Goal: Feedback & Contribution: Submit feedback/report problem

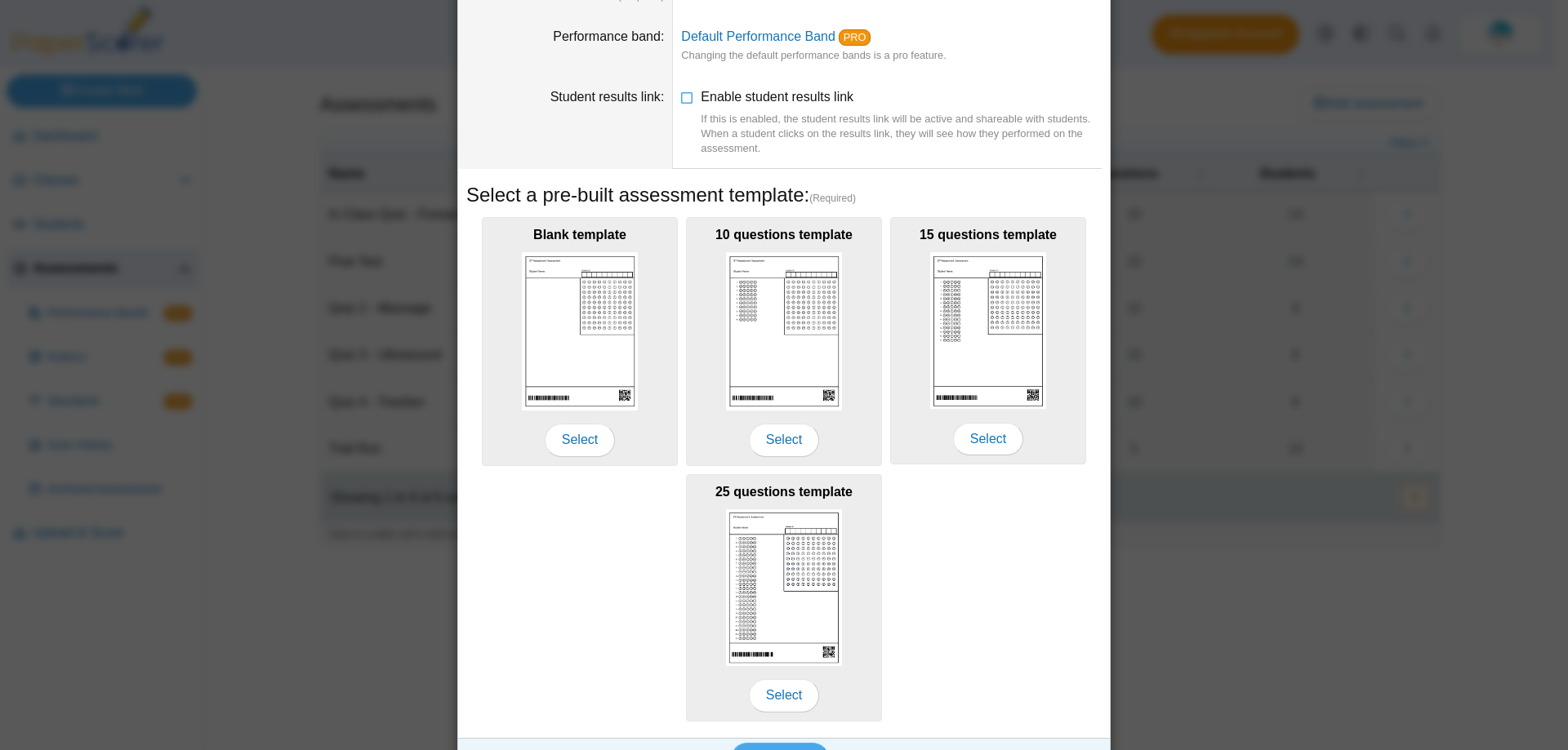
scroll to position [153, 0]
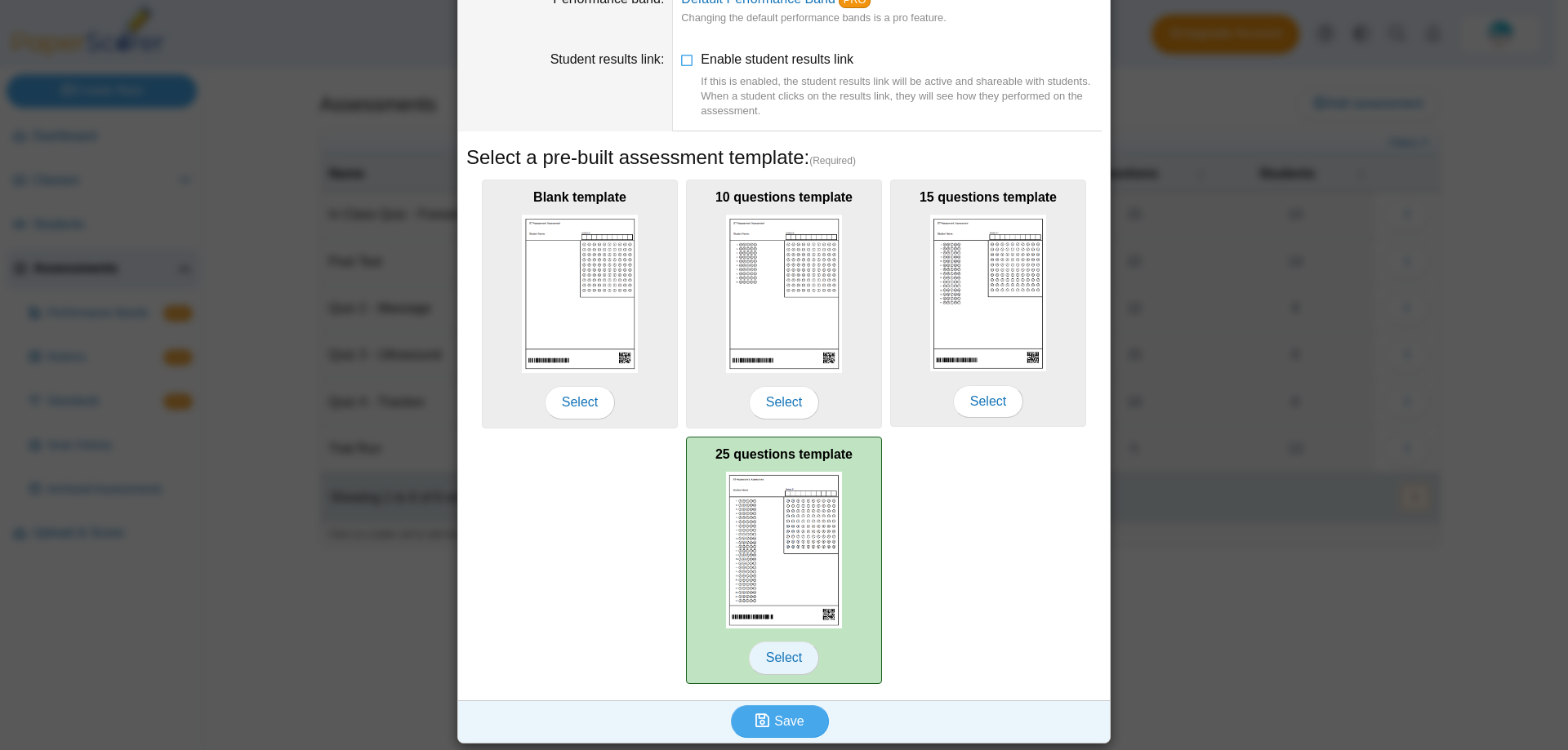
click at [796, 653] on span "Select" at bounding box center [783, 658] width 70 height 33
click at [772, 656] on span "Select" at bounding box center [783, 658] width 70 height 33
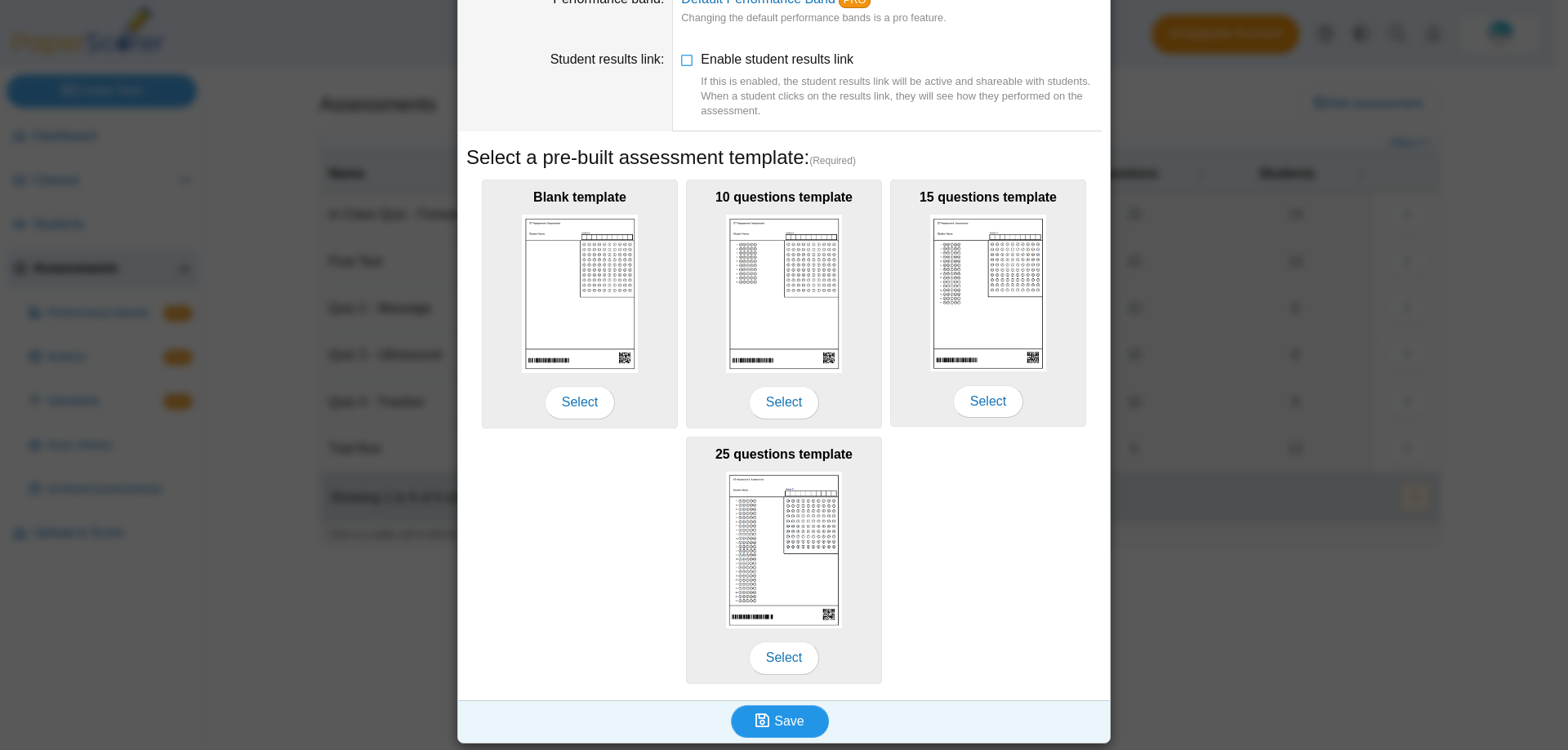
click at [778, 714] on span "Save" at bounding box center [789, 720] width 29 height 14
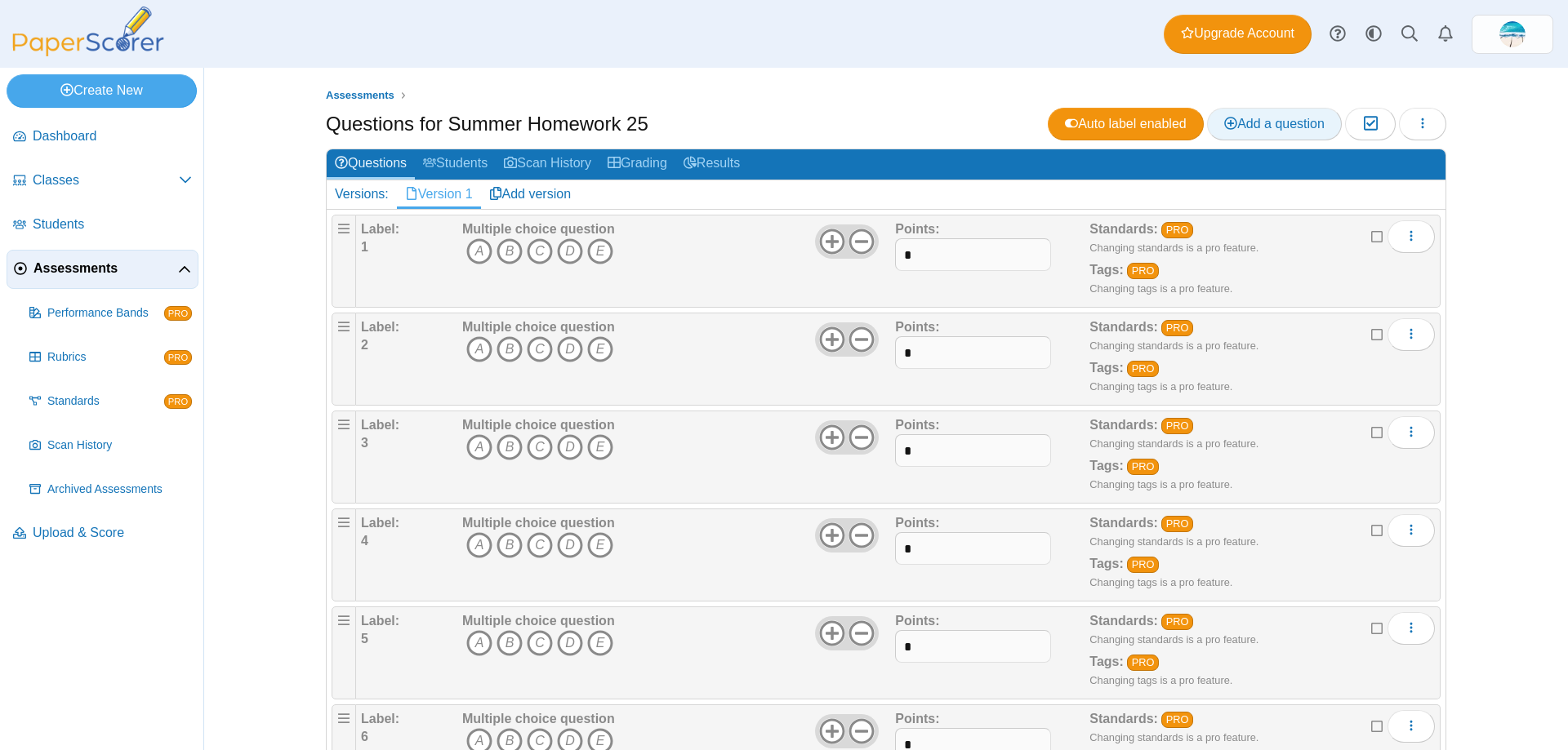
click at [1262, 117] on span "Add a question" at bounding box center [1274, 123] width 101 height 14
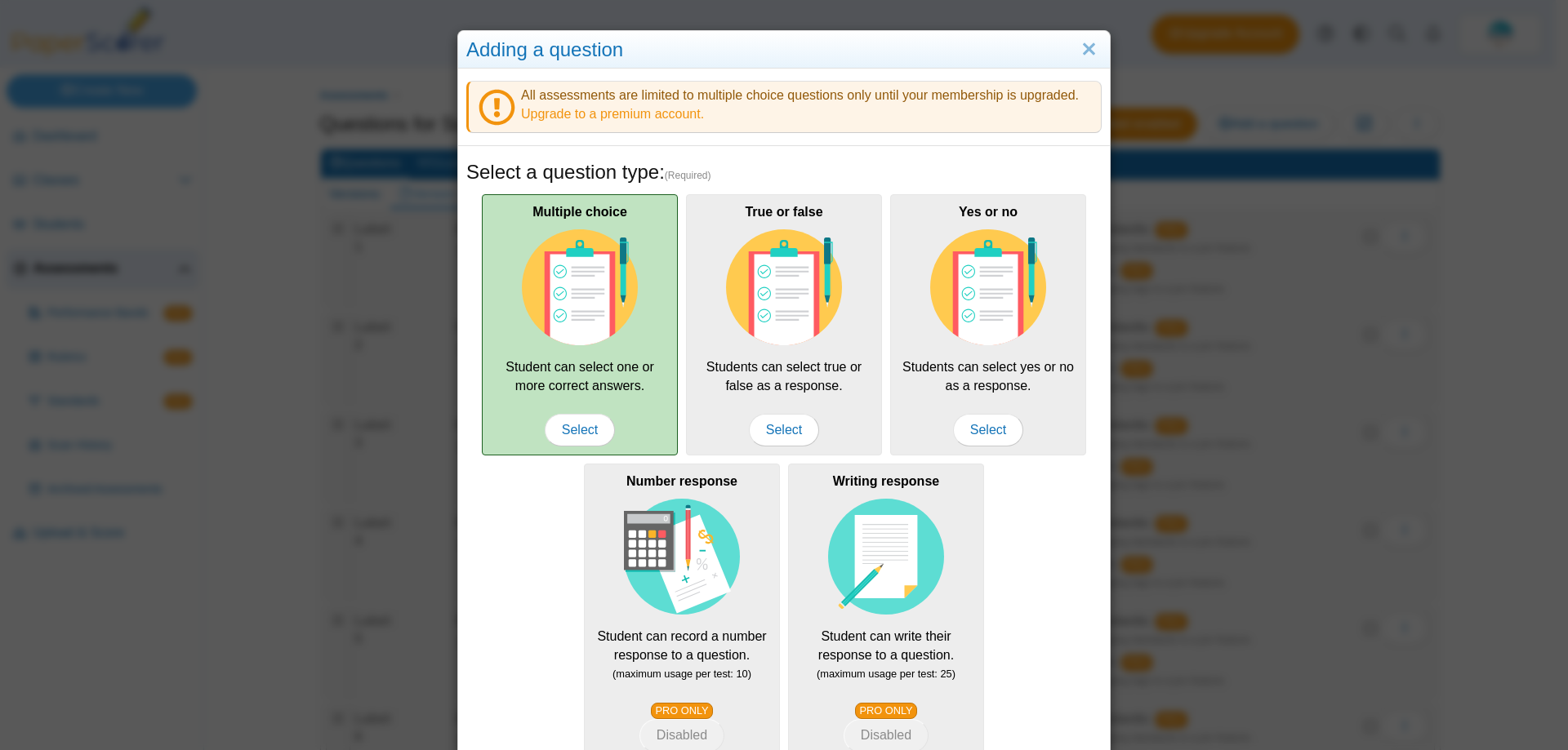
scroll to position [82, 0]
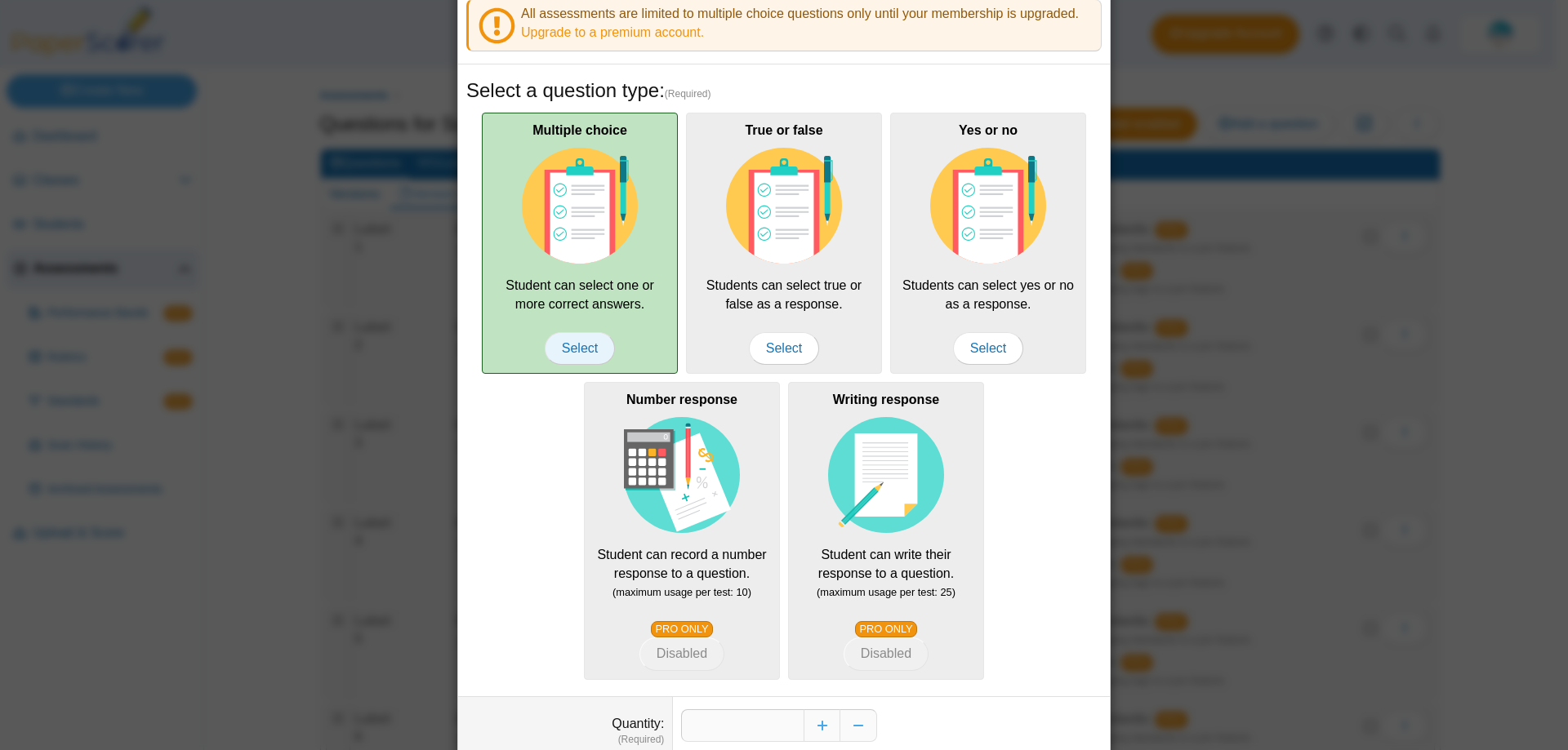
click at [592, 343] on span "Select" at bounding box center [579, 349] width 70 height 33
click at [574, 345] on span "Select" at bounding box center [579, 349] width 70 height 33
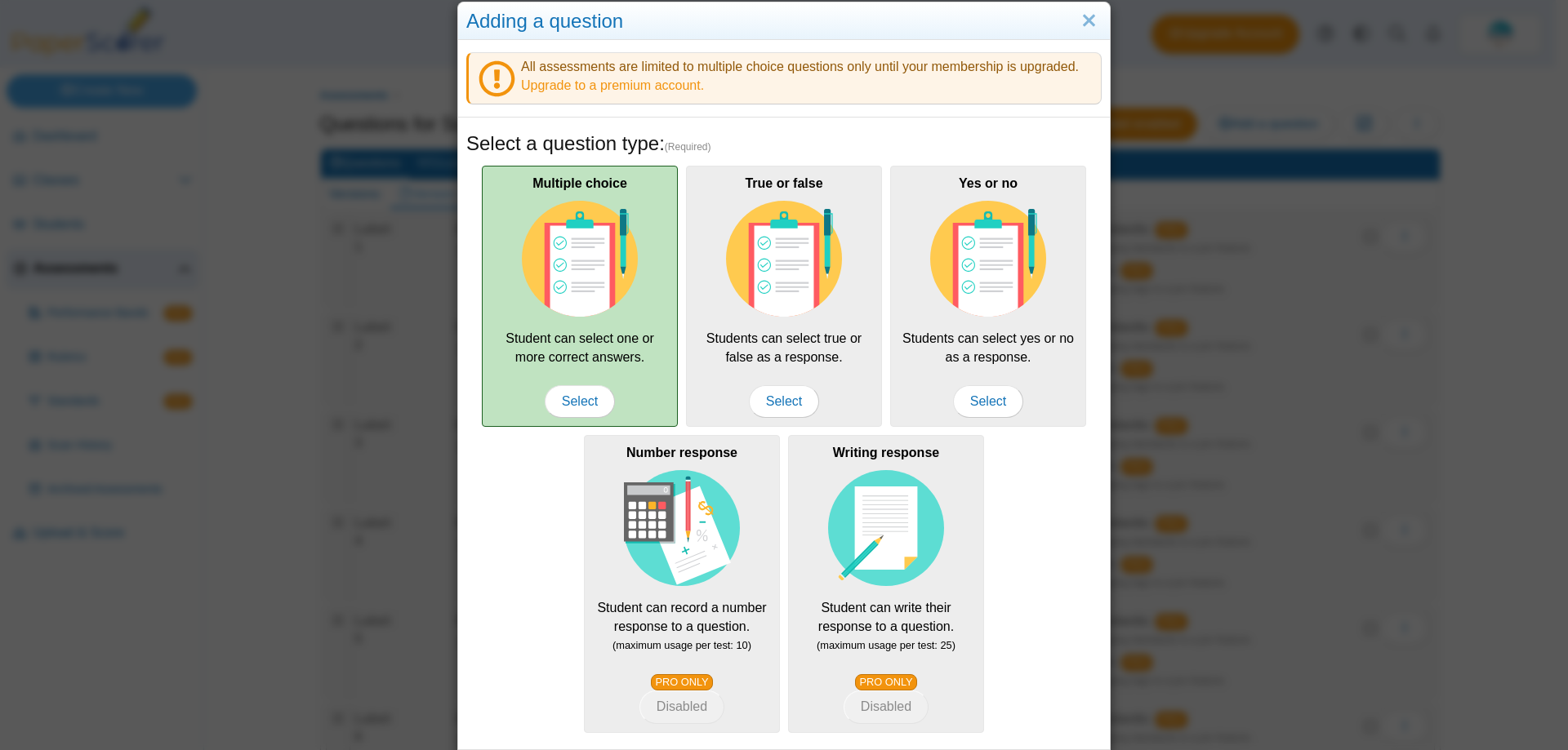
scroll to position [0, 0]
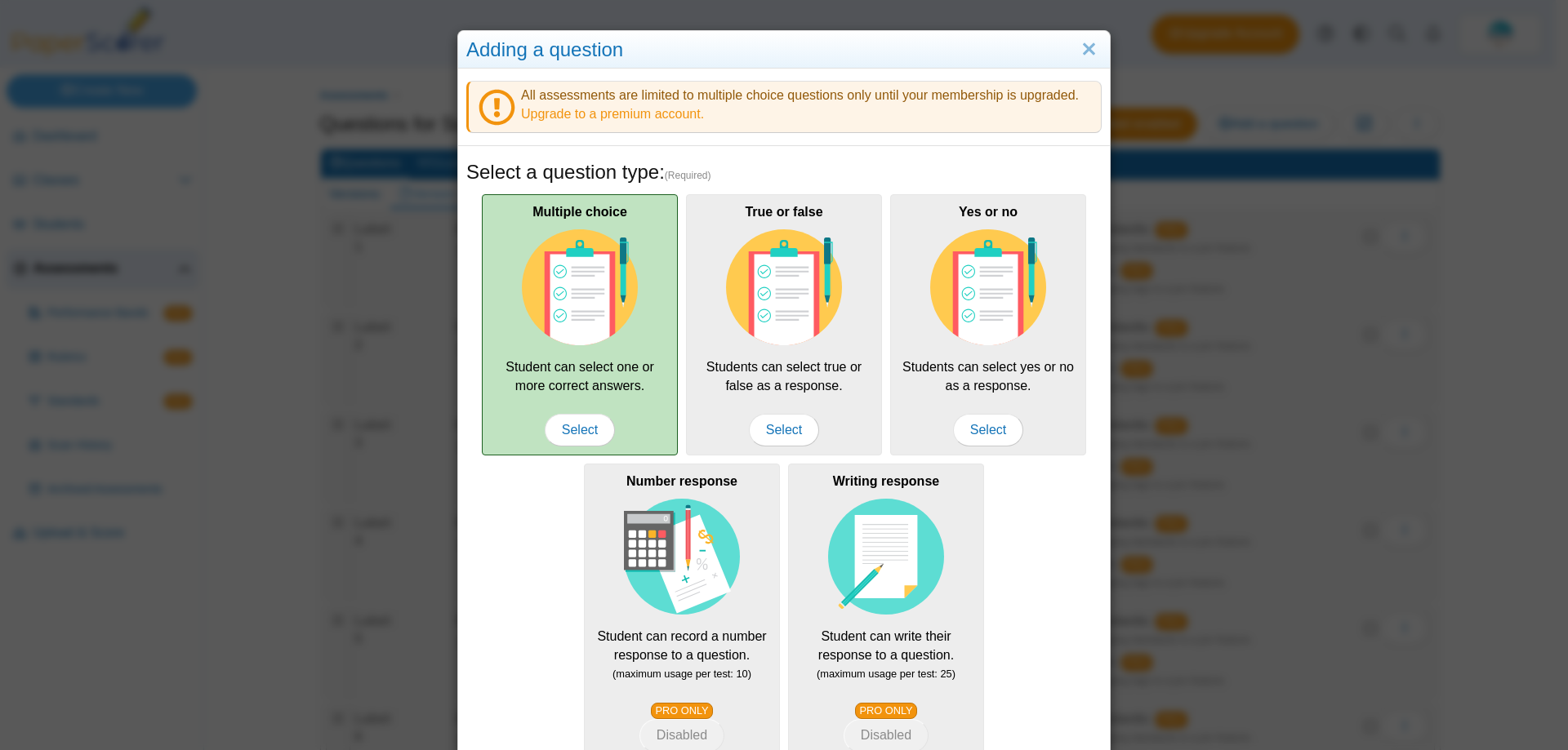
click at [579, 298] on img at bounding box center [580, 287] width 116 height 116
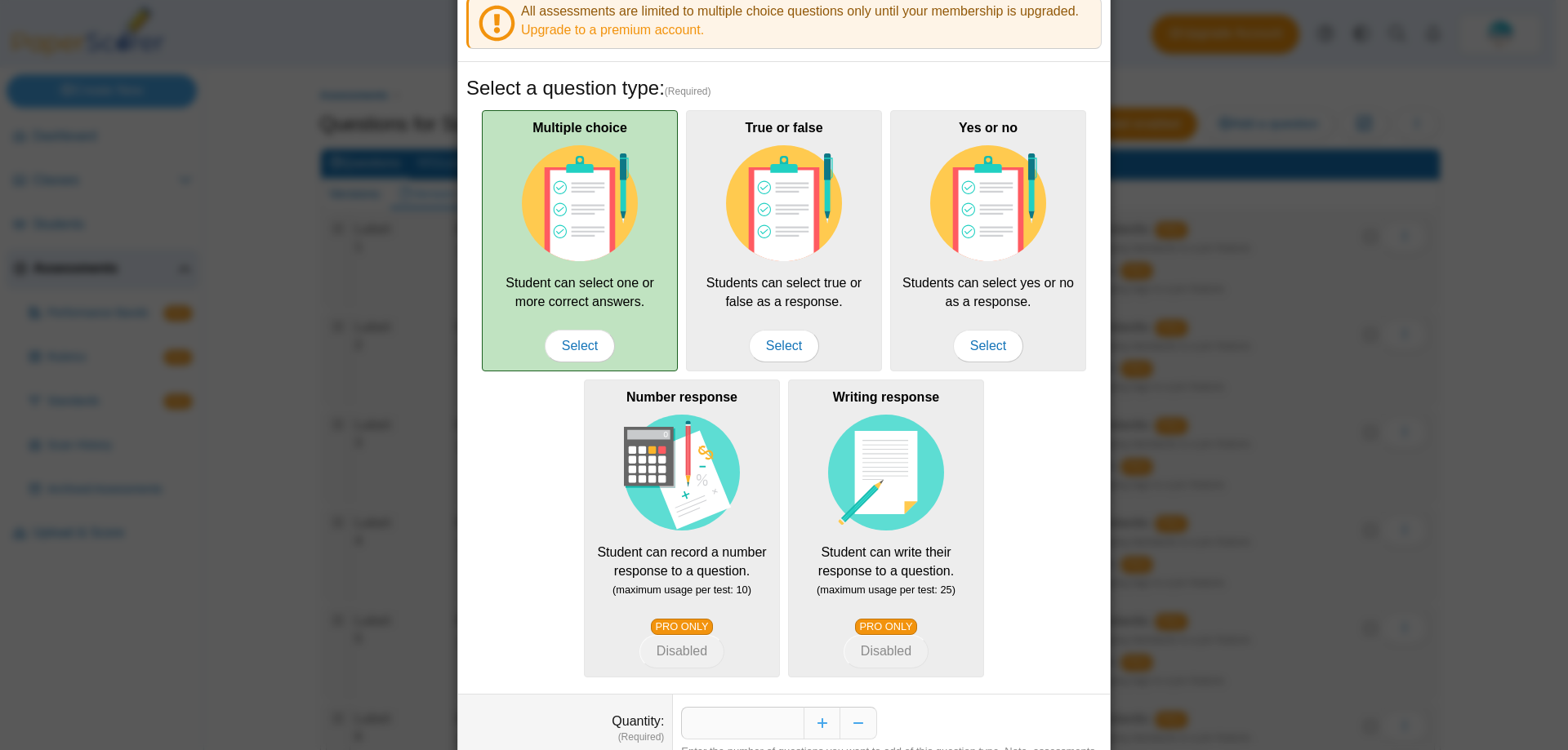
scroll to position [170, 0]
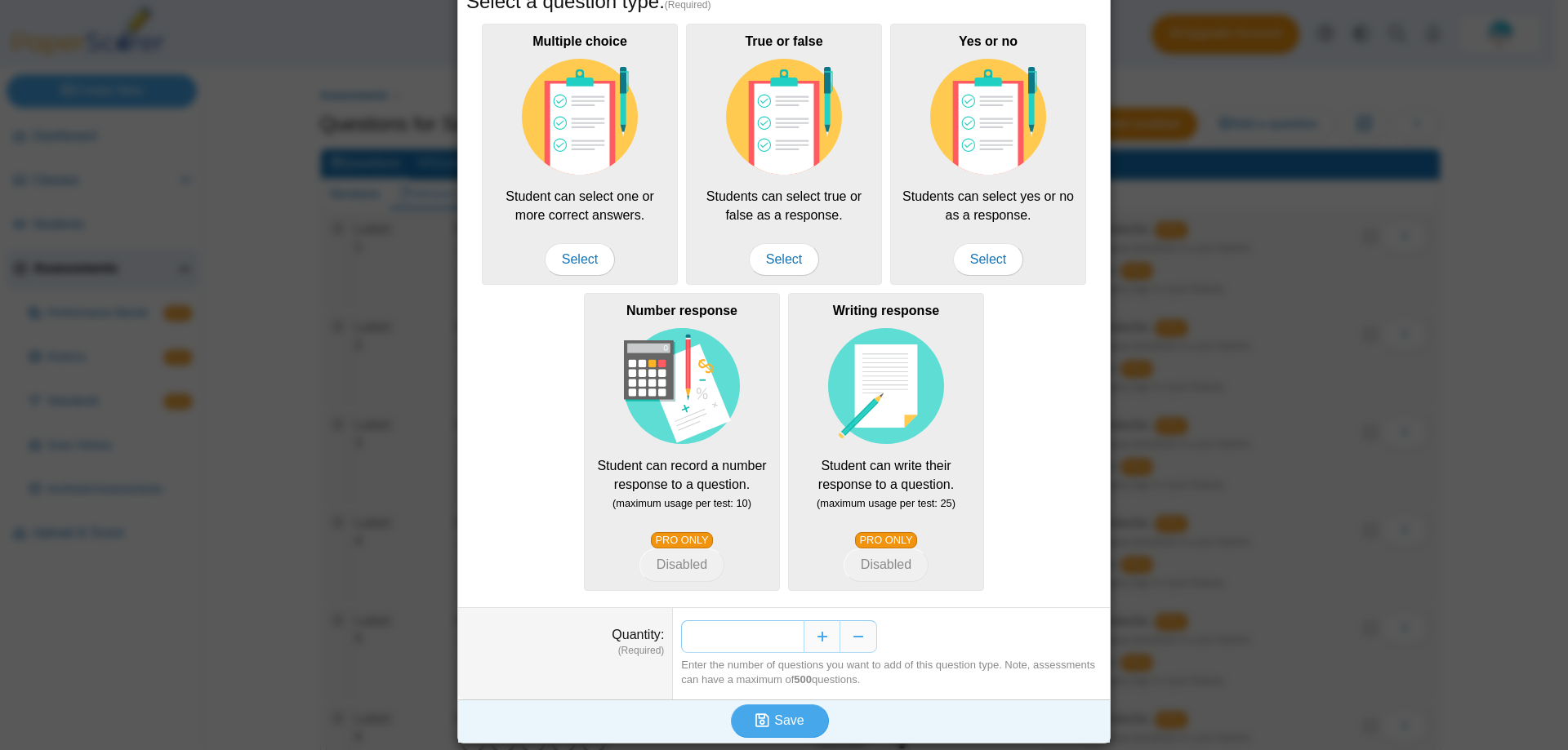
drag, startPoint x: 786, startPoint y: 630, endPoint x: 794, endPoint y: 629, distance: 8.1
click at [794, 629] on input "*" at bounding box center [741, 637] width 122 height 33
type input "*"
type input "**"
click at [791, 714] on span "Save" at bounding box center [789, 719] width 29 height 14
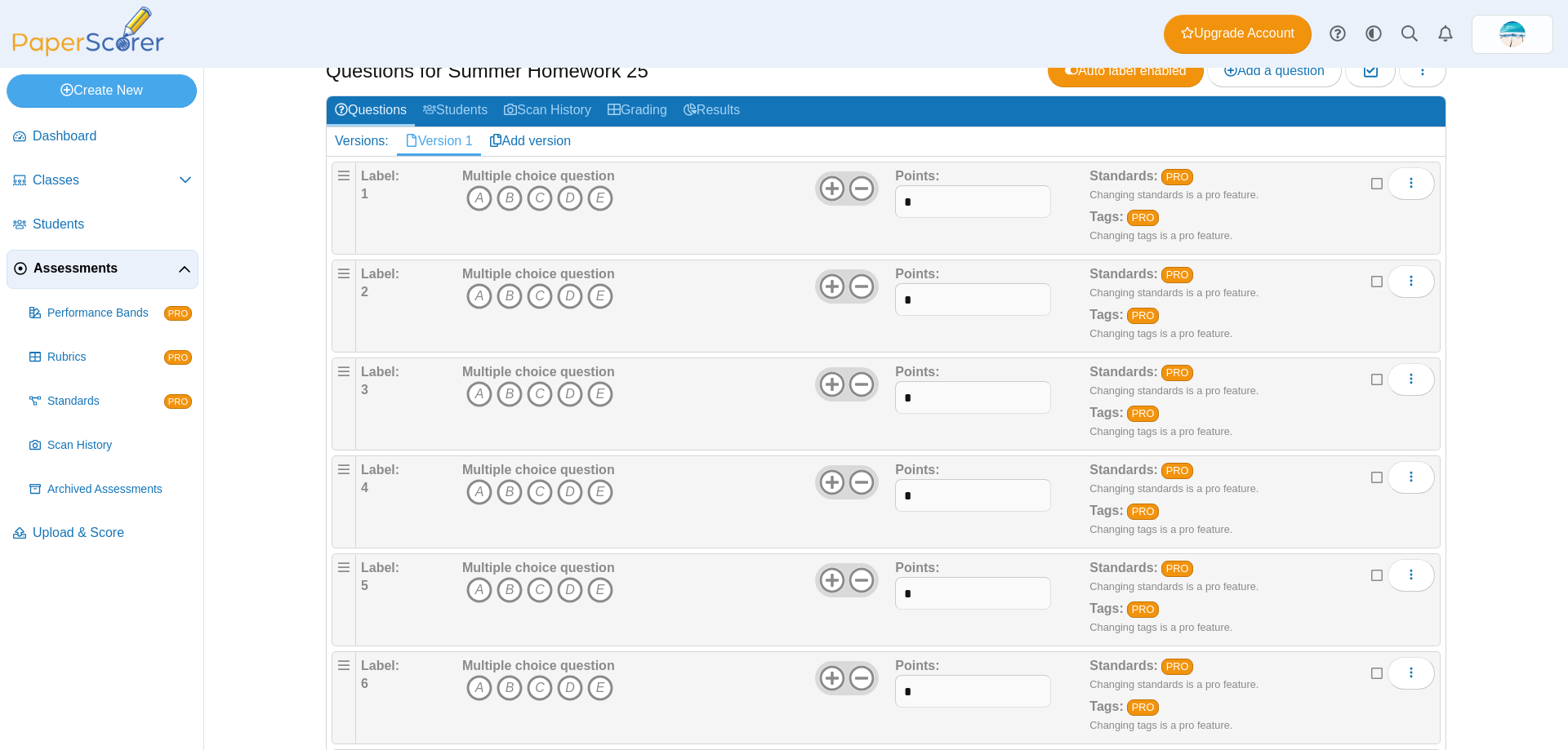
scroll to position [82, 0]
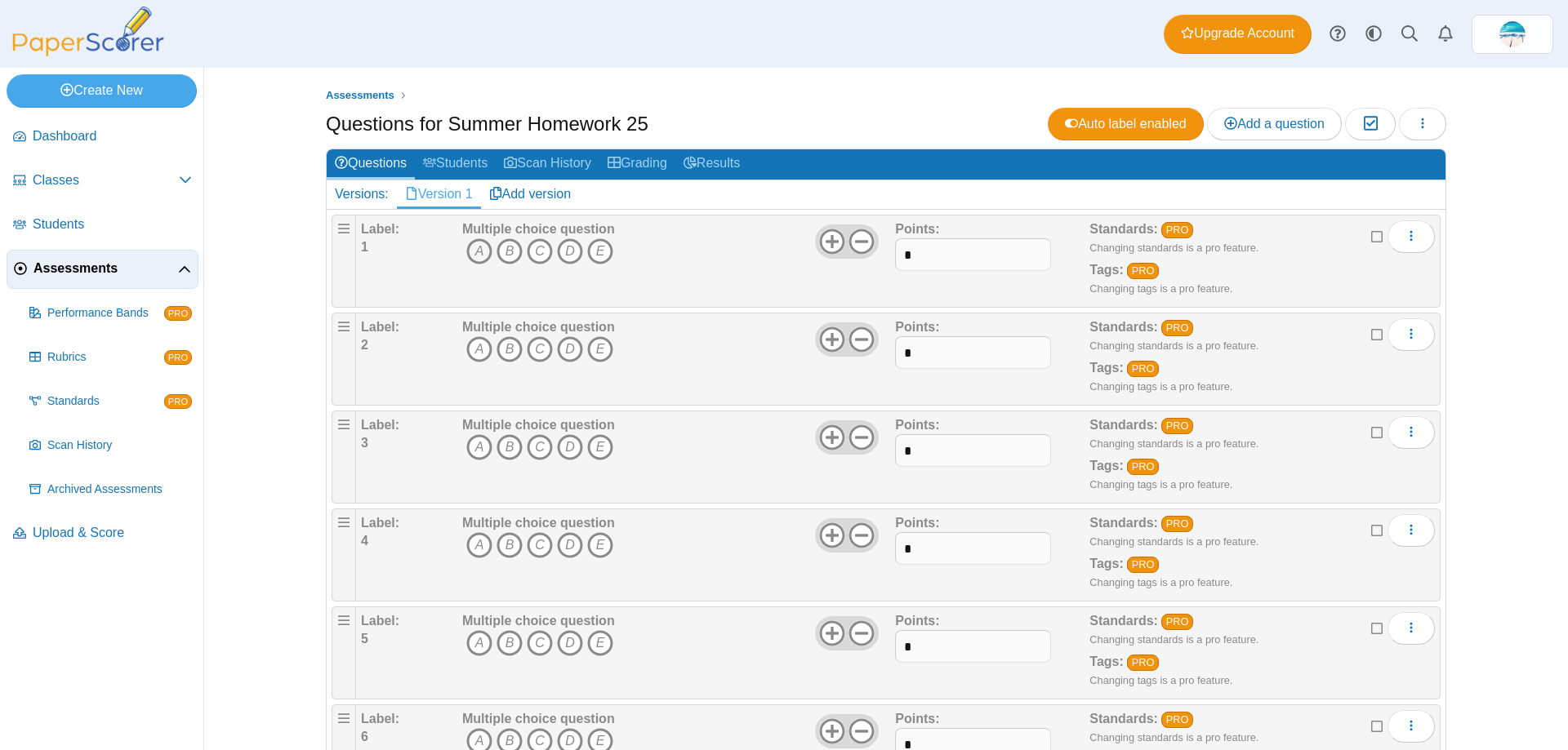
click at [472, 248] on icon "A" at bounding box center [479, 251] width 26 height 26
click at [537, 351] on icon "C" at bounding box center [539, 349] width 26 height 26
click at [474, 444] on icon "A" at bounding box center [479, 447] width 26 height 26
click at [531, 553] on icon "C" at bounding box center [539, 544] width 26 height 26
drag, startPoint x: 536, startPoint y: 638, endPoint x: 537, endPoint y: 628, distance: 10.0
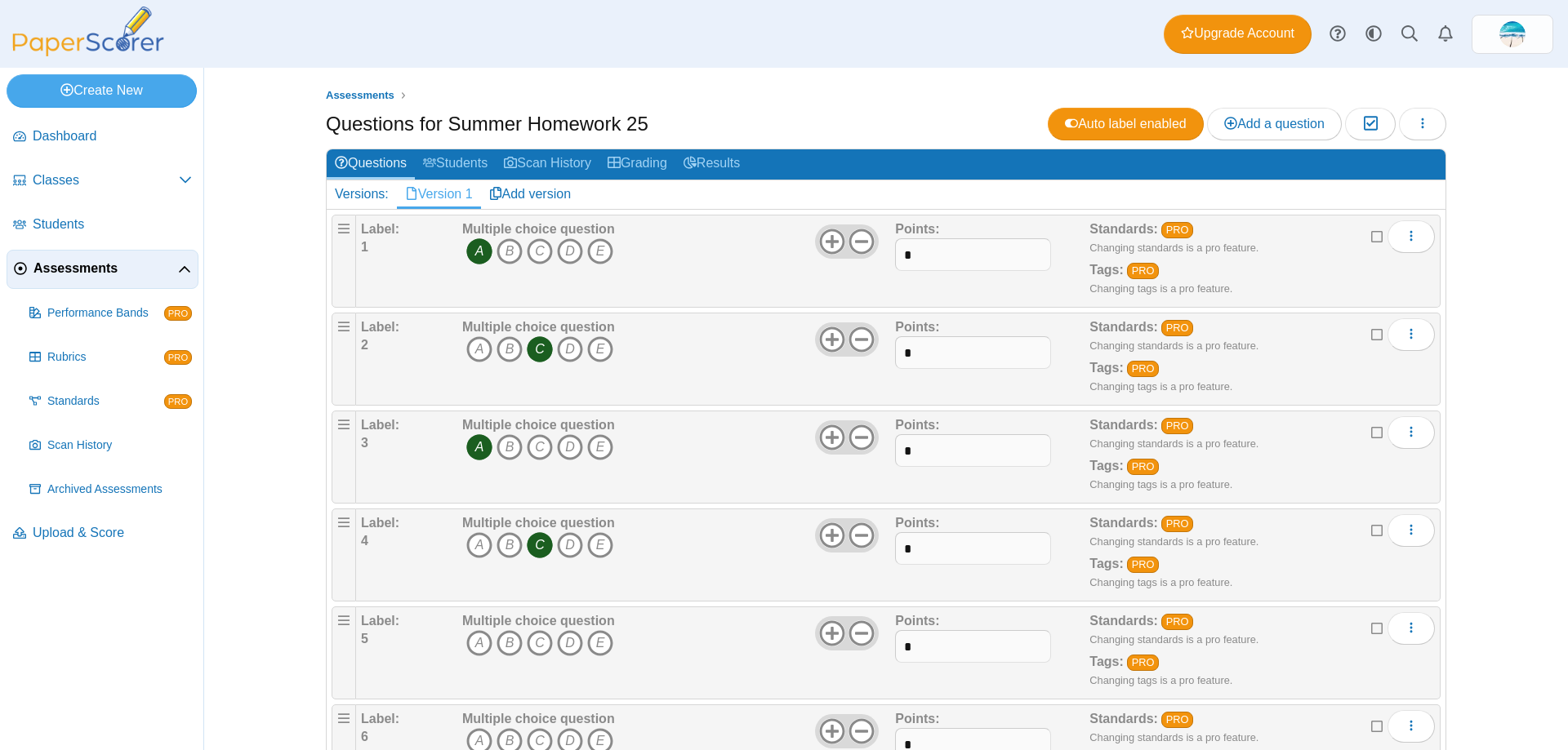
click at [537, 638] on icon "C" at bounding box center [539, 643] width 26 height 26
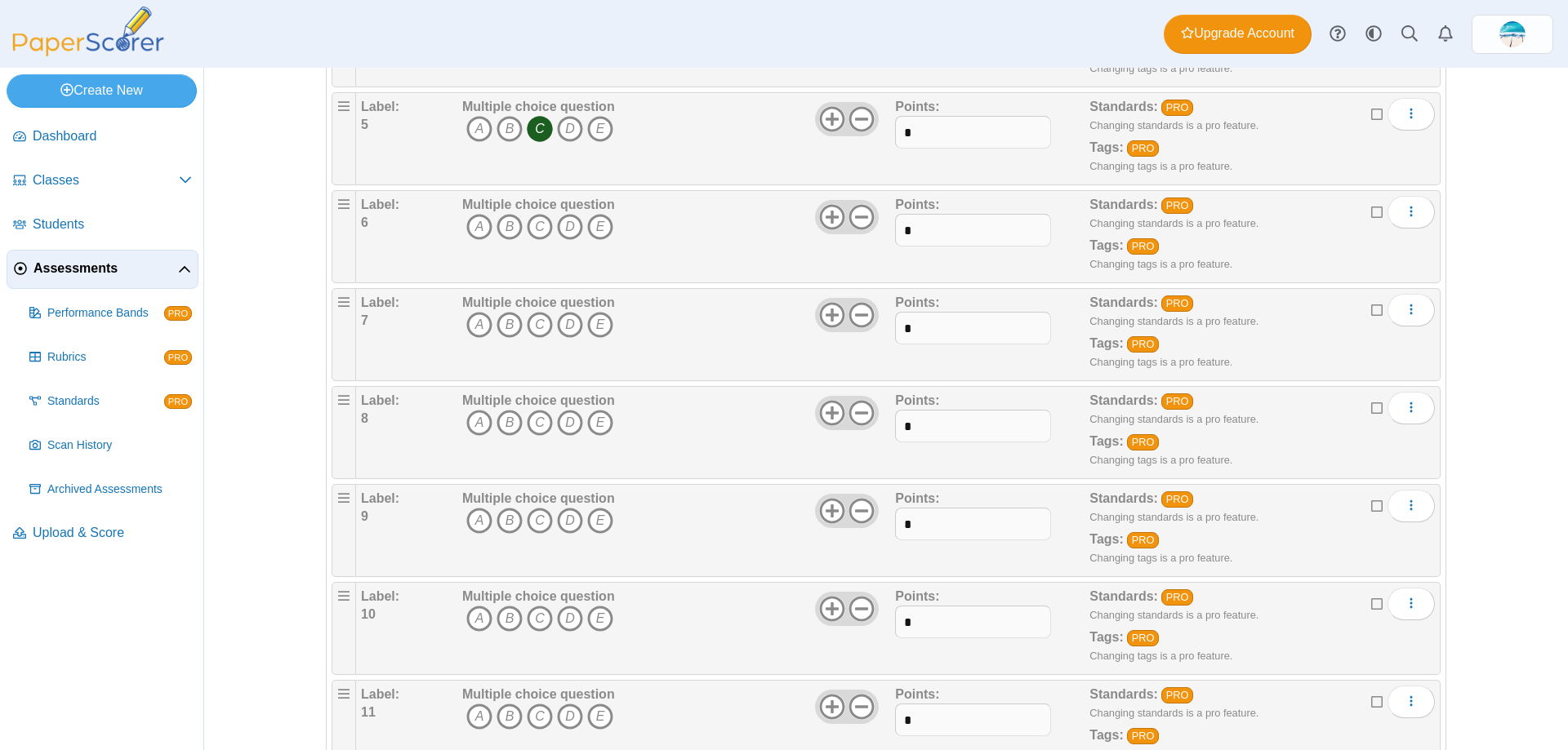
scroll to position [490, 0]
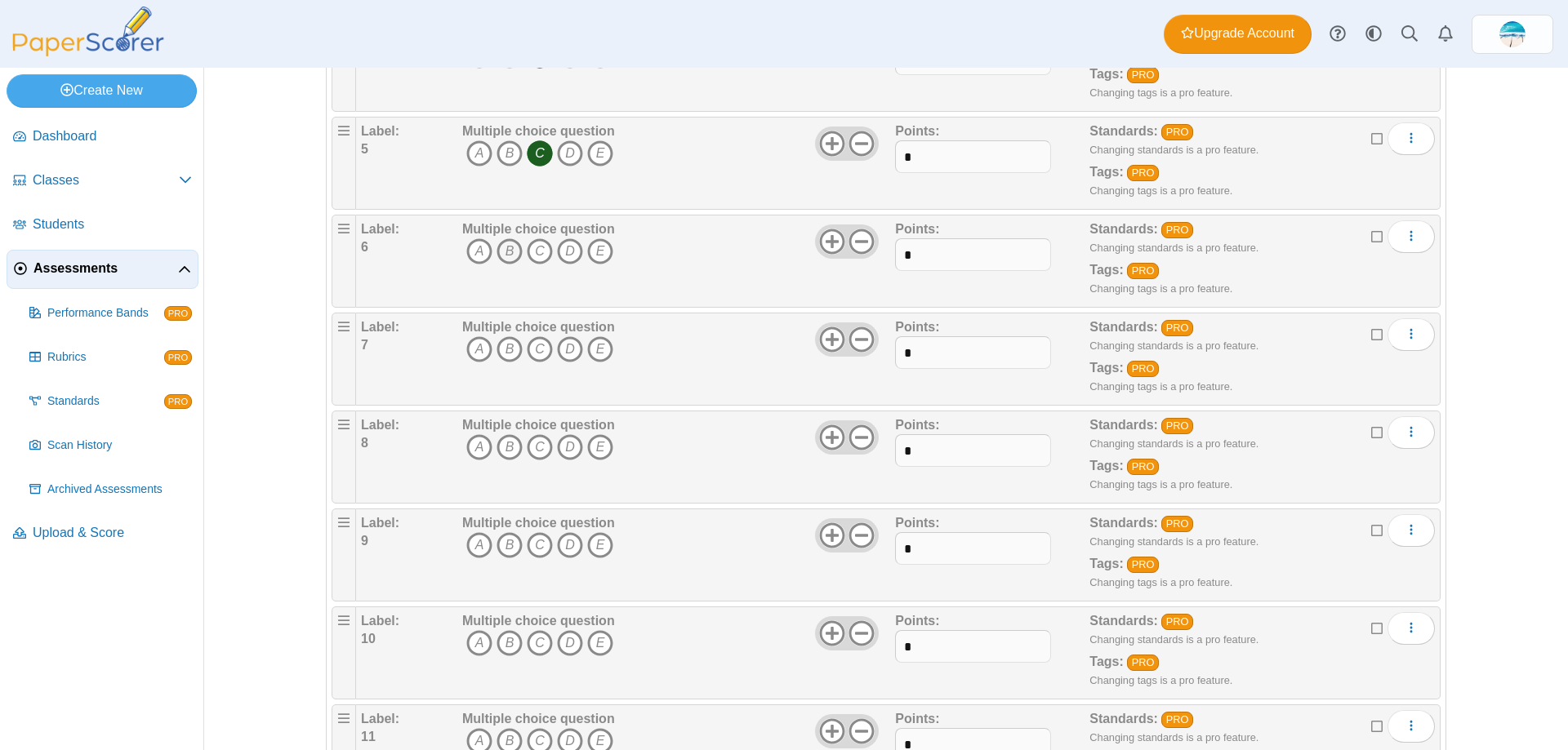
click at [501, 250] on icon "B" at bounding box center [509, 251] width 26 height 26
click at [500, 334] on div "Multiple choice question A B C D E" at bounding box center [538, 359] width 152 height 82
click at [500, 351] on icon "B" at bounding box center [509, 349] width 26 height 26
click at [498, 447] on icon "B" at bounding box center [509, 447] width 26 height 26
click at [566, 547] on icon "D" at bounding box center [569, 544] width 26 height 26
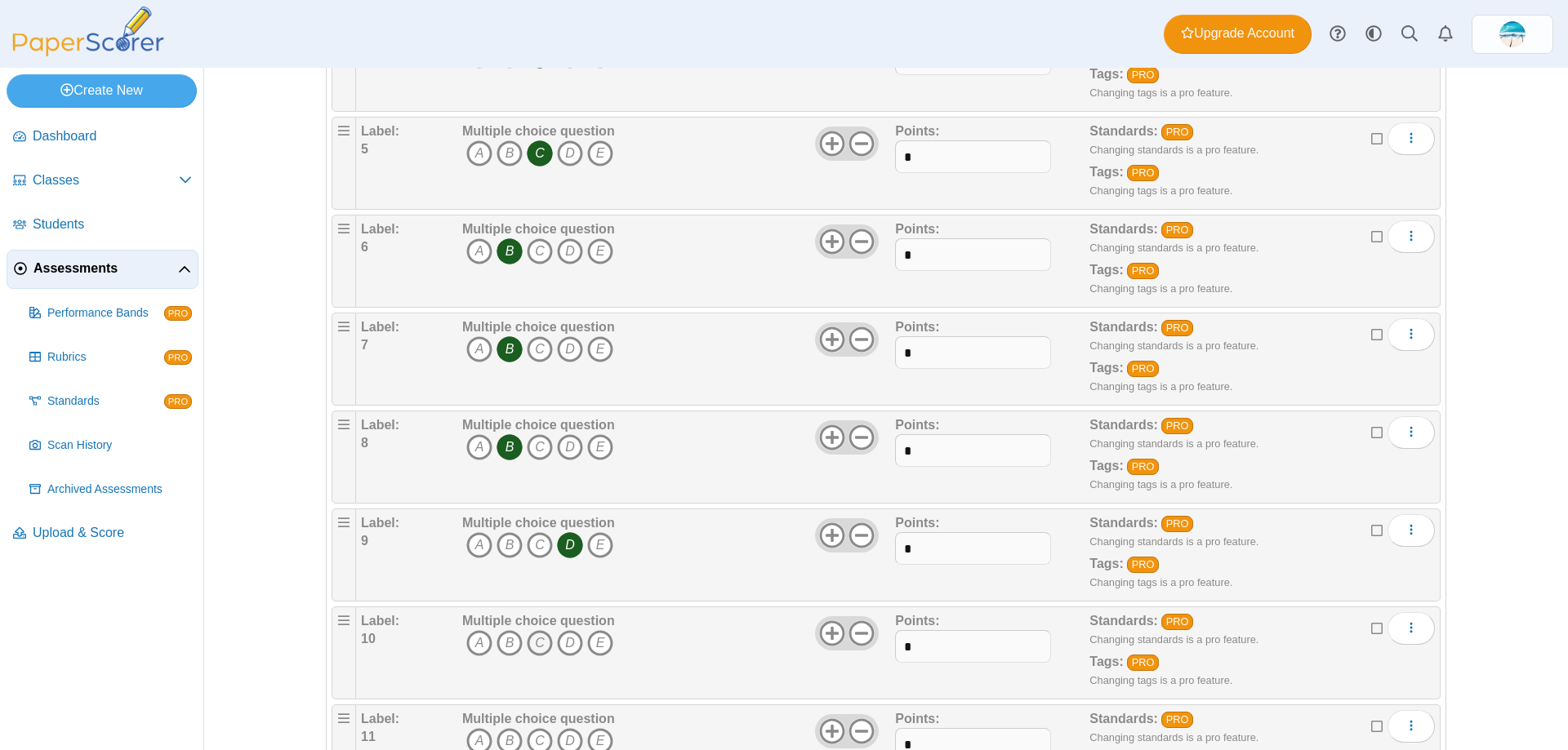
click at [527, 648] on icon "C" at bounding box center [539, 643] width 26 height 26
click at [535, 740] on icon "C" at bounding box center [539, 741] width 26 height 26
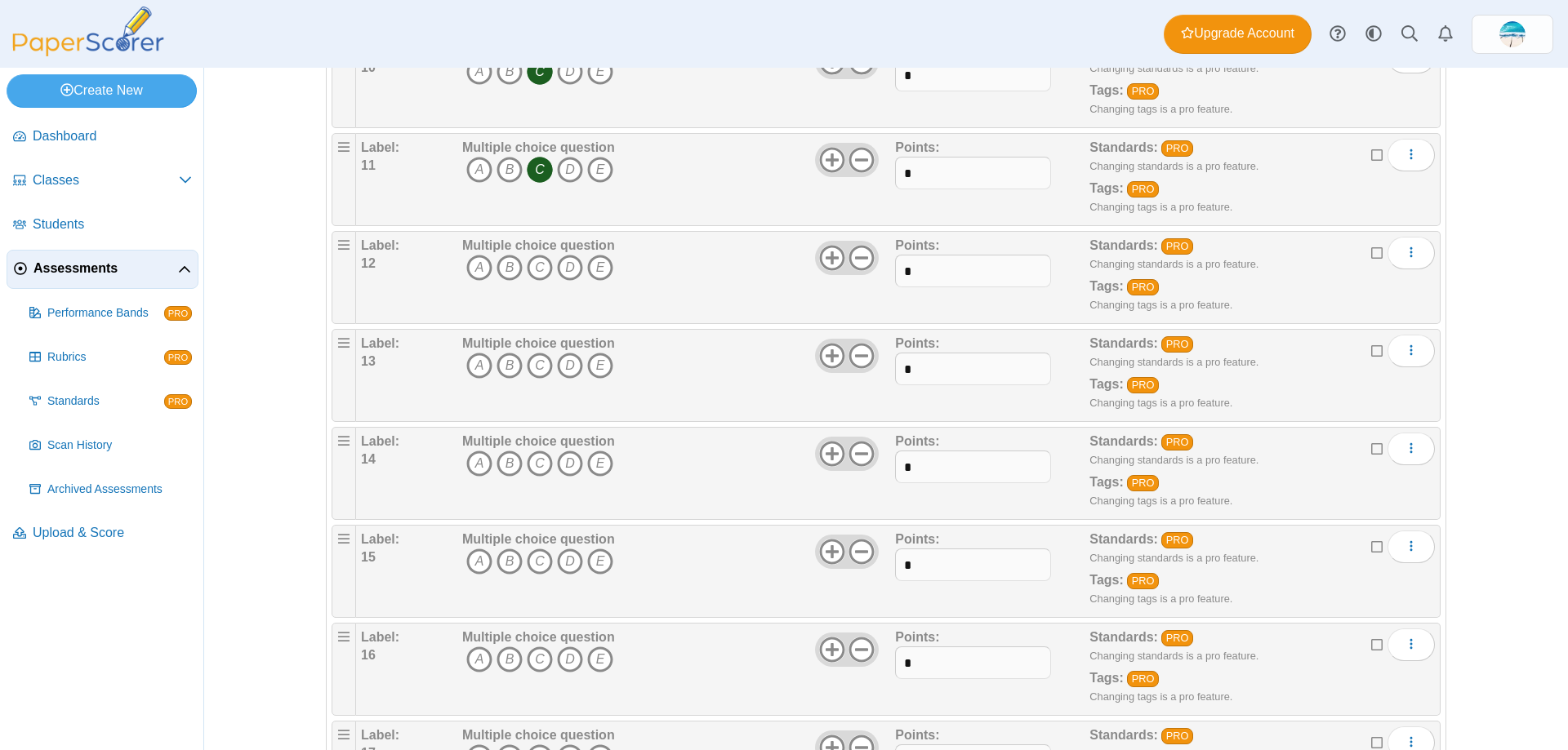
scroll to position [1142, 0]
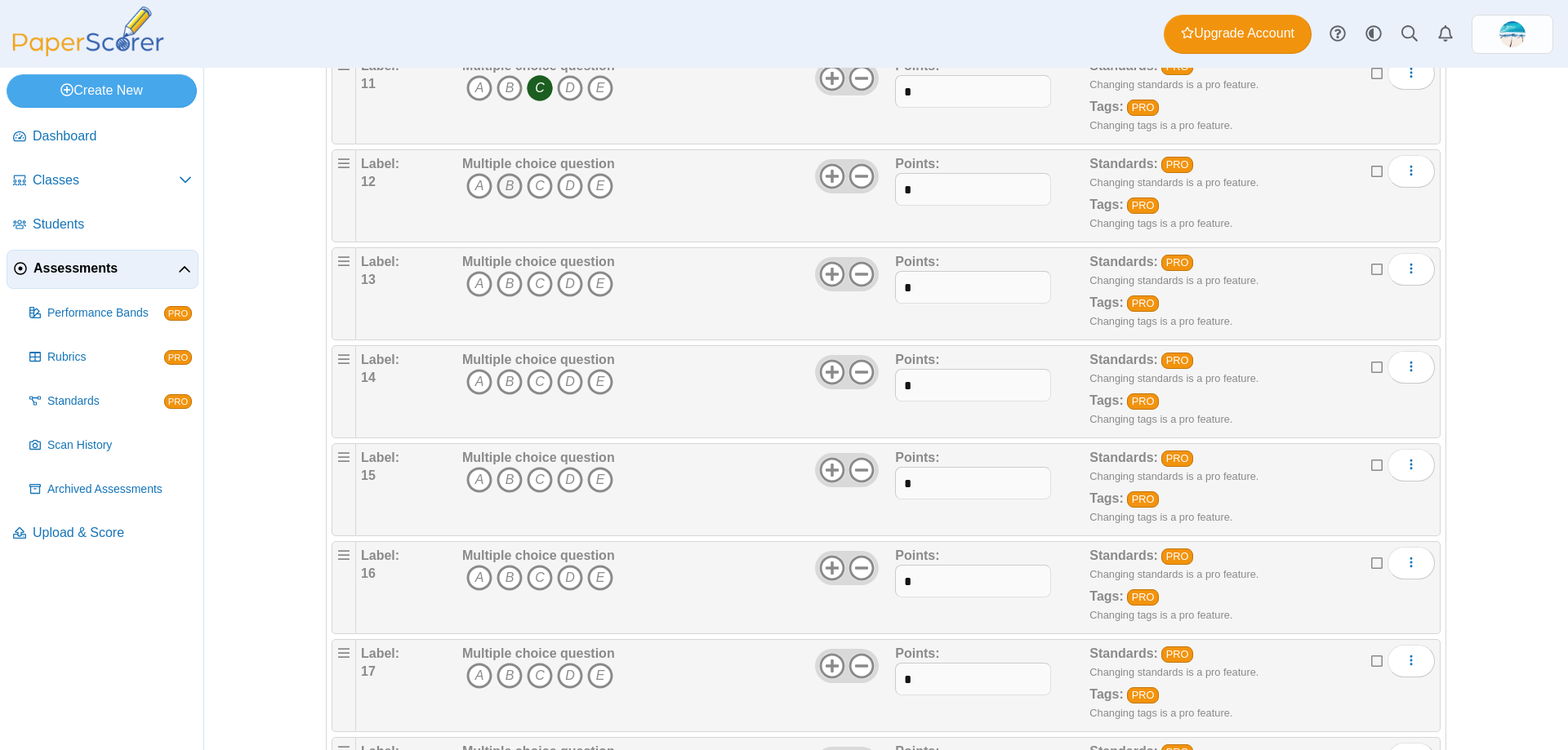
click at [502, 185] on icon "B" at bounding box center [509, 186] width 26 height 26
click at [531, 277] on icon "C" at bounding box center [539, 284] width 26 height 26
click at [508, 383] on icon "B" at bounding box center [509, 381] width 26 height 26
click at [472, 471] on icon "A" at bounding box center [479, 479] width 26 height 26
click at [538, 574] on icon "C" at bounding box center [539, 578] width 26 height 26
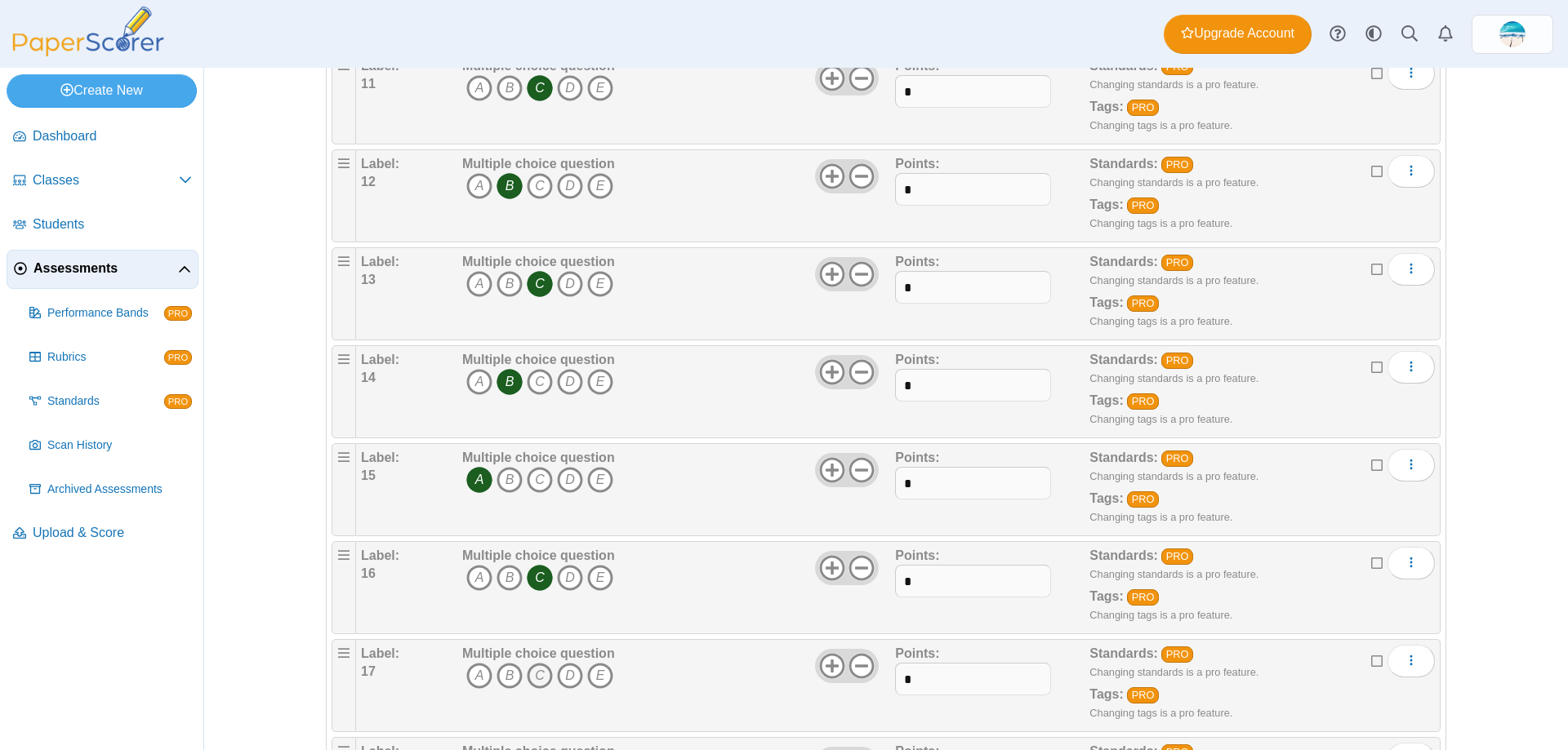
click at [535, 667] on icon "C" at bounding box center [539, 676] width 26 height 26
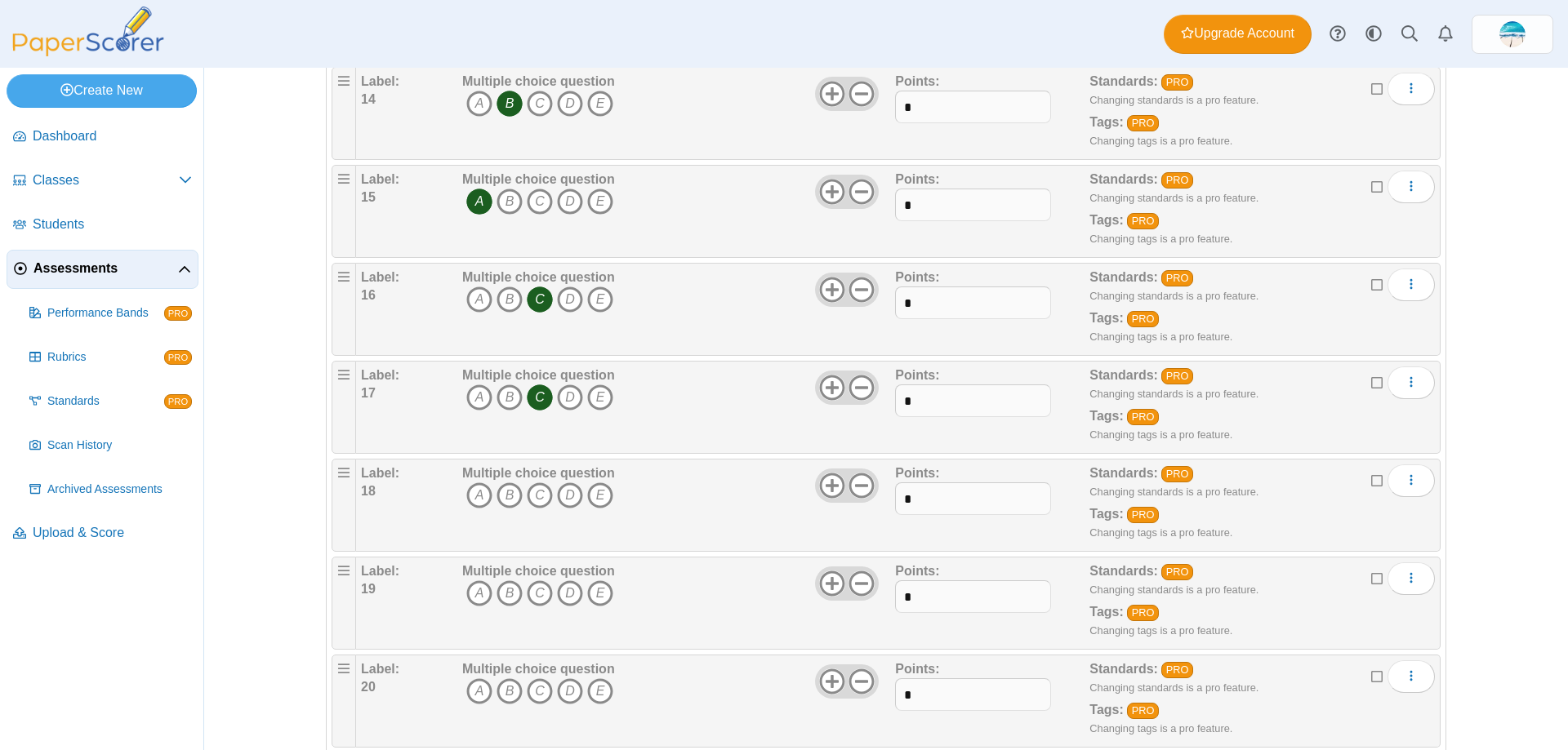
scroll to position [1469, 0]
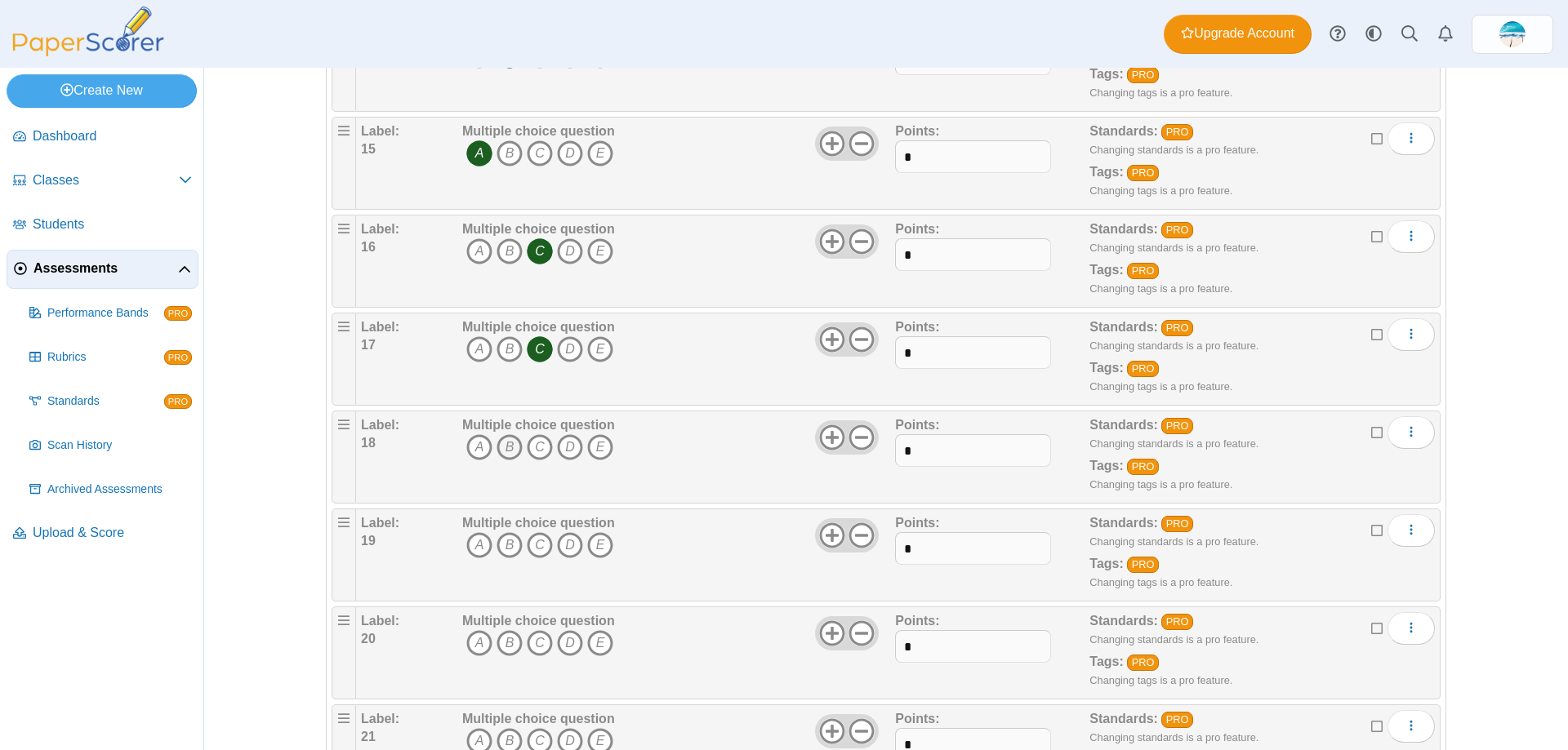
click at [499, 440] on icon "B" at bounding box center [509, 447] width 26 height 26
click at [561, 546] on icon "D" at bounding box center [569, 544] width 26 height 26
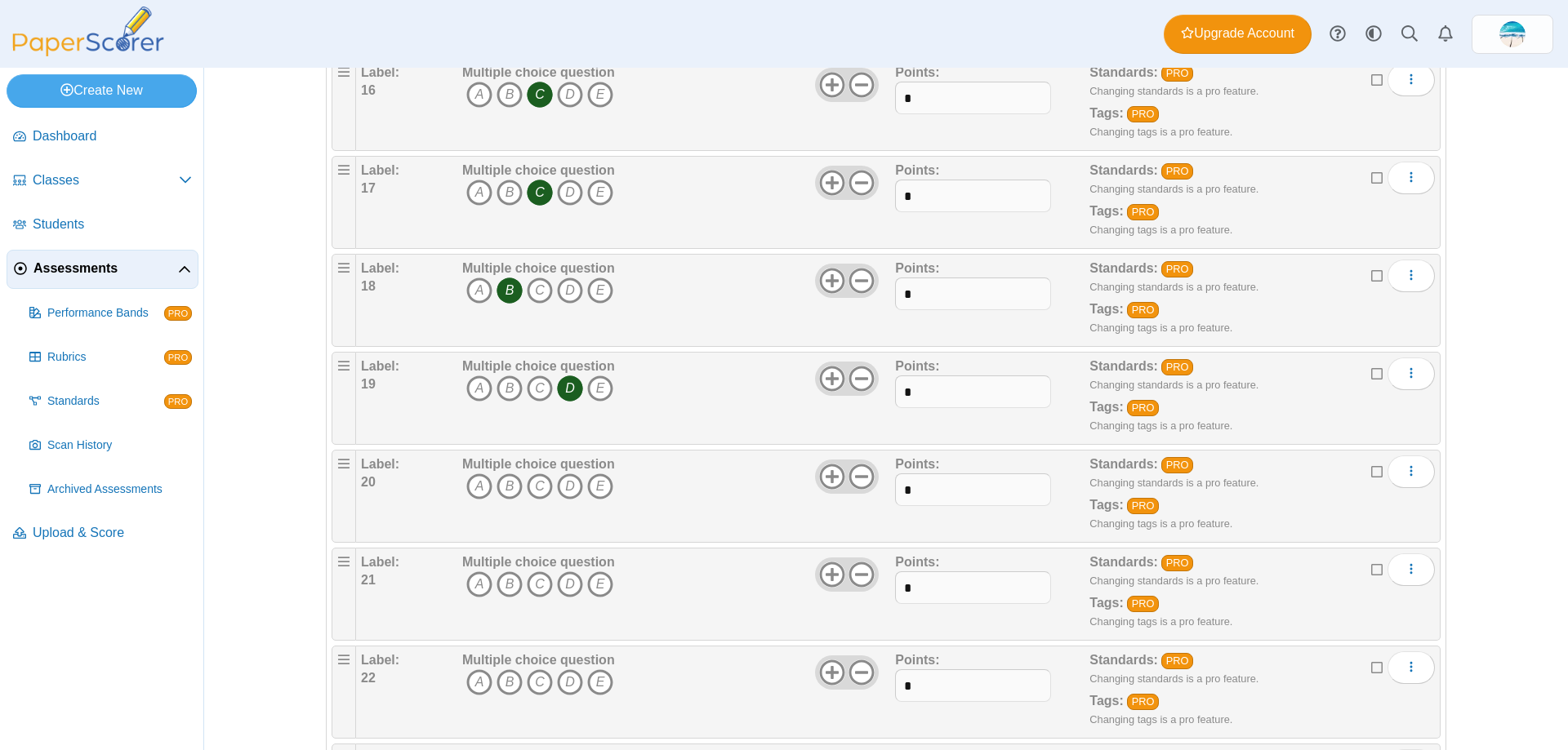
scroll to position [1714, 0]
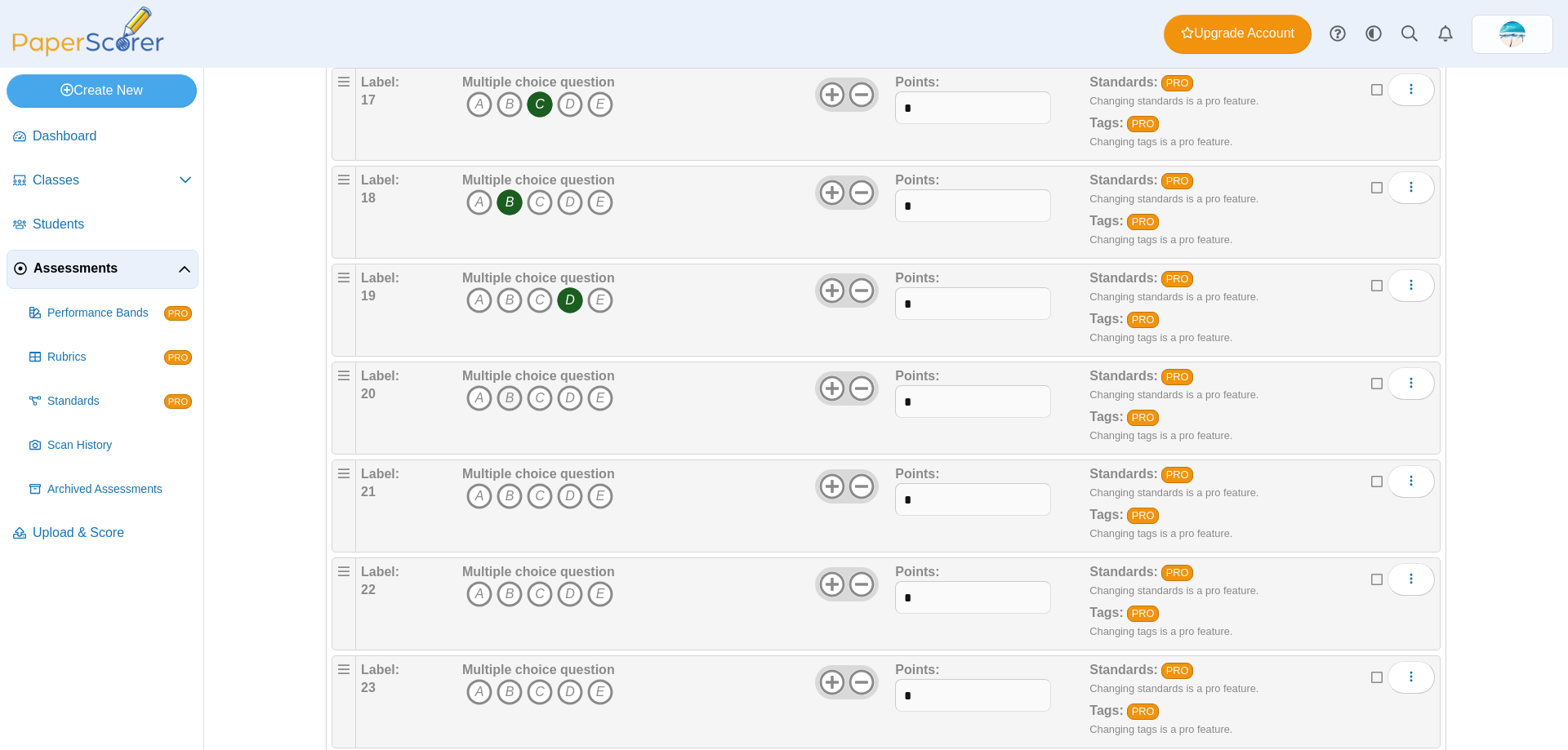
click at [508, 396] on icon "B" at bounding box center [509, 398] width 26 height 26
click at [504, 499] on icon "B" at bounding box center [509, 495] width 26 height 26
click at [473, 594] on icon "A" at bounding box center [479, 594] width 26 height 26
click at [532, 688] on icon "C" at bounding box center [539, 692] width 26 height 26
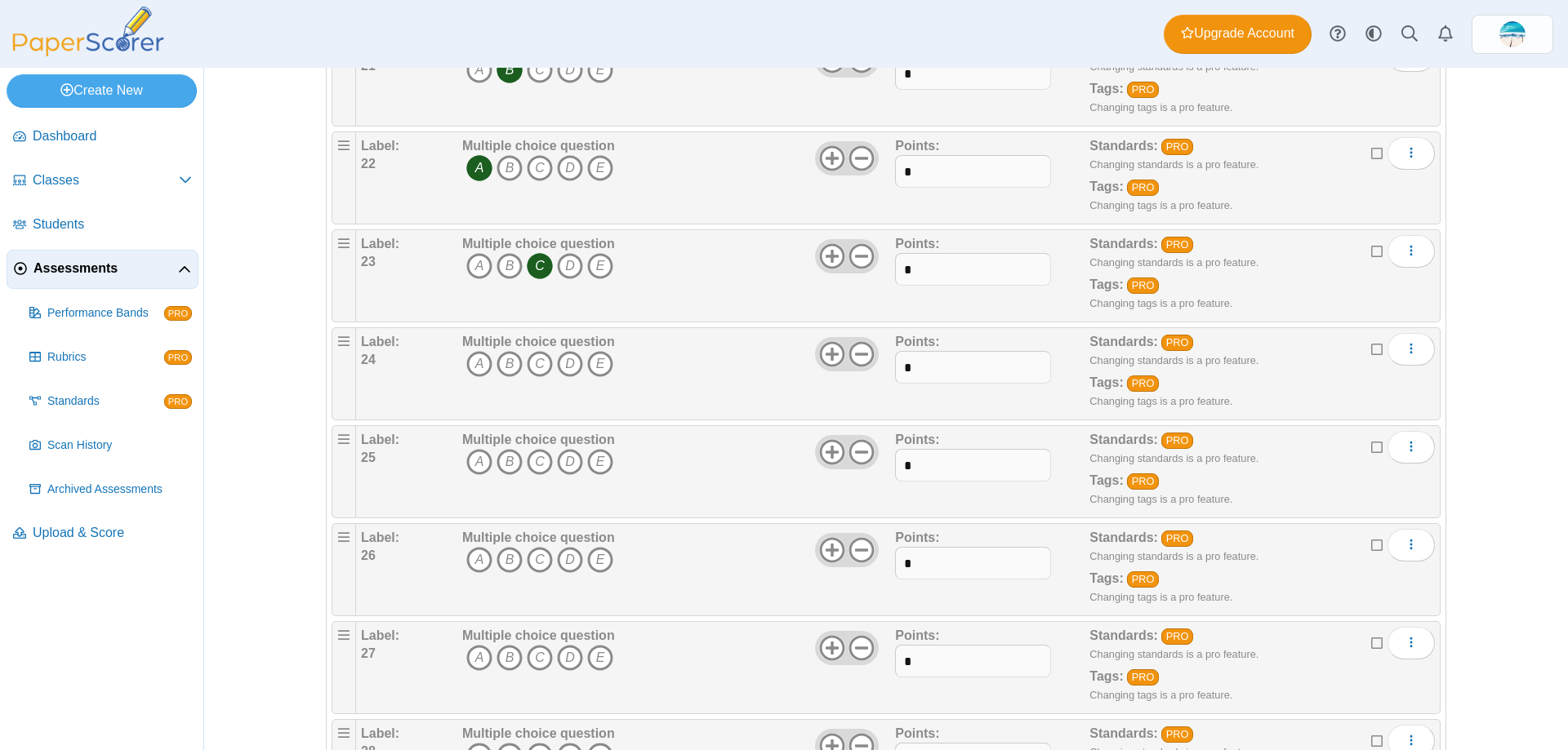
scroll to position [2204, 0]
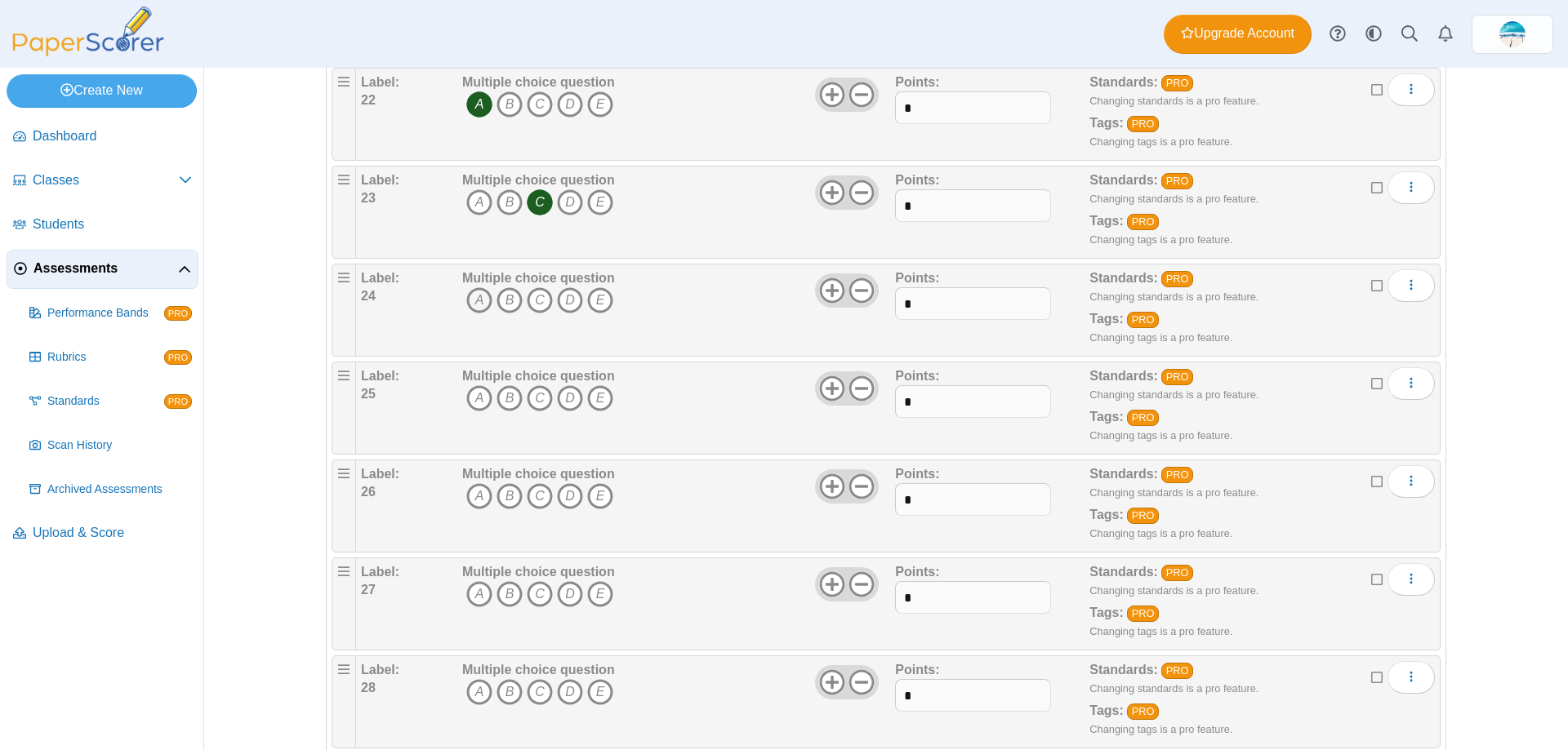
click at [469, 304] on icon "A" at bounding box center [479, 300] width 26 height 26
click at [538, 400] on icon "C" at bounding box center [539, 398] width 26 height 26
click at [568, 500] on icon "D" at bounding box center [569, 495] width 26 height 26
click at [471, 595] on icon "A" at bounding box center [479, 594] width 26 height 26
click at [566, 693] on icon "D" at bounding box center [569, 692] width 26 height 26
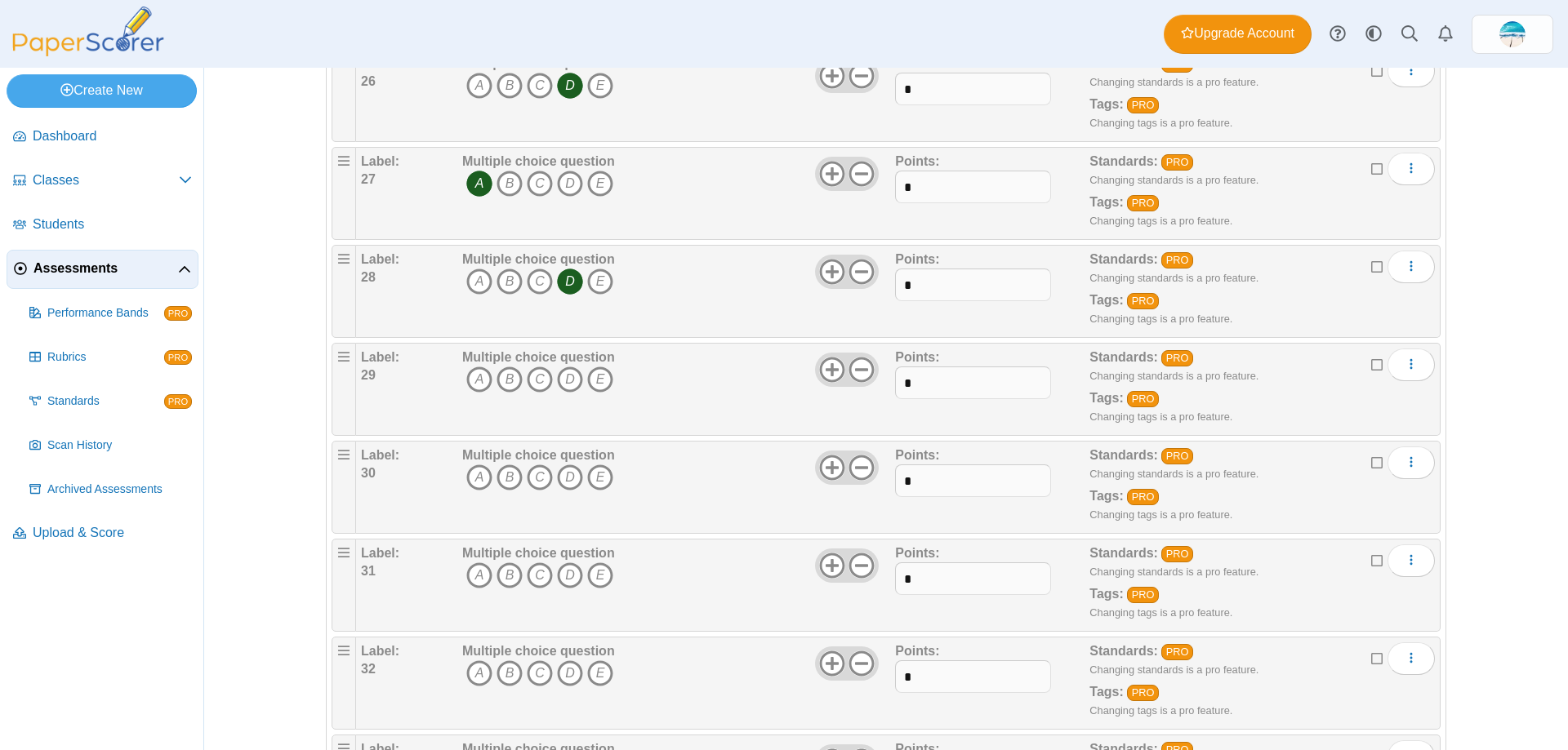
scroll to position [2774, 0]
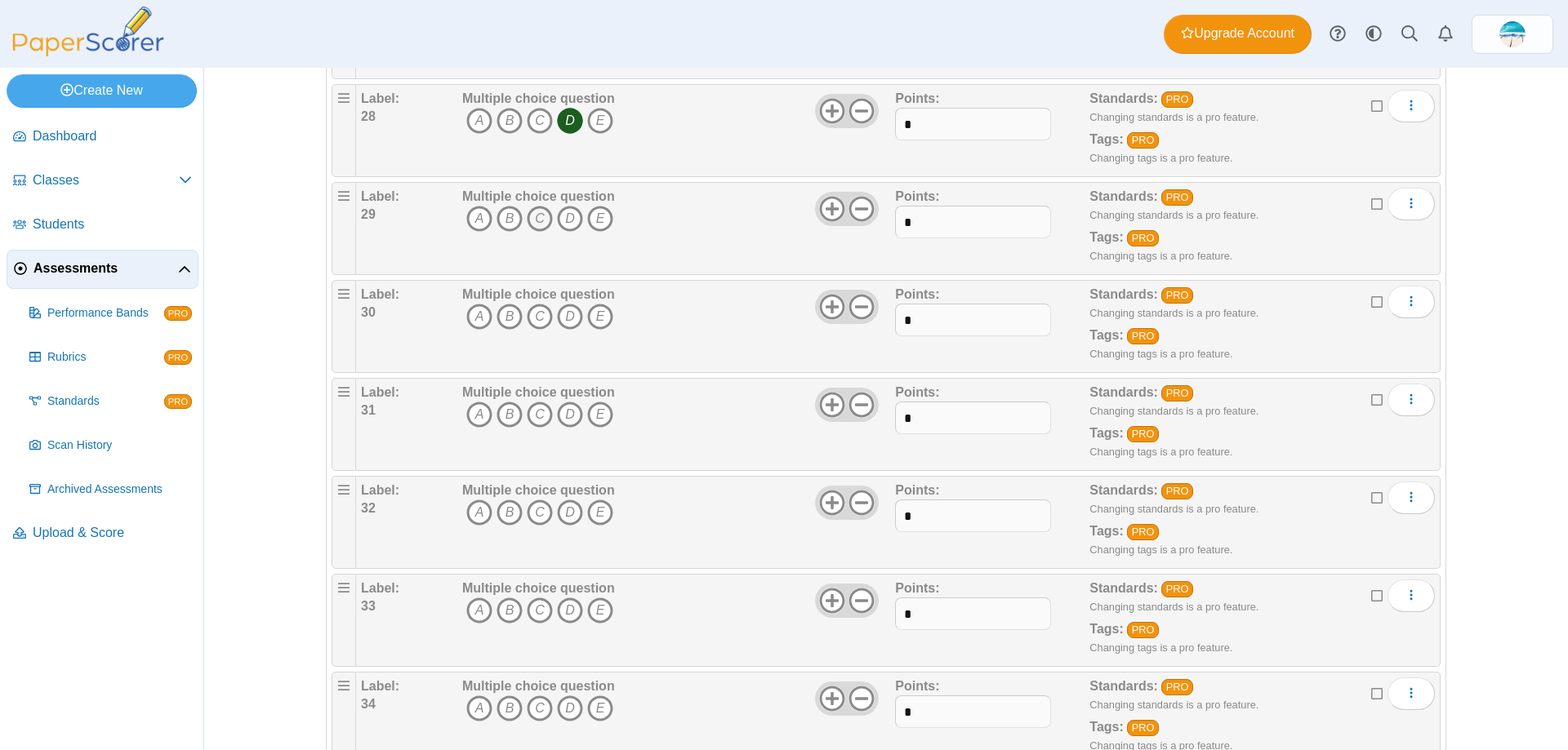
click at [532, 213] on icon "C" at bounding box center [539, 218] width 26 height 26
click at [502, 313] on icon "B" at bounding box center [509, 316] width 26 height 26
click at [573, 417] on icon "D" at bounding box center [569, 414] width 26 height 26
click at [530, 512] on icon "C" at bounding box center [539, 512] width 26 height 26
click at [508, 604] on icon "B" at bounding box center [509, 611] width 26 height 26
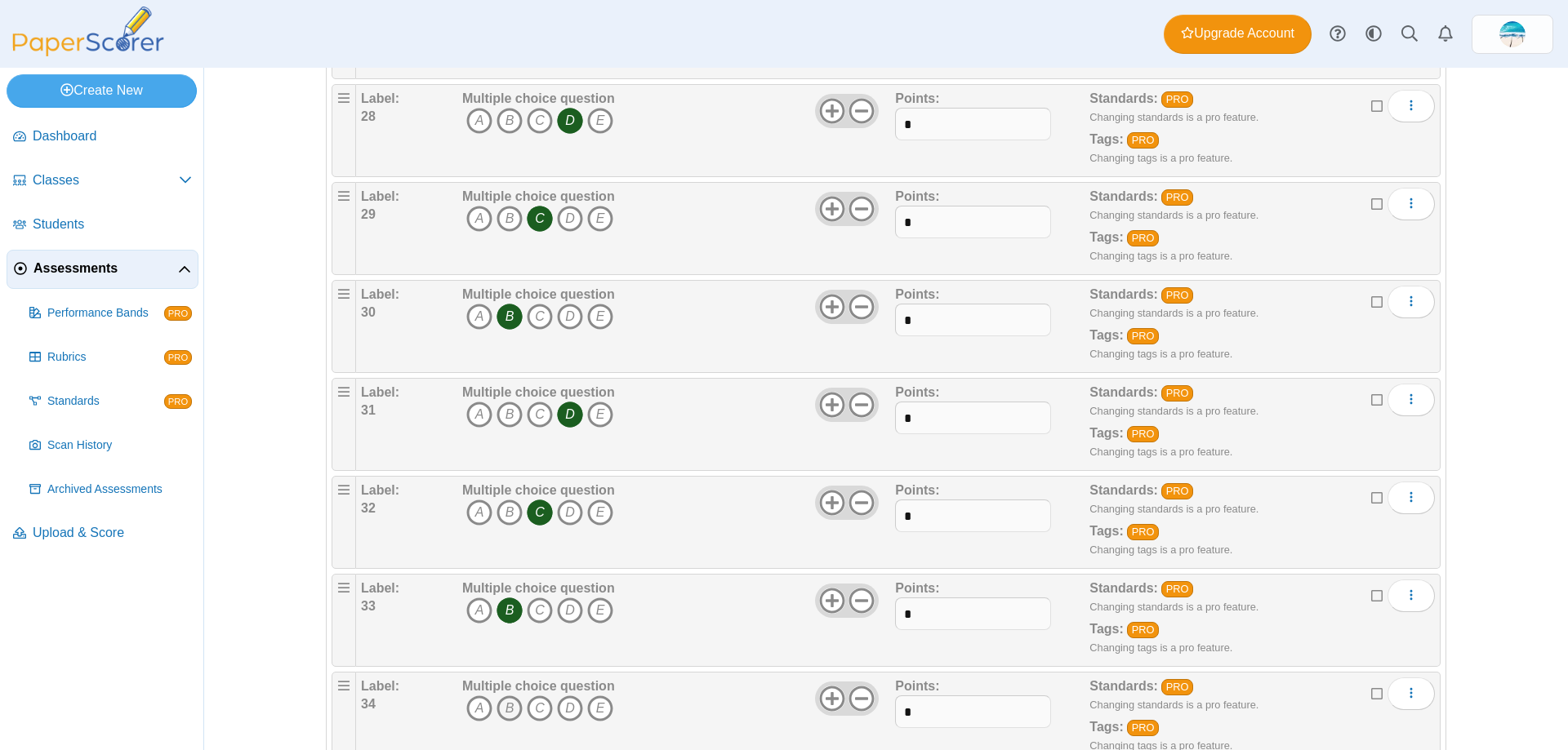
click at [497, 701] on icon "B" at bounding box center [509, 708] width 26 height 26
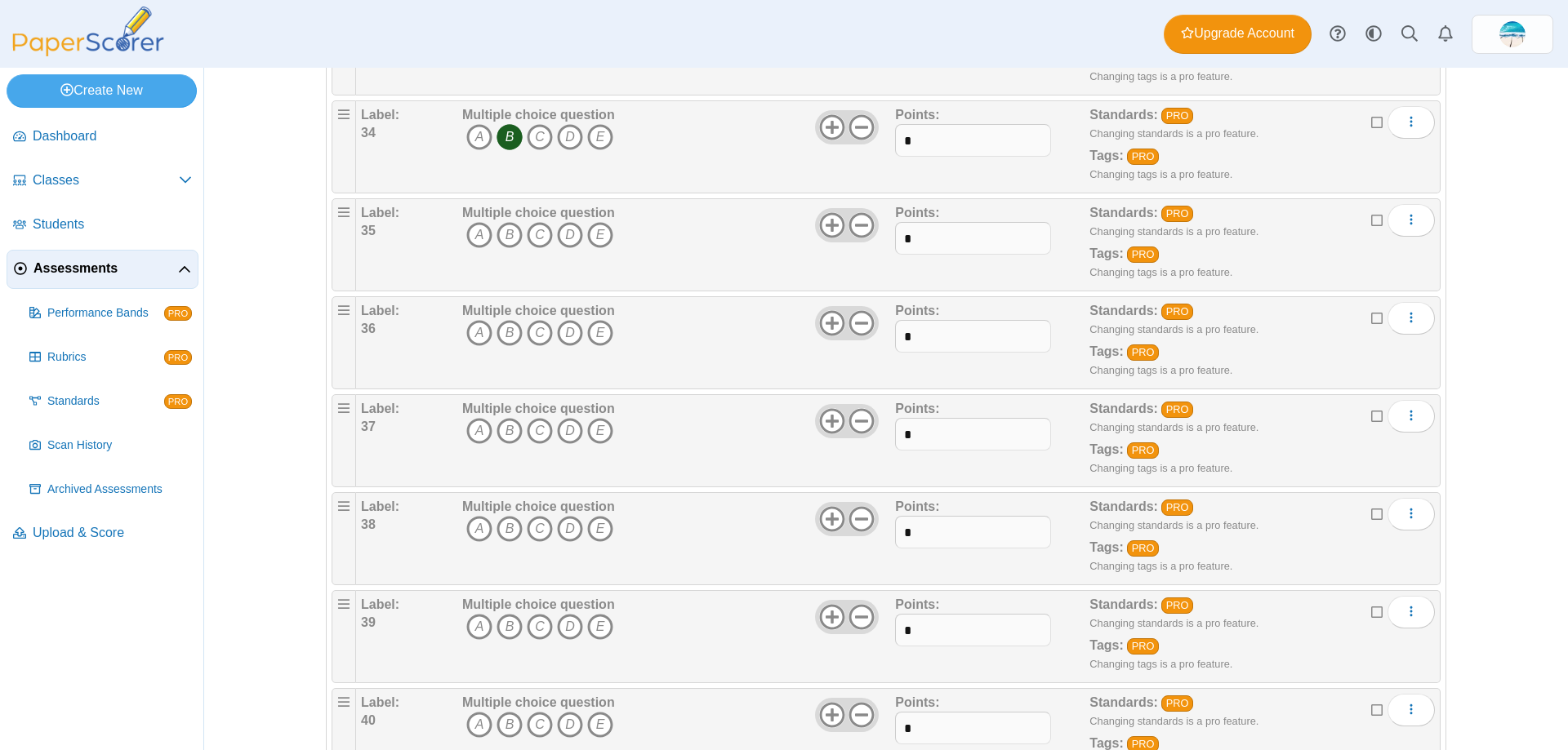
scroll to position [3415, 0]
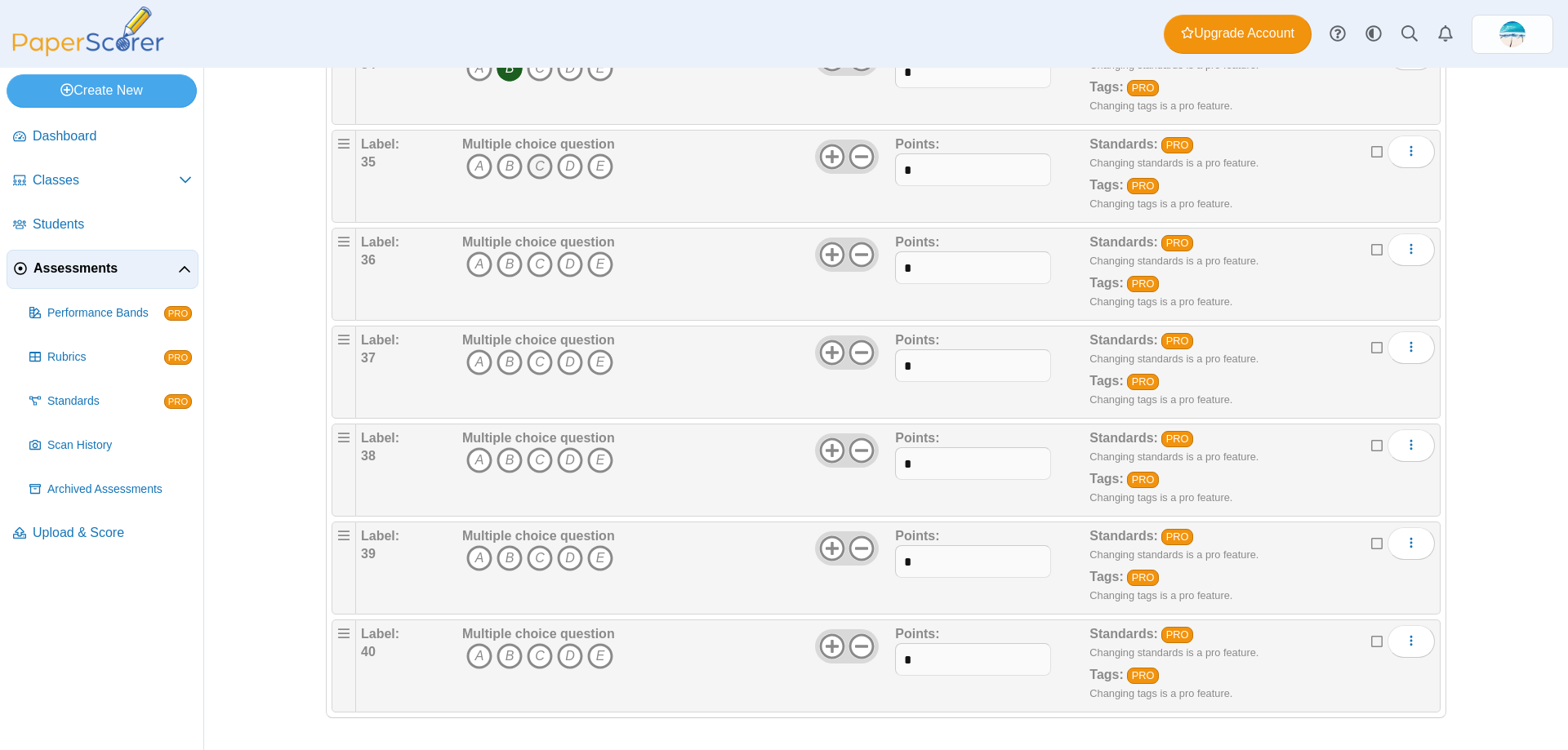
click at [534, 172] on icon "C" at bounding box center [539, 166] width 26 height 26
click at [469, 261] on icon "A" at bounding box center [479, 264] width 26 height 26
click at [537, 367] on icon "C" at bounding box center [539, 362] width 26 height 26
click at [507, 463] on icon "B" at bounding box center [509, 460] width 26 height 26
click at [473, 553] on icon "A" at bounding box center [479, 558] width 26 height 26
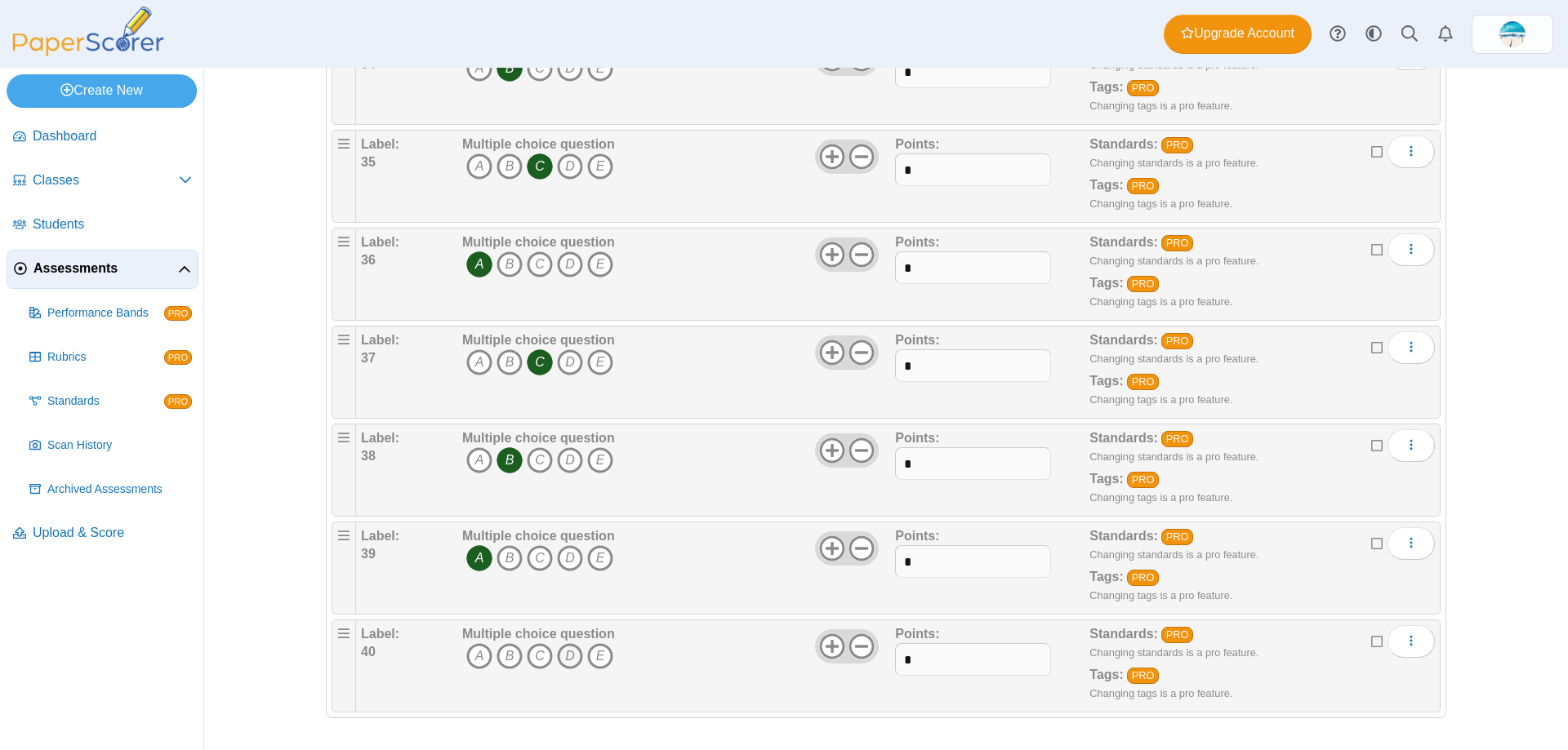
click at [558, 656] on icon "D" at bounding box center [569, 656] width 26 height 26
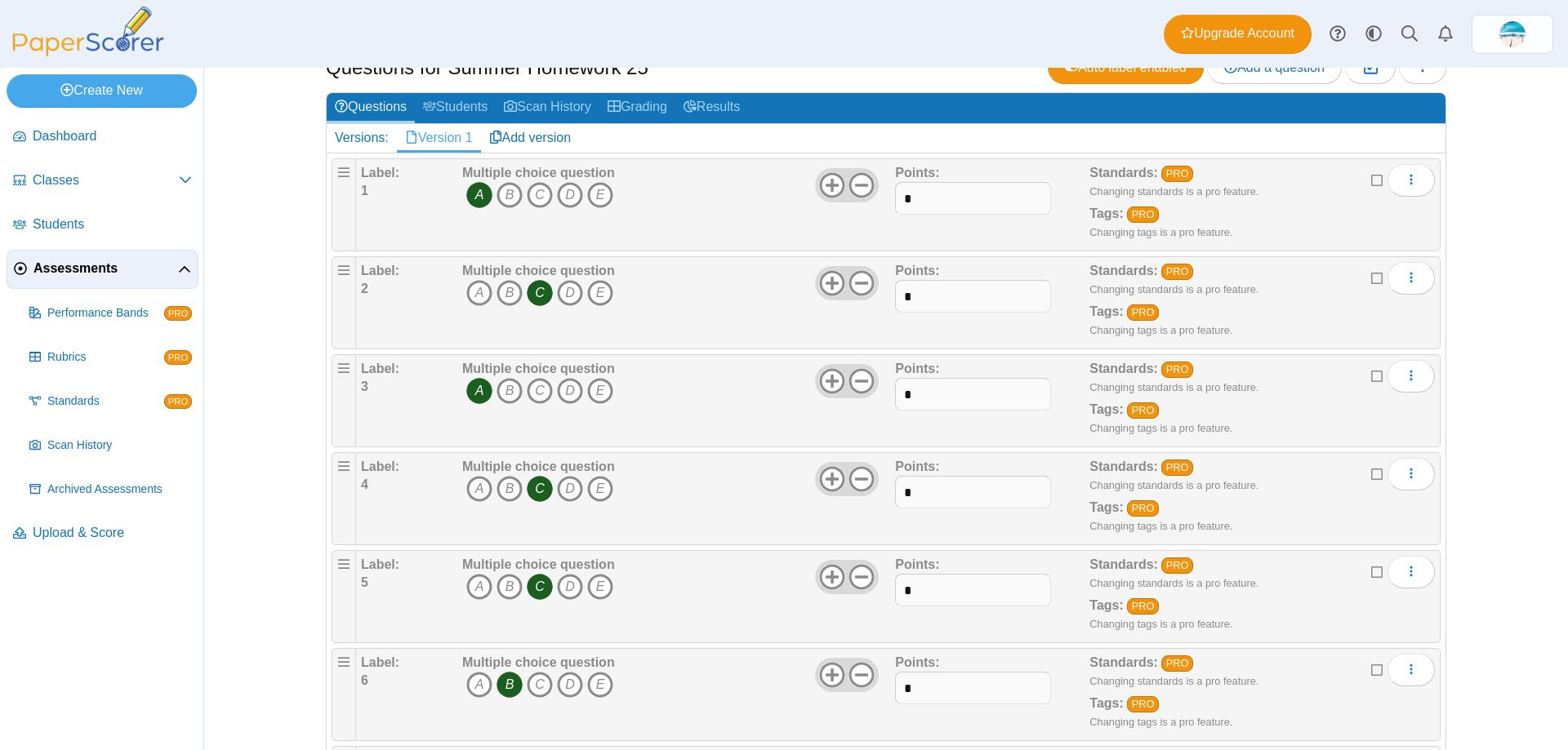
scroll to position [0, 0]
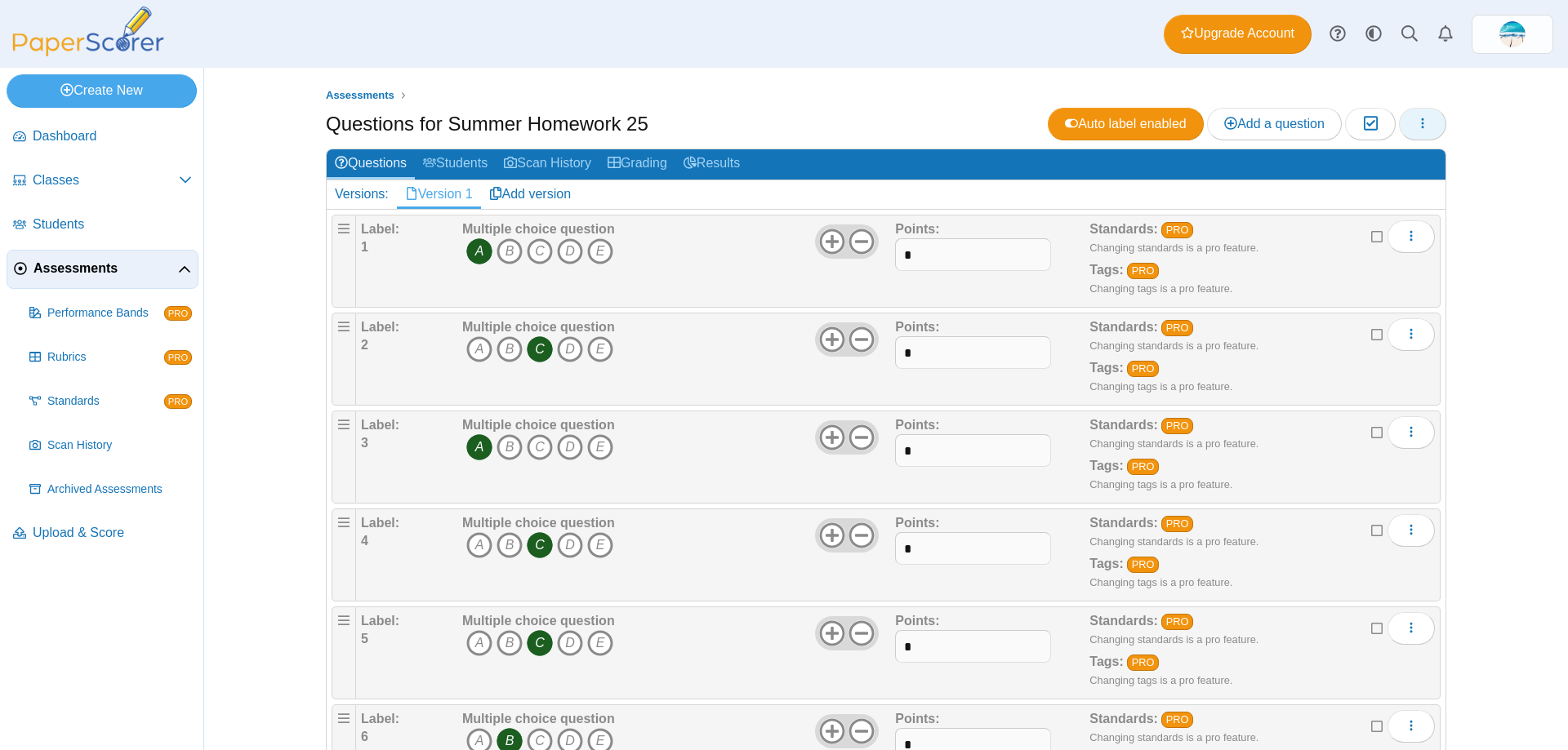
click at [1416, 126] on icon "button" at bounding box center [1422, 123] width 13 height 13
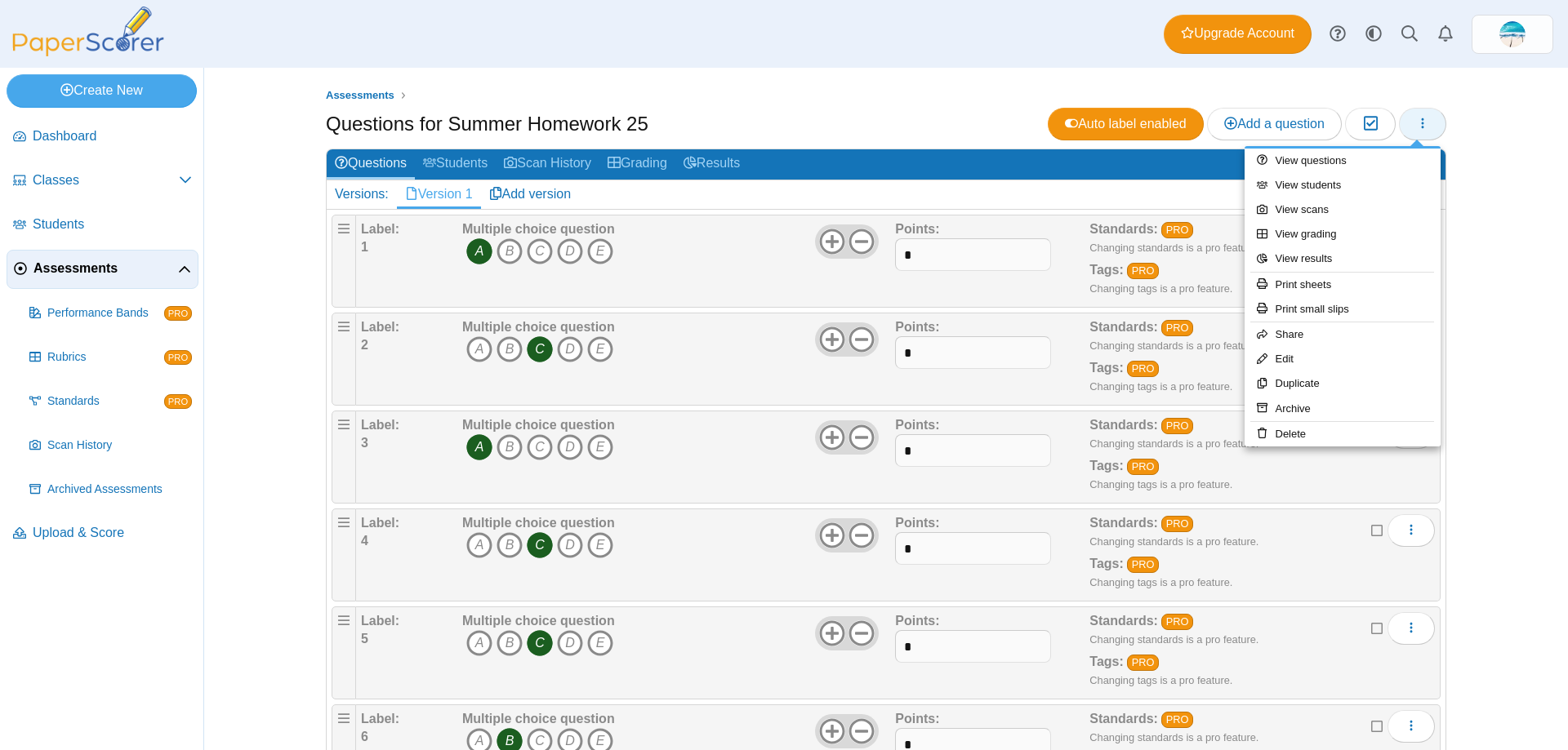
click at [1416, 126] on icon "button" at bounding box center [1422, 123] width 13 height 13
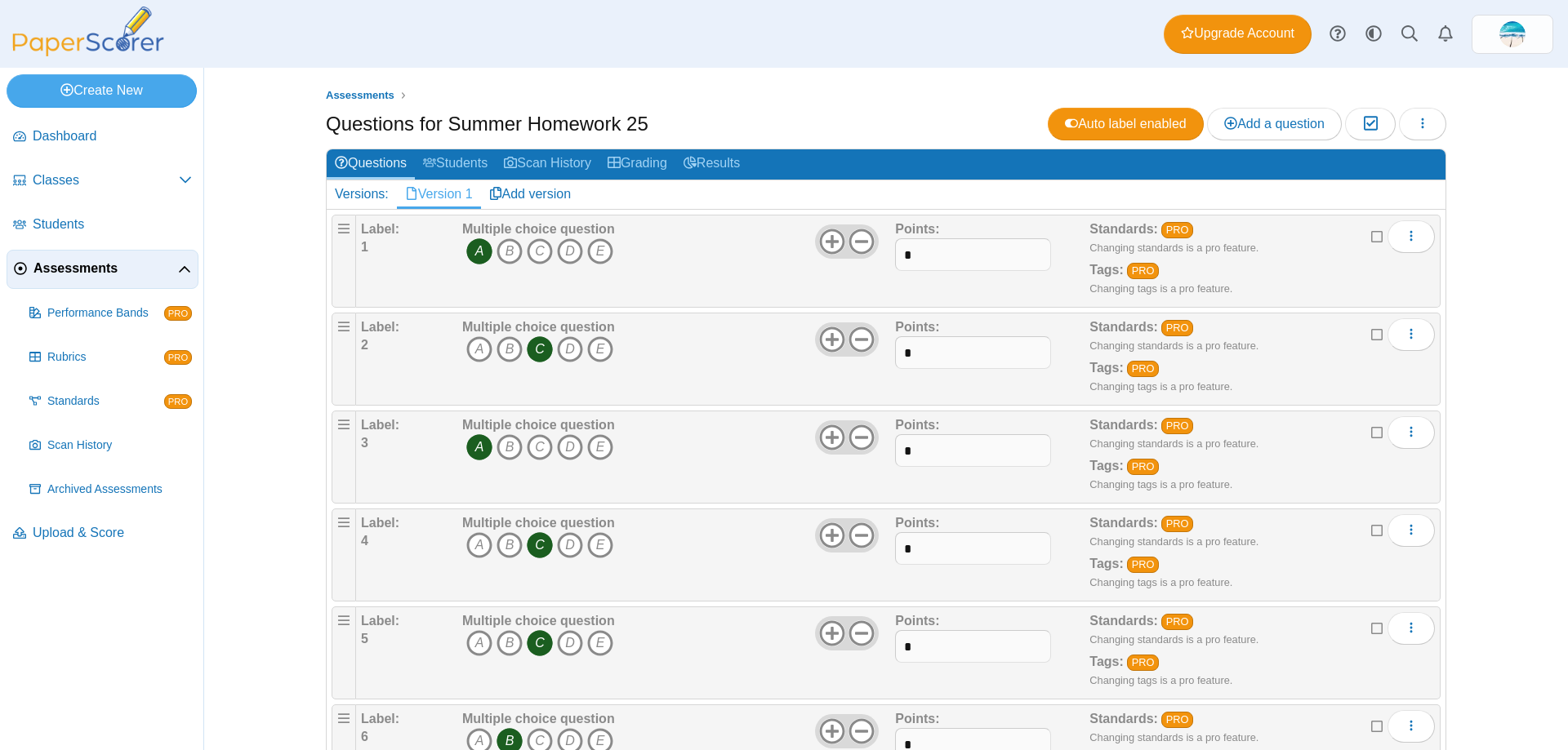
click at [284, 43] on div "Dashboard Classes Archived classes Students Assessments" at bounding box center [784, 34] width 1568 height 68
click at [101, 178] on span "Classes" at bounding box center [105, 180] width 146 height 18
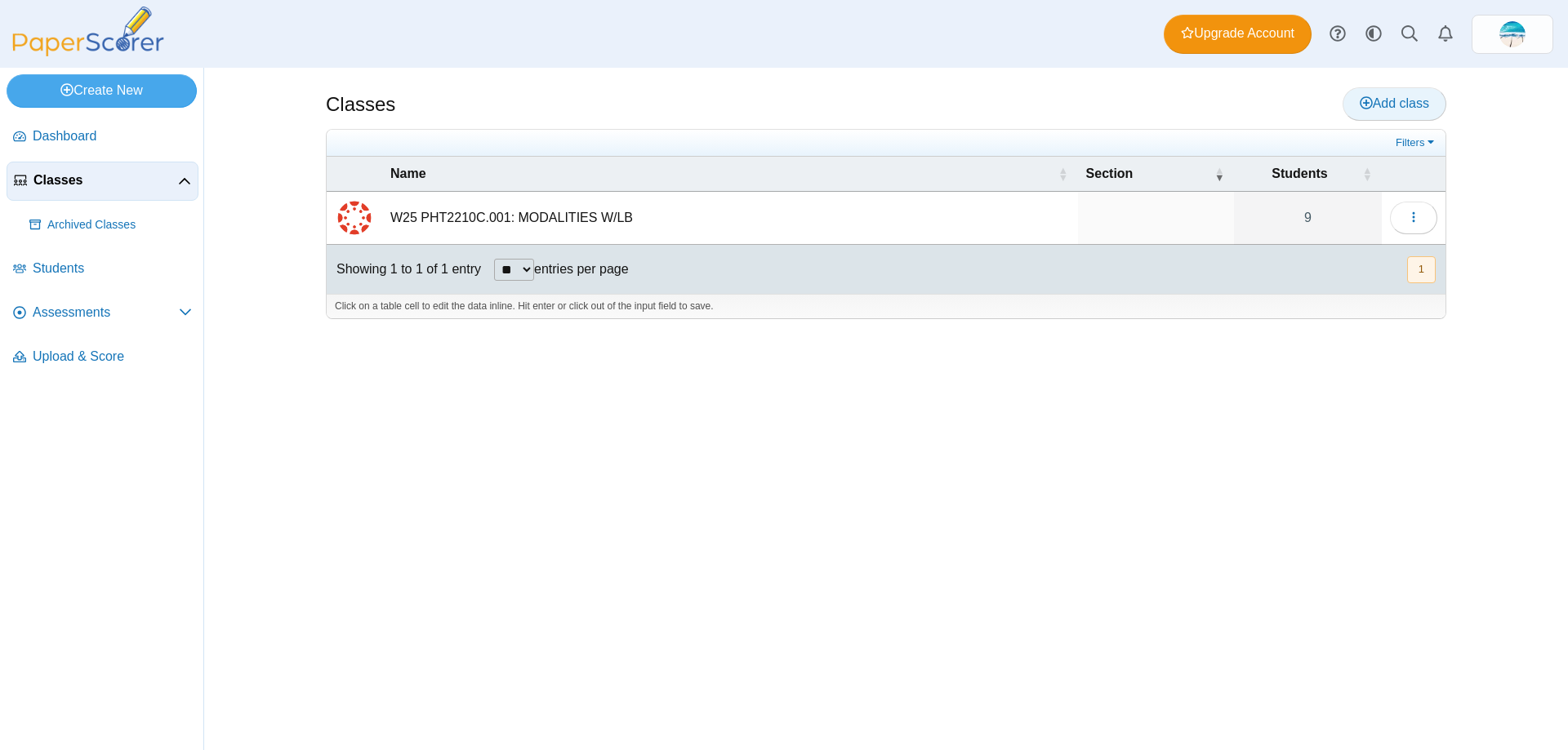
click at [1388, 116] on link "Add class" at bounding box center [1394, 103] width 103 height 33
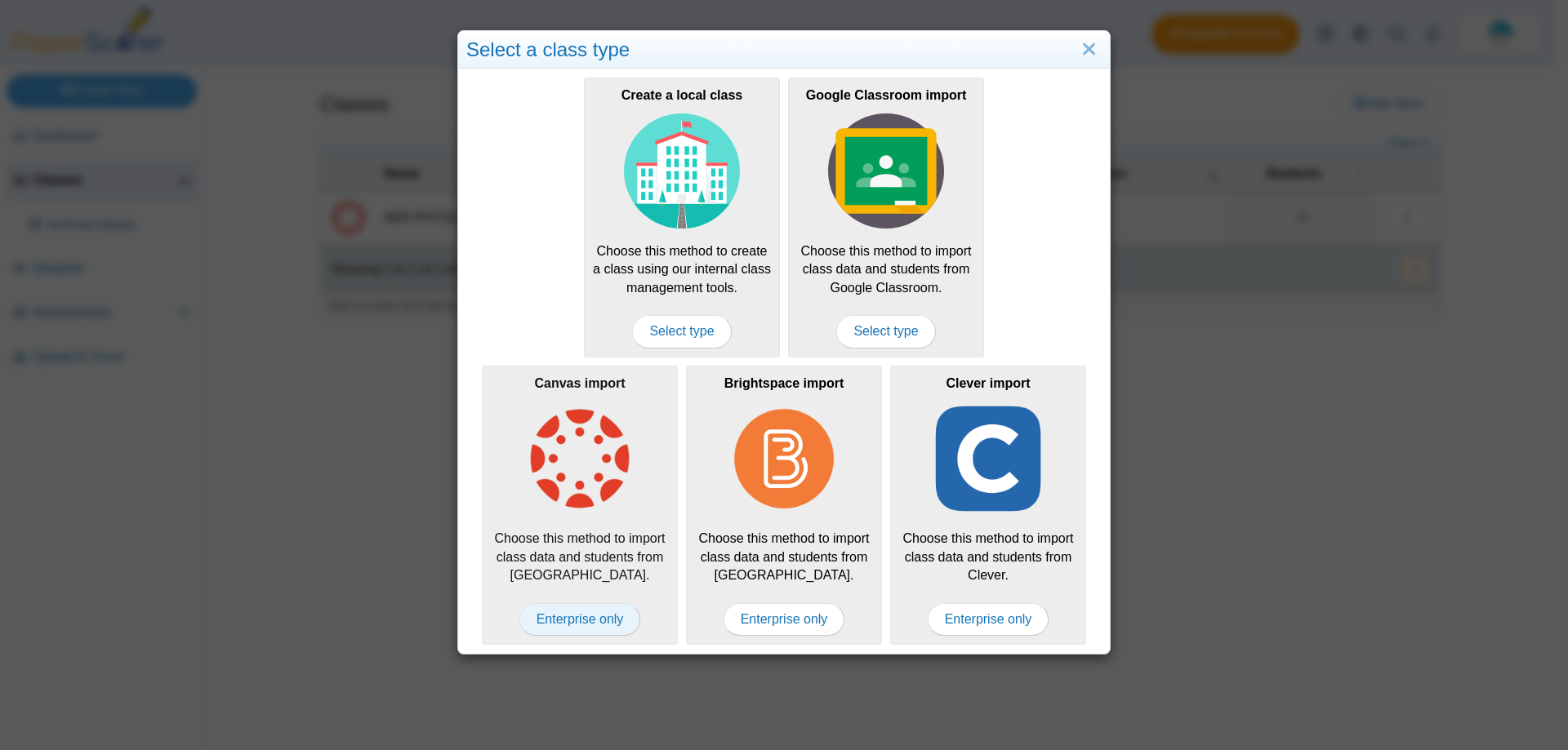
click at [571, 626] on span "Enterprise only" at bounding box center [580, 620] width 121 height 33
click at [596, 502] on img at bounding box center [580, 458] width 116 height 116
click at [1077, 39] on link "Close" at bounding box center [1089, 50] width 25 height 28
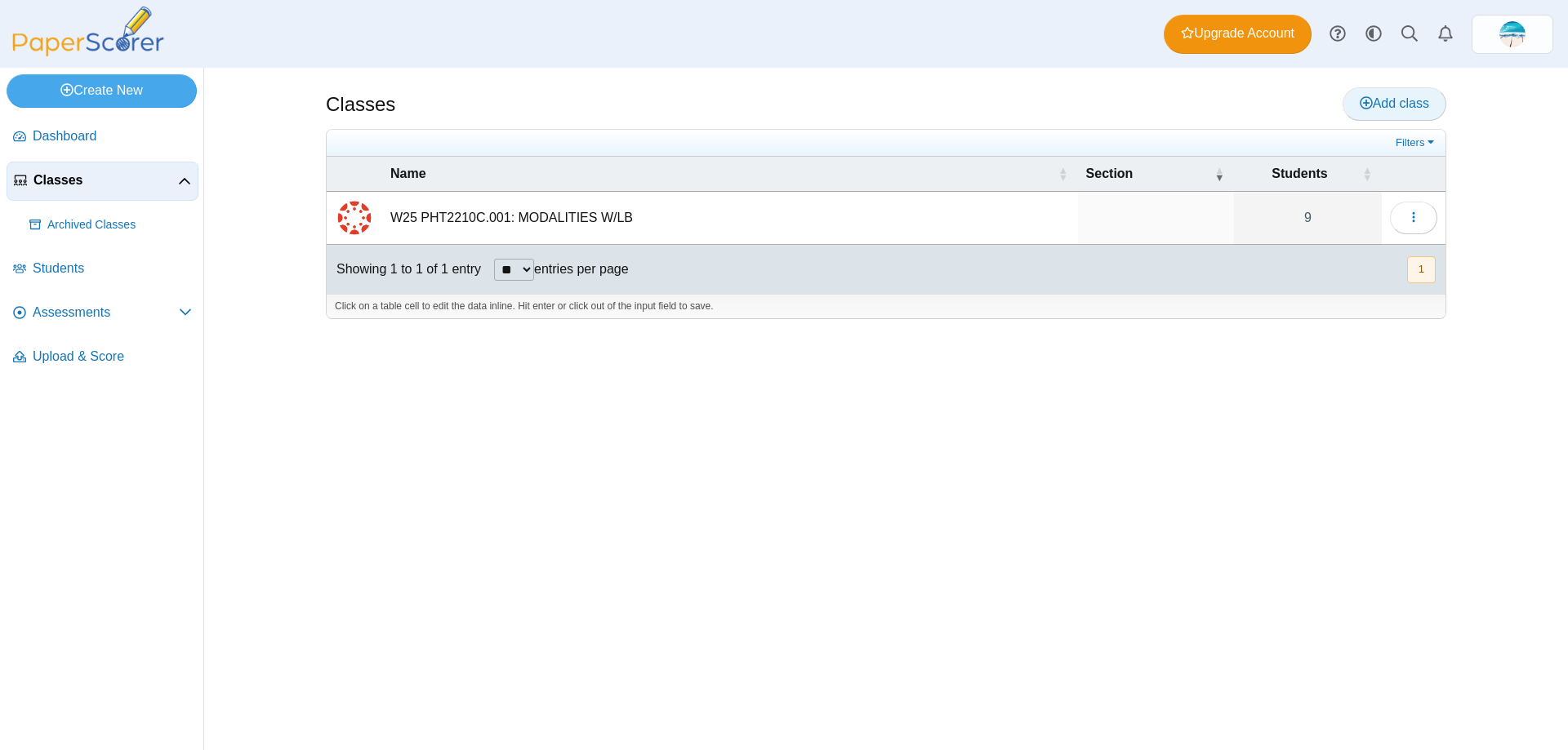
click at [1399, 93] on link "Add class" at bounding box center [1394, 103] width 103 height 33
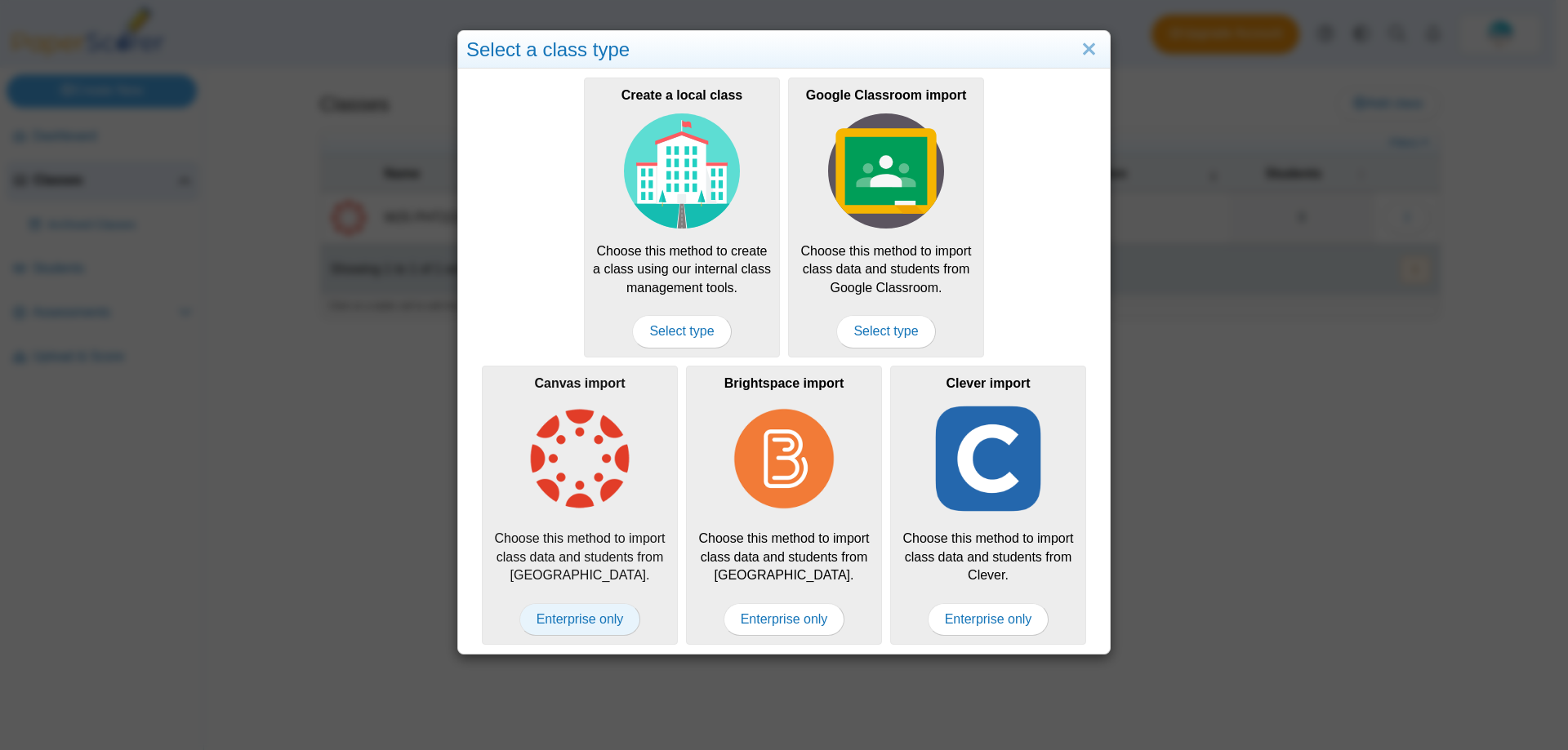
click at [573, 623] on span "Enterprise only" at bounding box center [580, 620] width 121 height 33
click at [1077, 58] on link "Close" at bounding box center [1089, 50] width 25 height 28
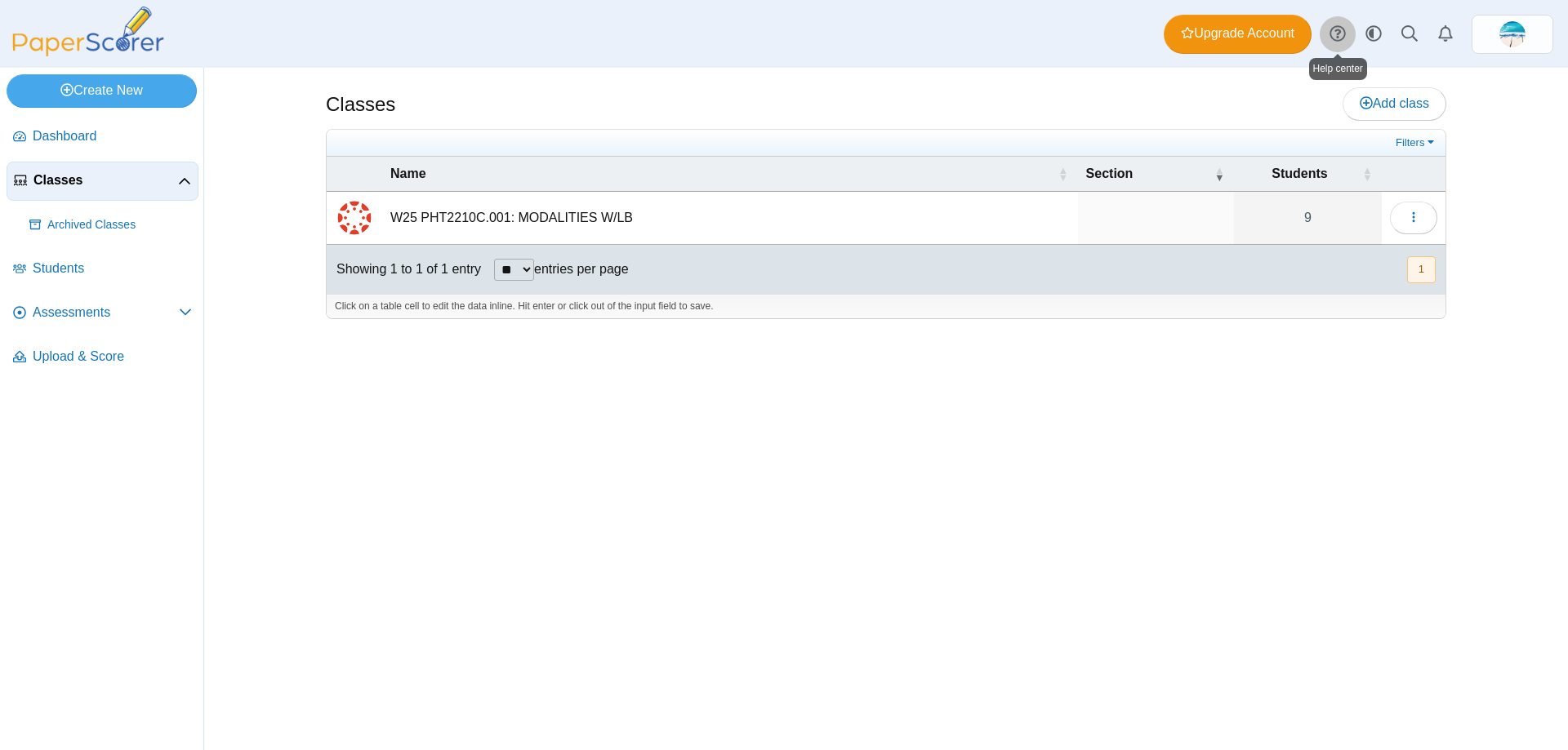
click at [1347, 32] on link at bounding box center [1338, 34] width 36 height 36
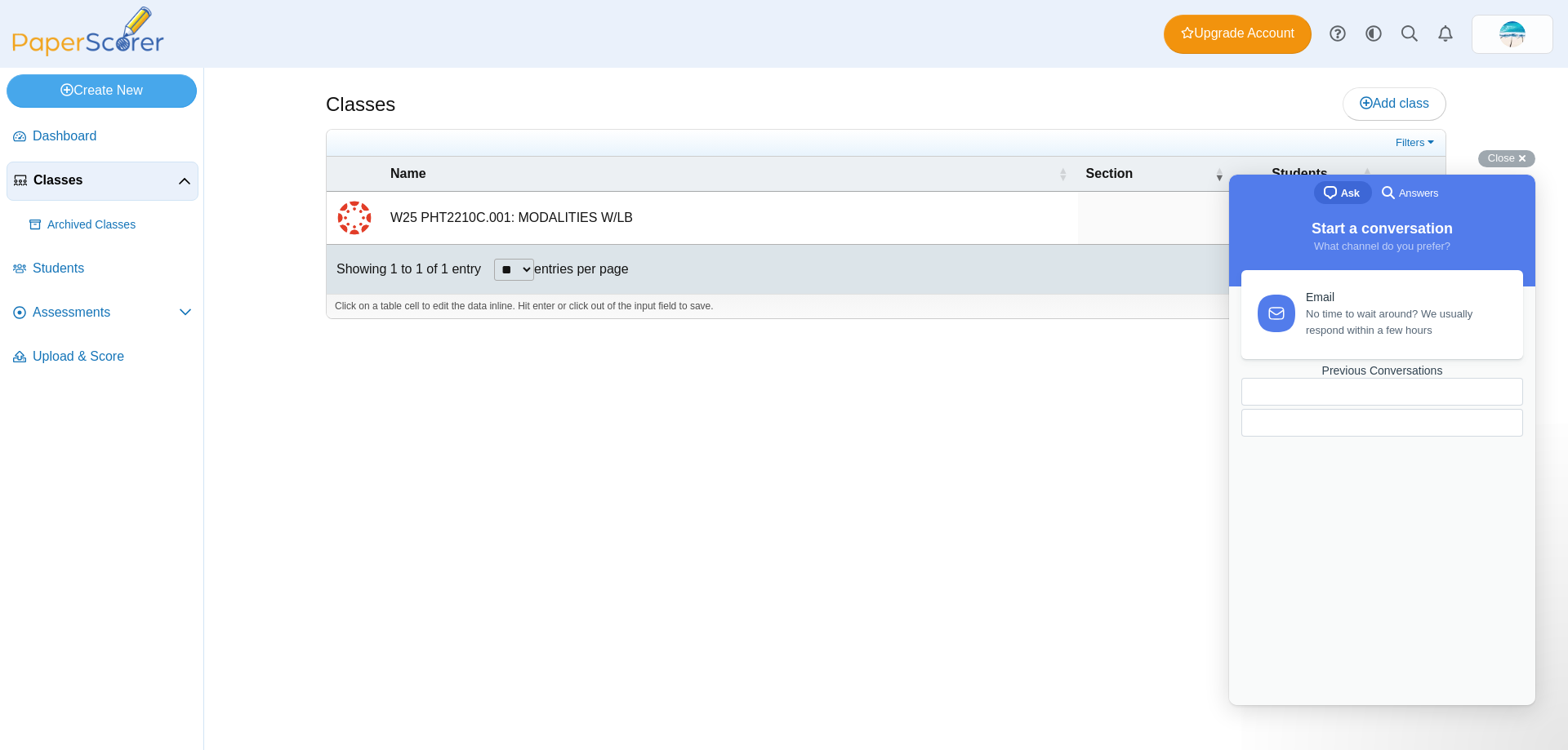
click at [788, 110] on div "Classes Add class" at bounding box center [886, 105] width 1120 height 37
click at [1511, 155] on span "Close" at bounding box center [1502, 159] width 27 height 13
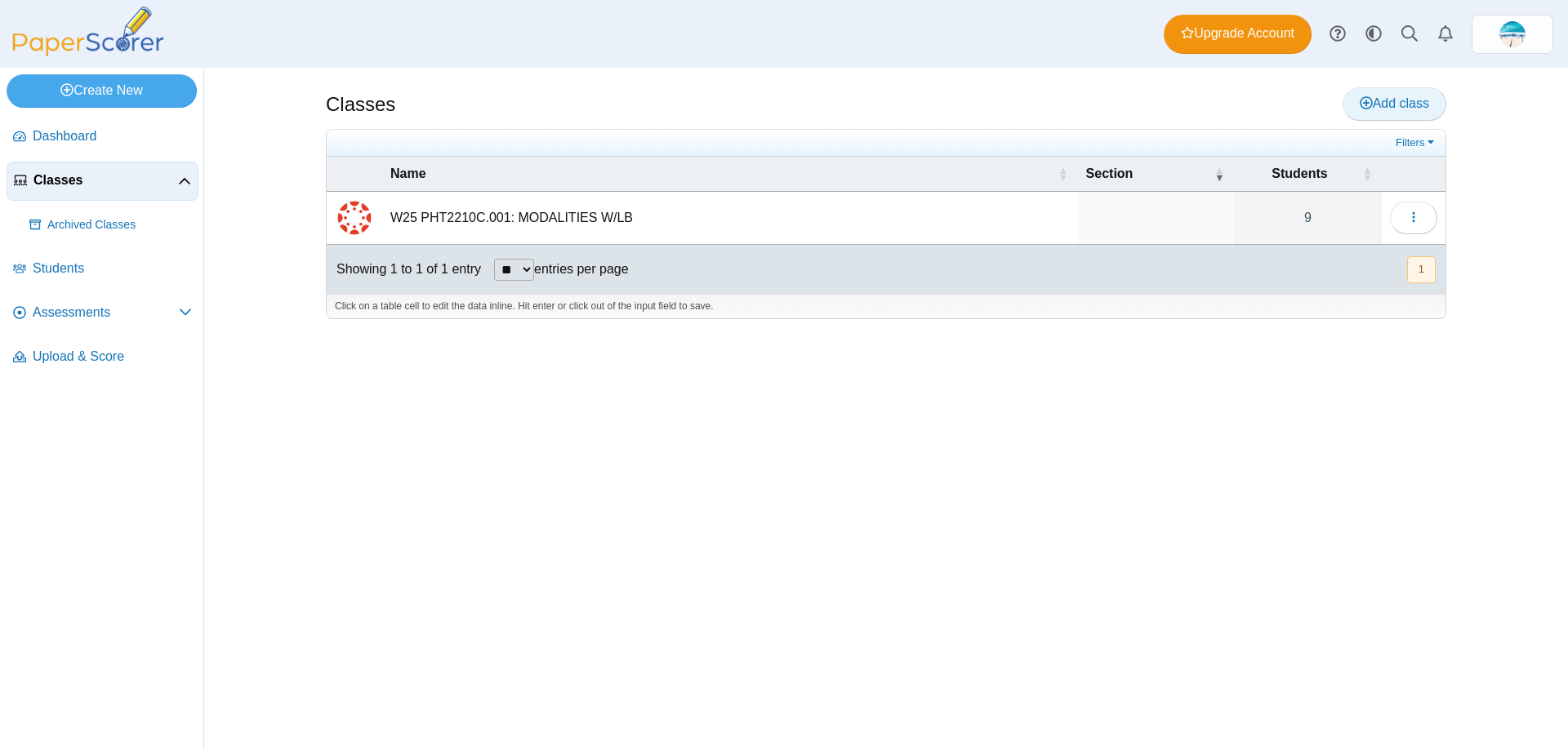
click at [1396, 99] on span "Add class" at bounding box center [1394, 102] width 70 height 14
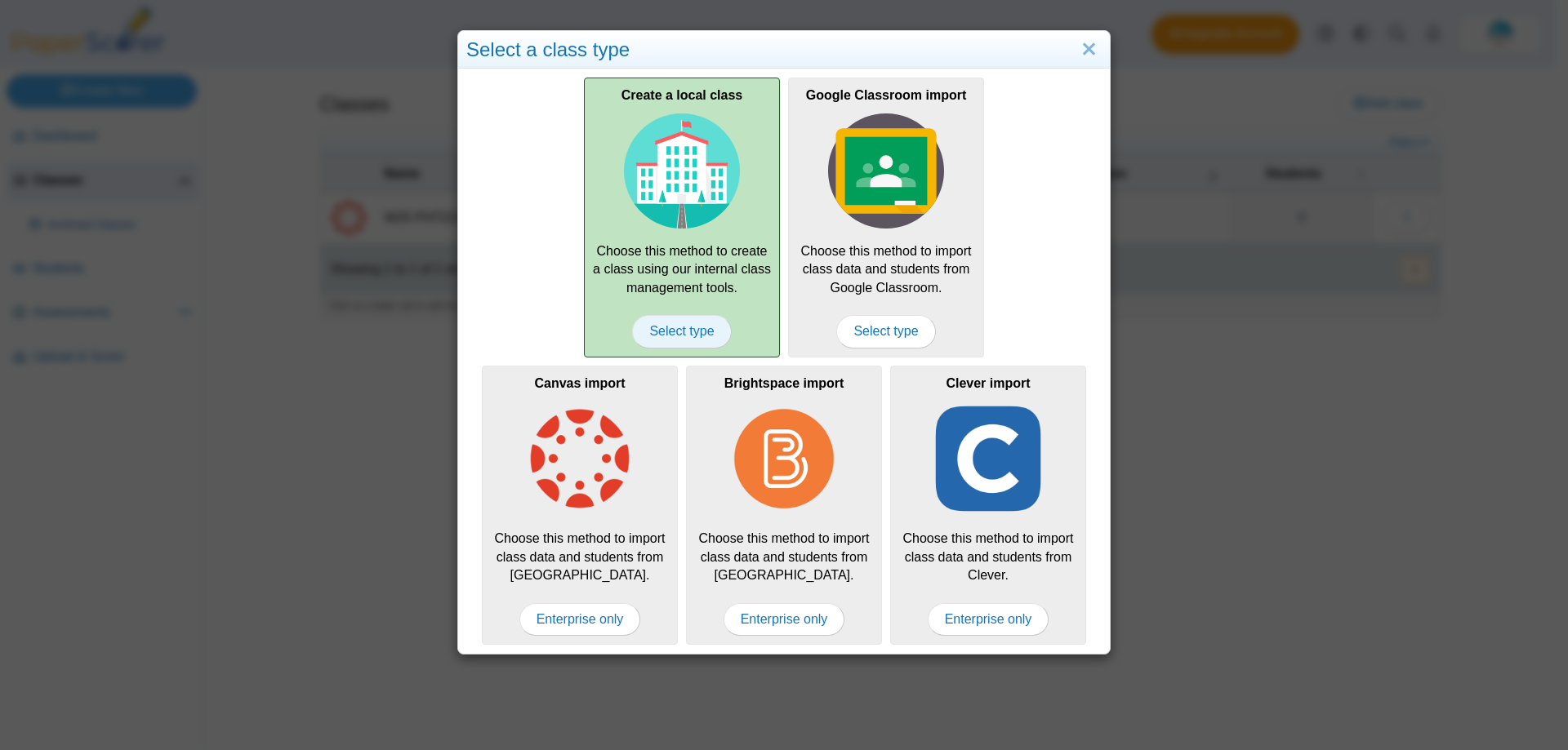
click at [682, 322] on span "Select type" at bounding box center [681, 332] width 99 height 33
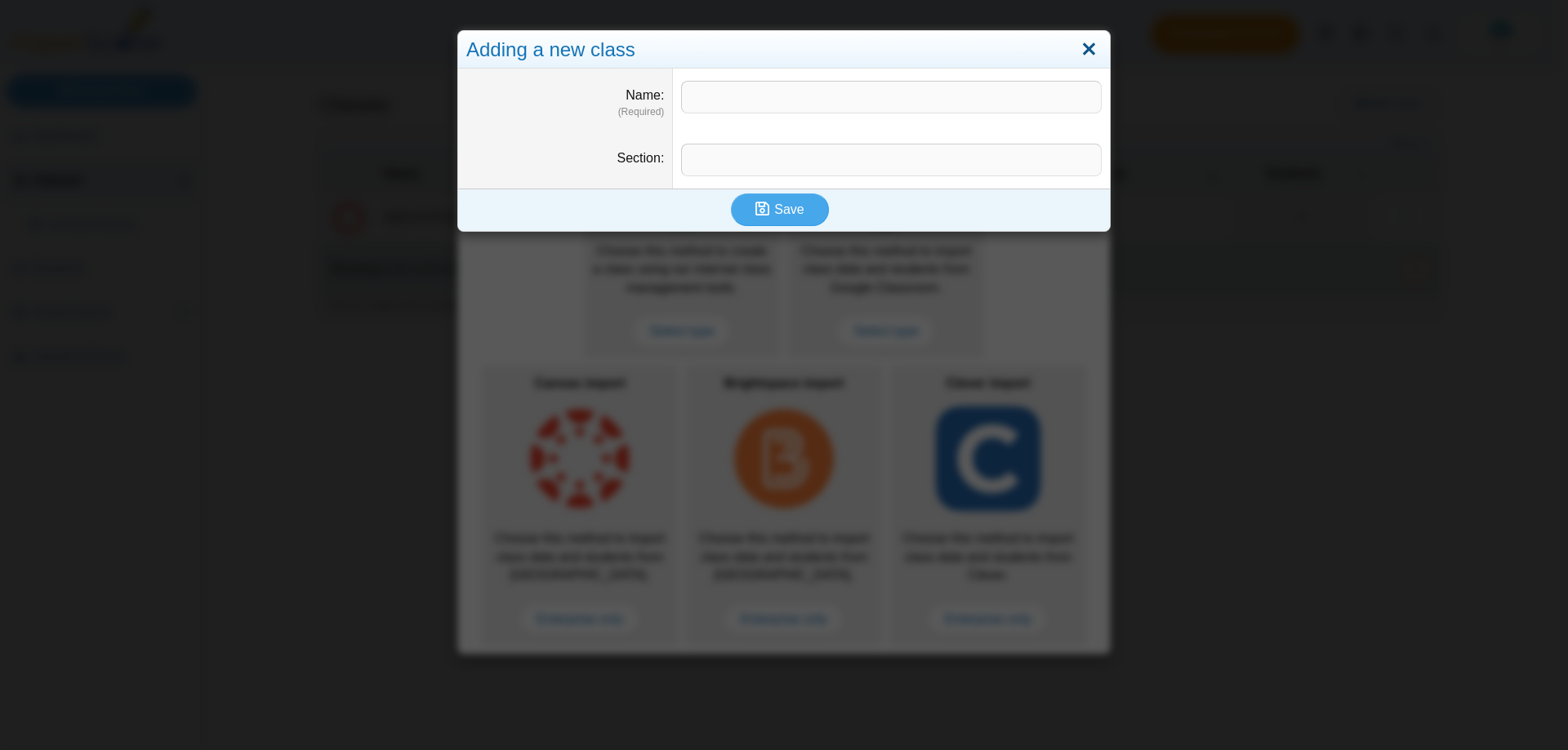
click at [1091, 41] on link "Close" at bounding box center [1089, 50] width 25 height 28
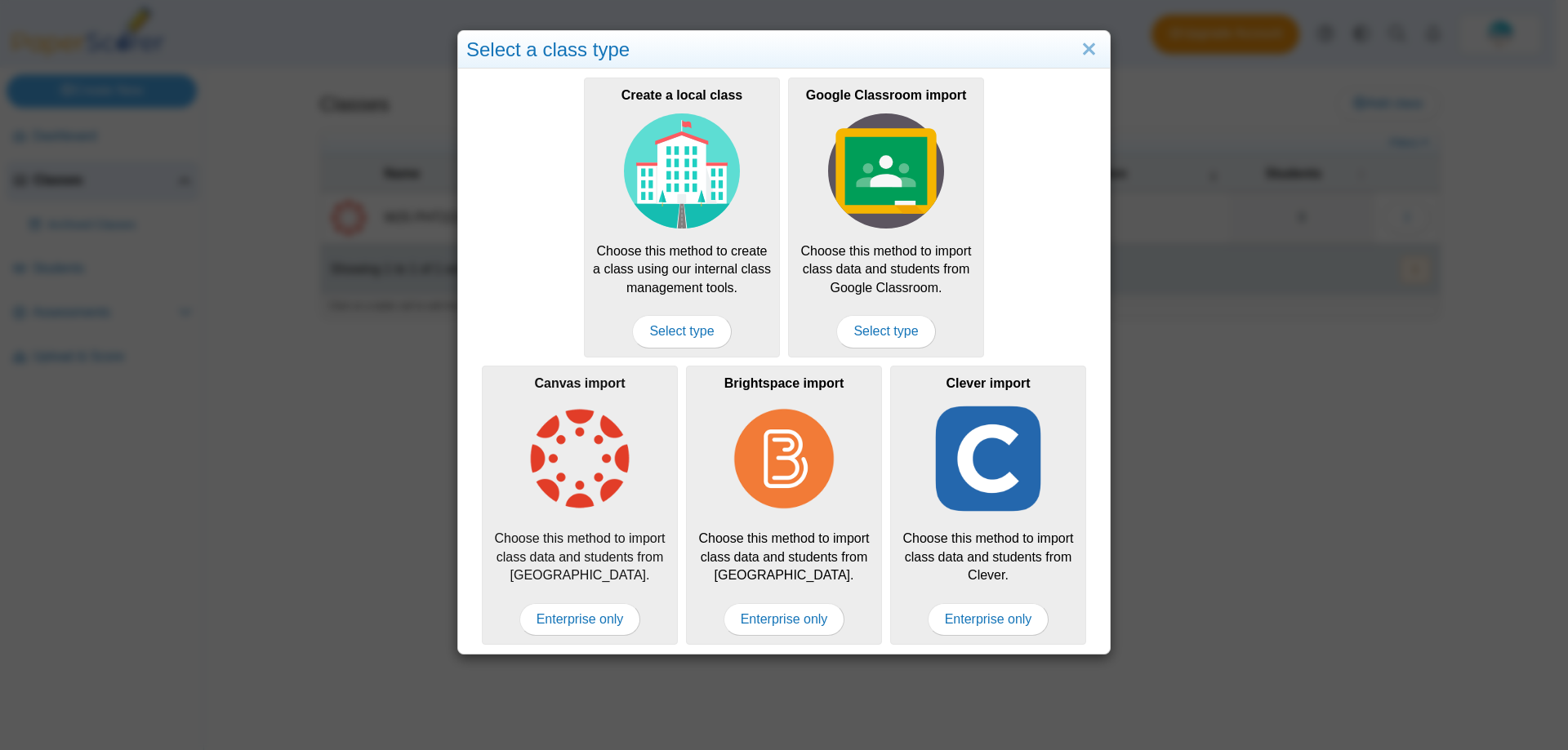
click at [597, 474] on img at bounding box center [580, 458] width 116 height 116
click at [559, 613] on span "Enterprise only" at bounding box center [580, 620] width 121 height 33
click at [561, 613] on span "Enterprise only" at bounding box center [580, 620] width 121 height 33
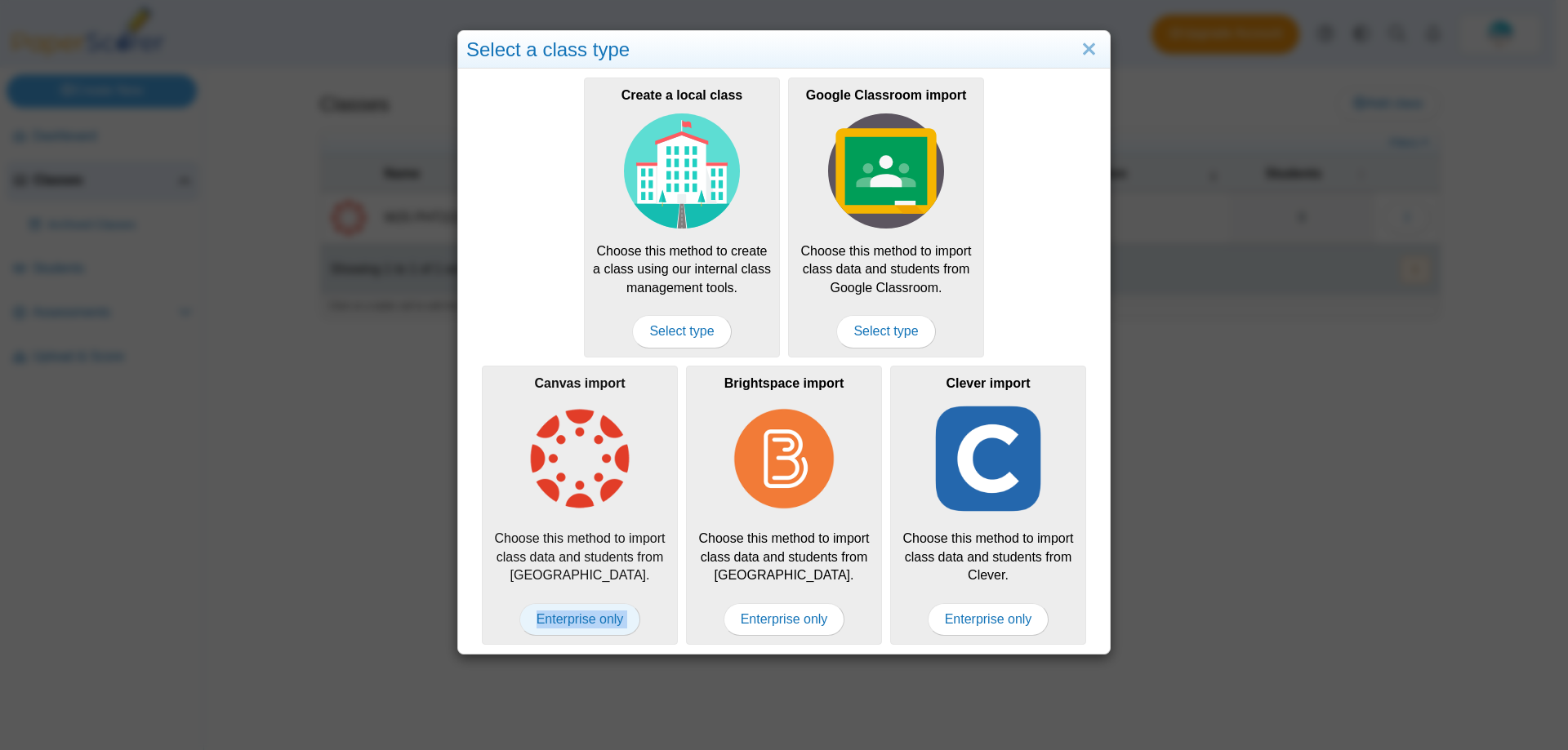
click at [562, 613] on span "Enterprise only" at bounding box center [580, 620] width 121 height 33
click at [1078, 43] on link "Close" at bounding box center [1089, 50] width 25 height 28
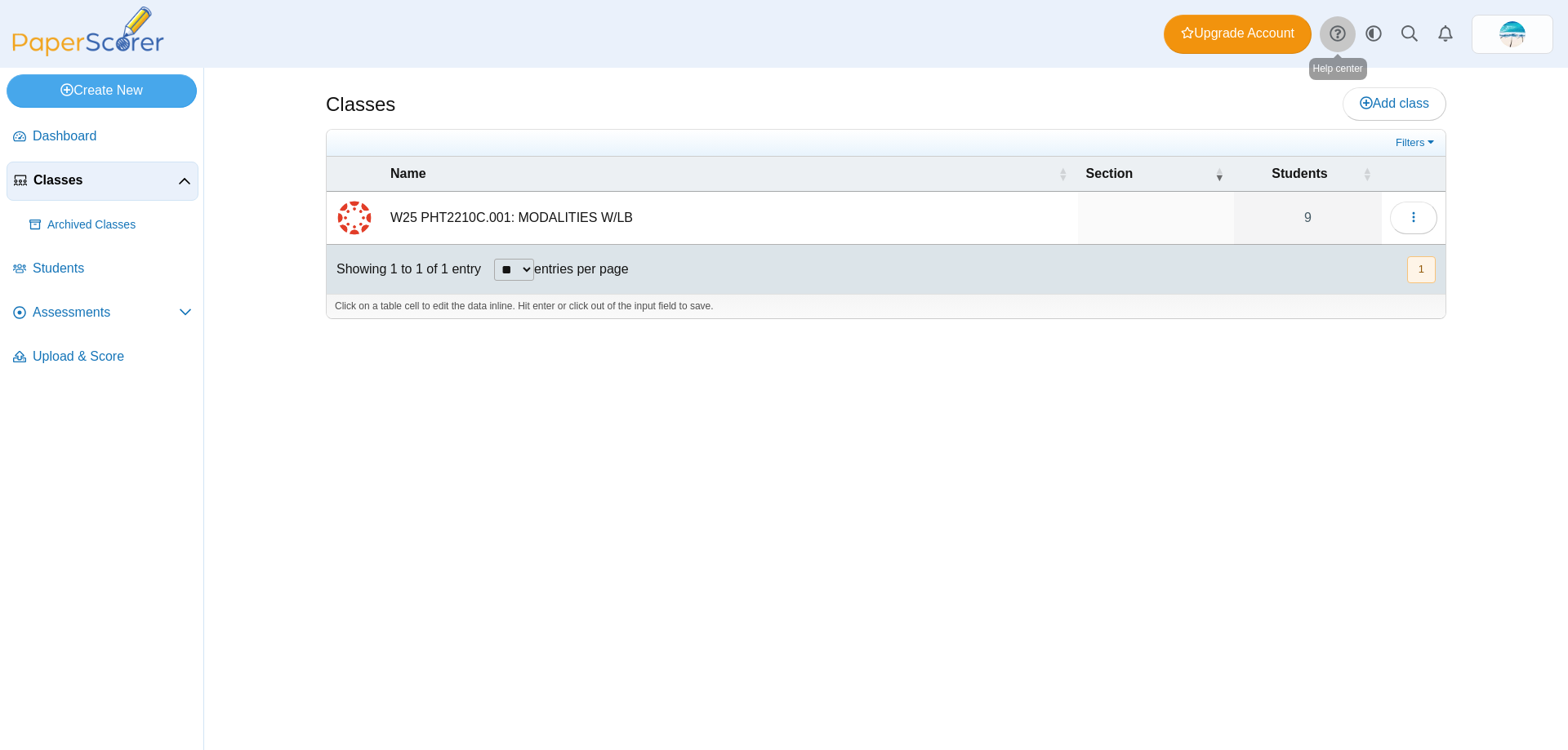
click at [1340, 37] on icon at bounding box center [1338, 34] width 16 height 16
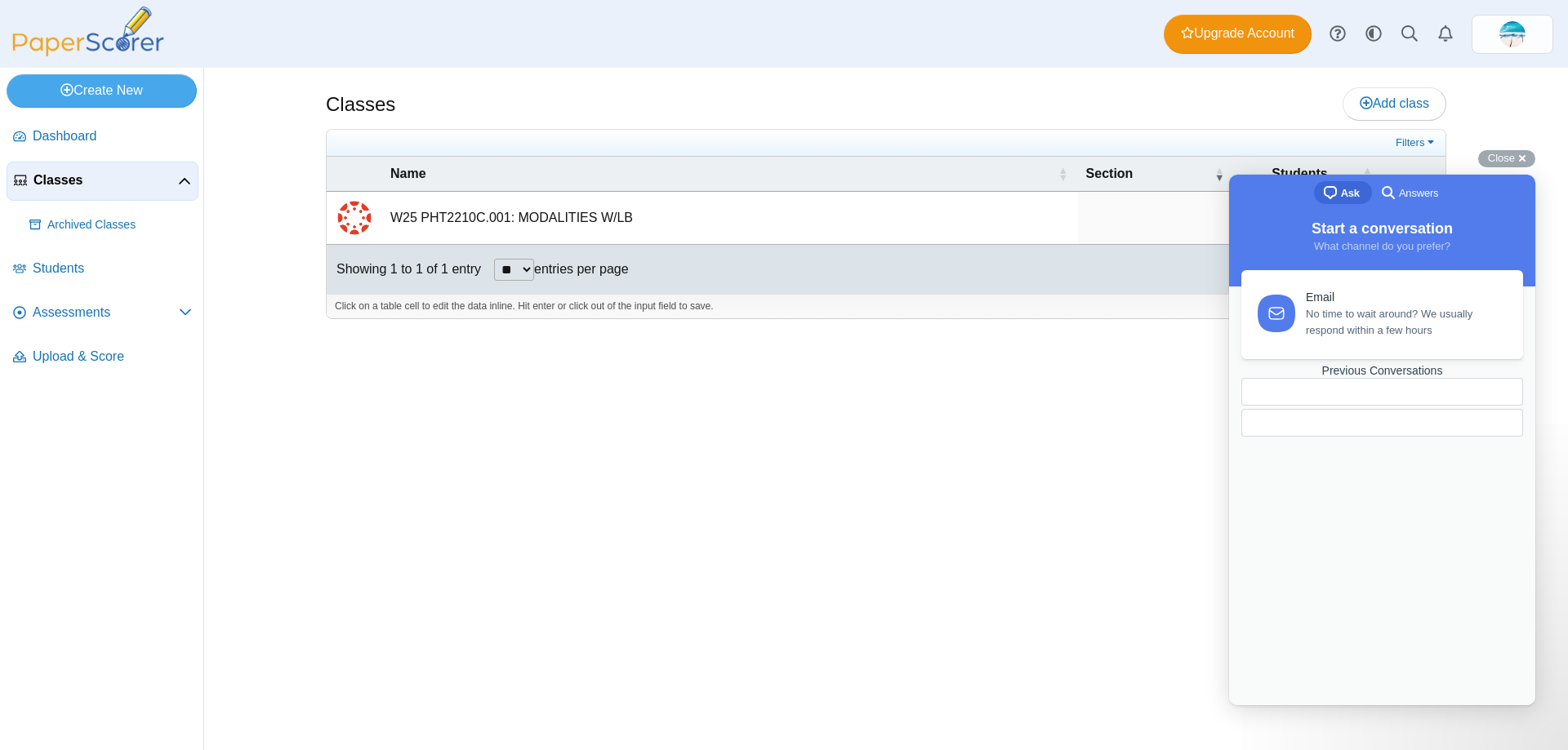
click at [1316, 425] on div "Email No time to wait around? We usually respond within a few hours Previous Co…" at bounding box center [1381, 471] width 296 height 402
click at [1420, 423] on div at bounding box center [1344, 423] width 178 height 0
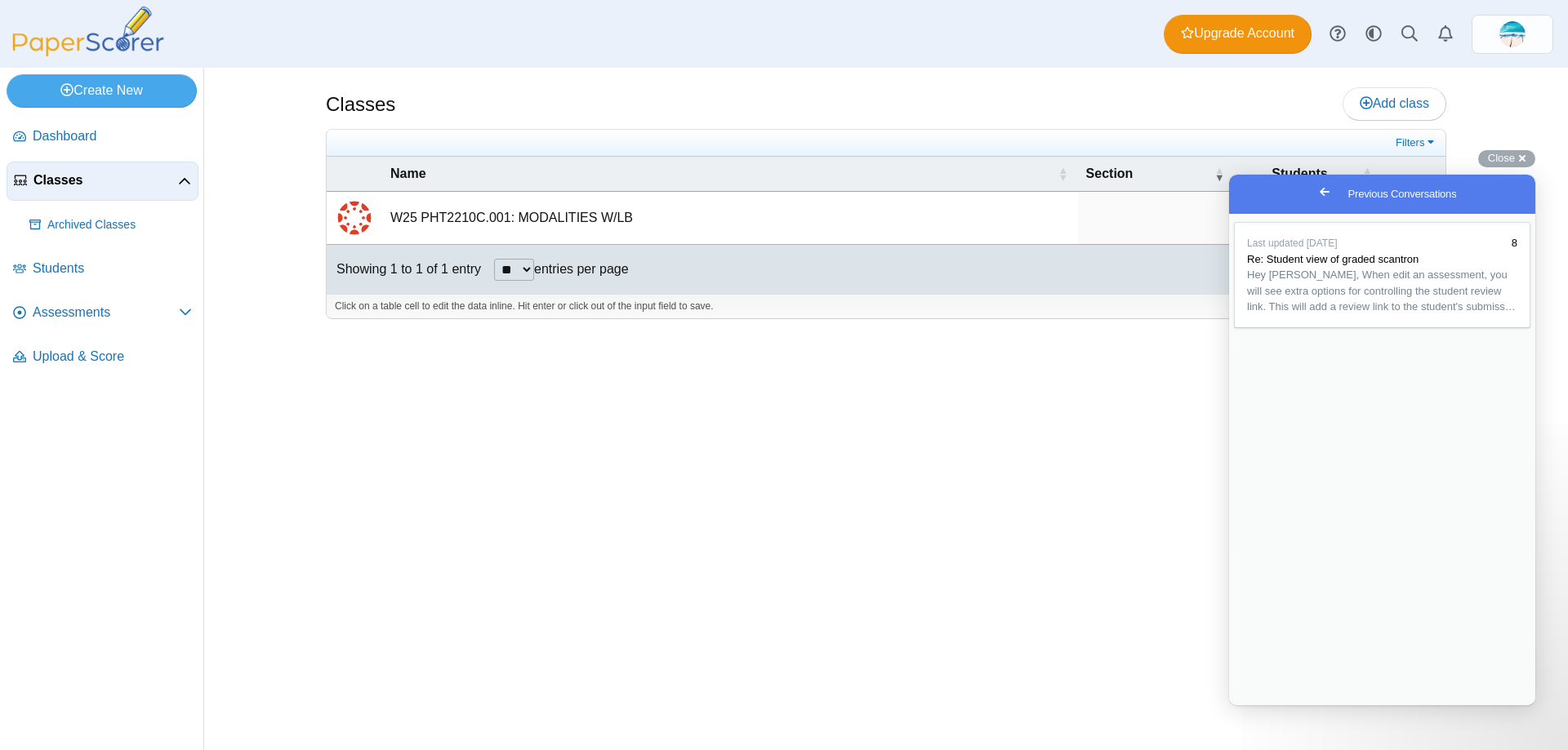
click at [1315, 187] on span "Go back" at bounding box center [1325, 192] width 20 height 20
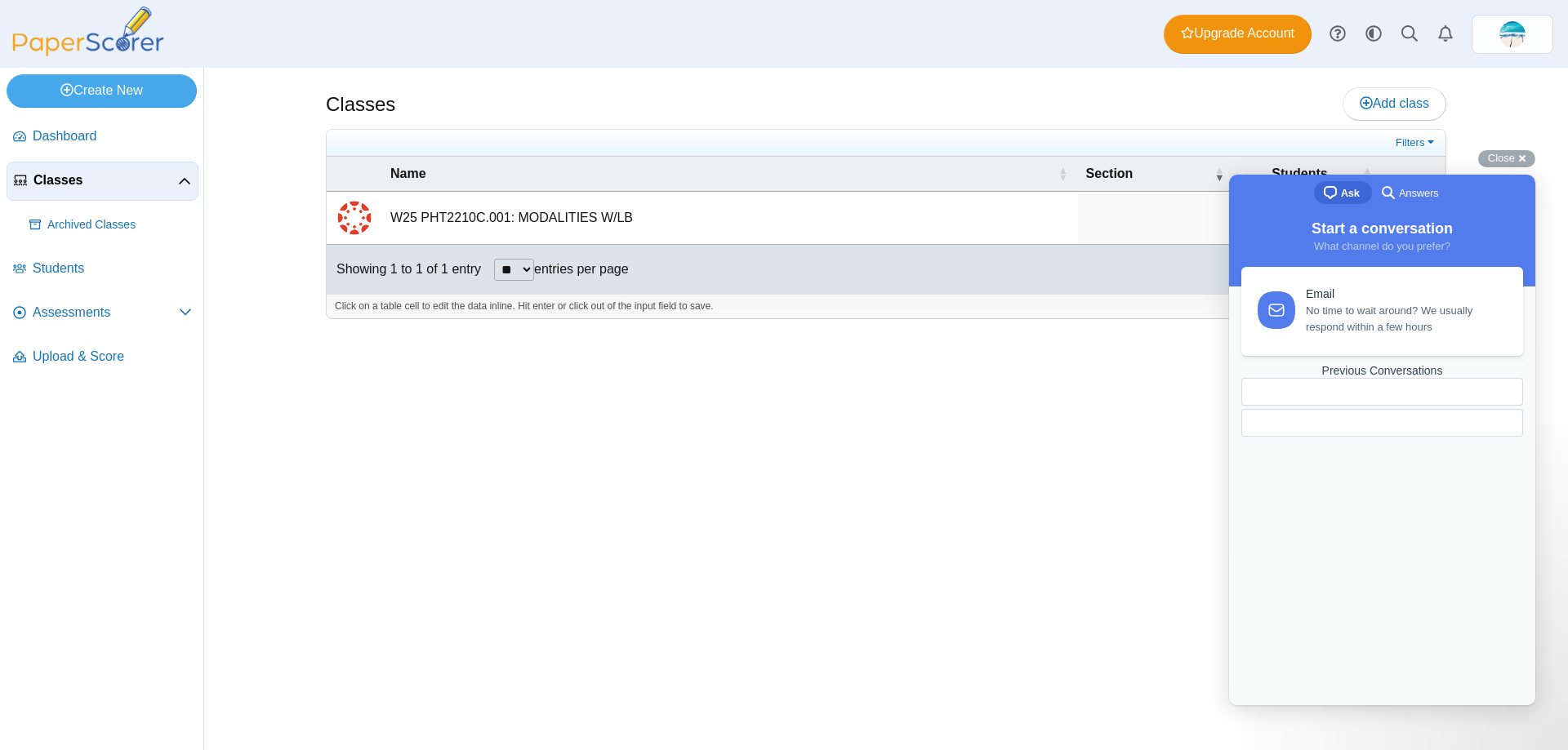
click at [1394, 317] on span "No time to wait around? We usually respond within a few hours" at bounding box center [1405, 319] width 198 height 33
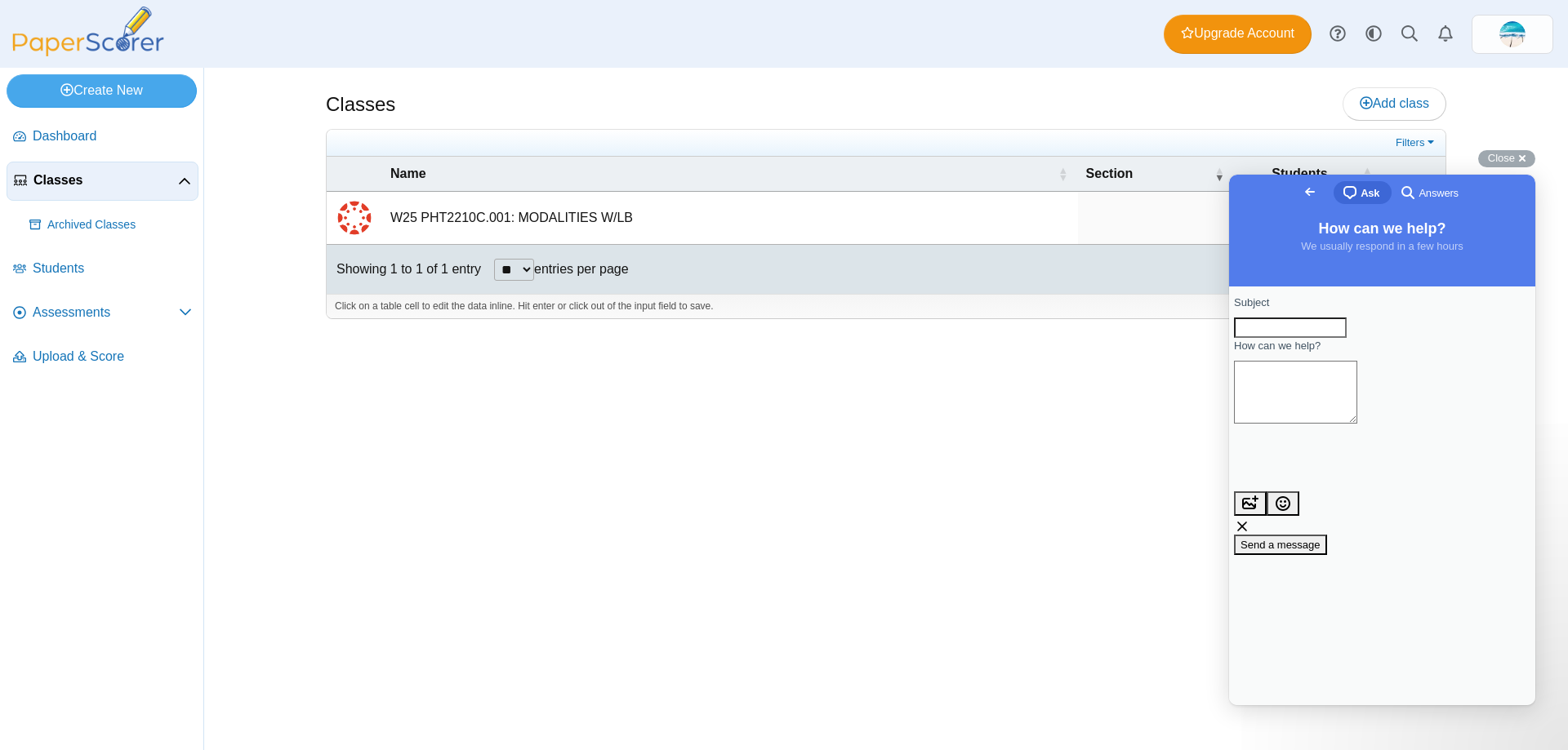
click at [1347, 339] on input "Subject" at bounding box center [1290, 327] width 112 height 21
click at [1507, 155] on span "Close" at bounding box center [1502, 159] width 27 height 13
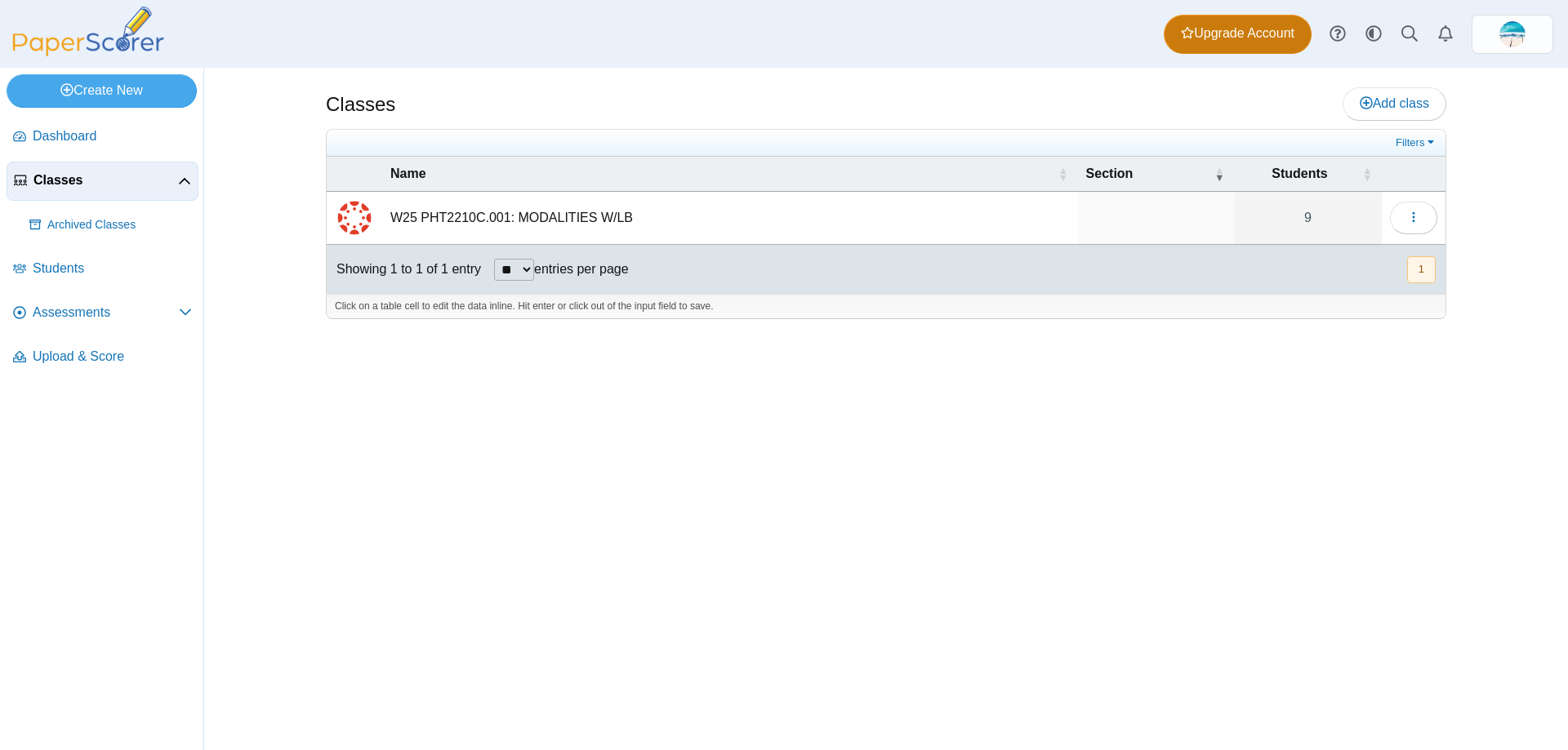
click at [1273, 29] on span "Upgrade Account" at bounding box center [1237, 34] width 113 height 18
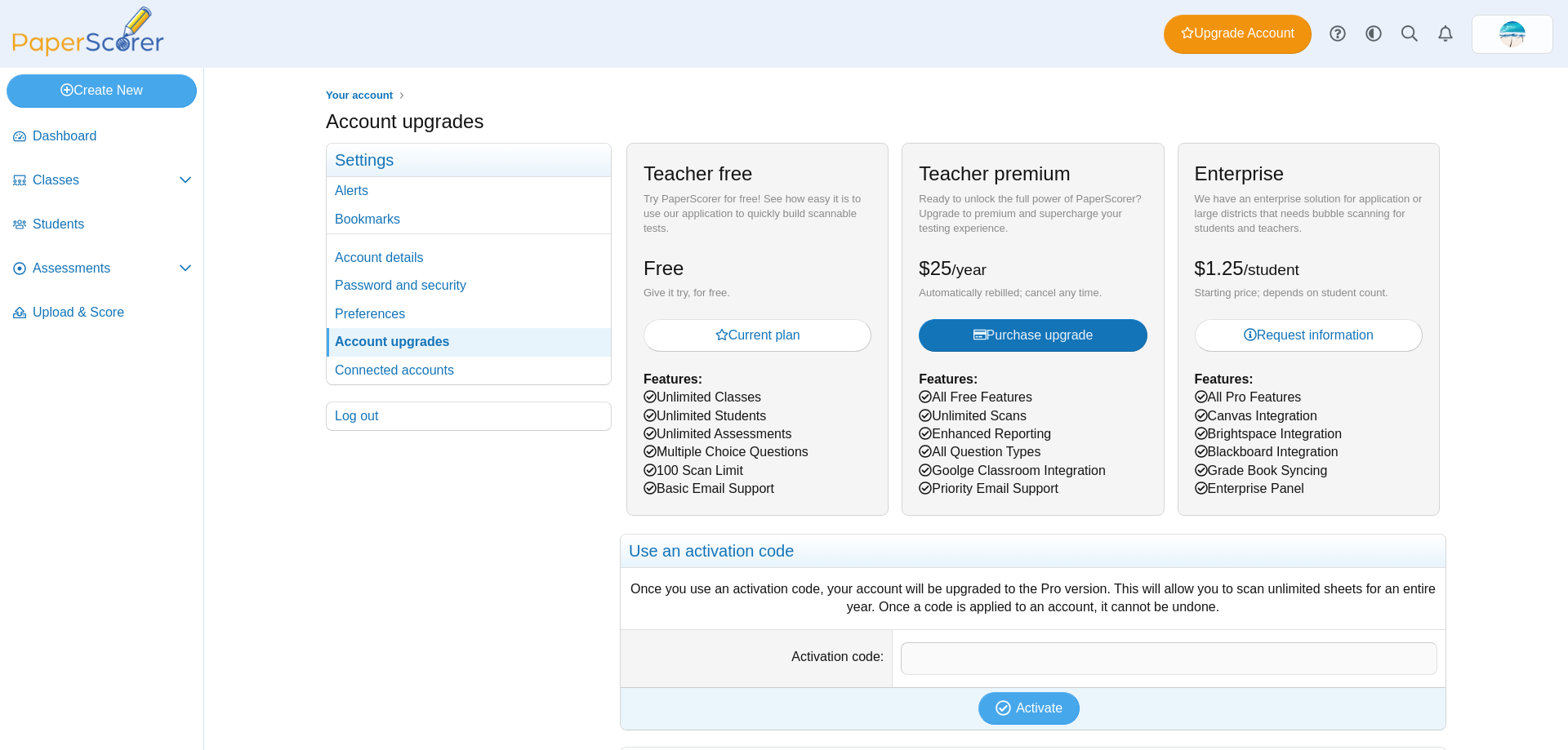
scroll to position [82, 0]
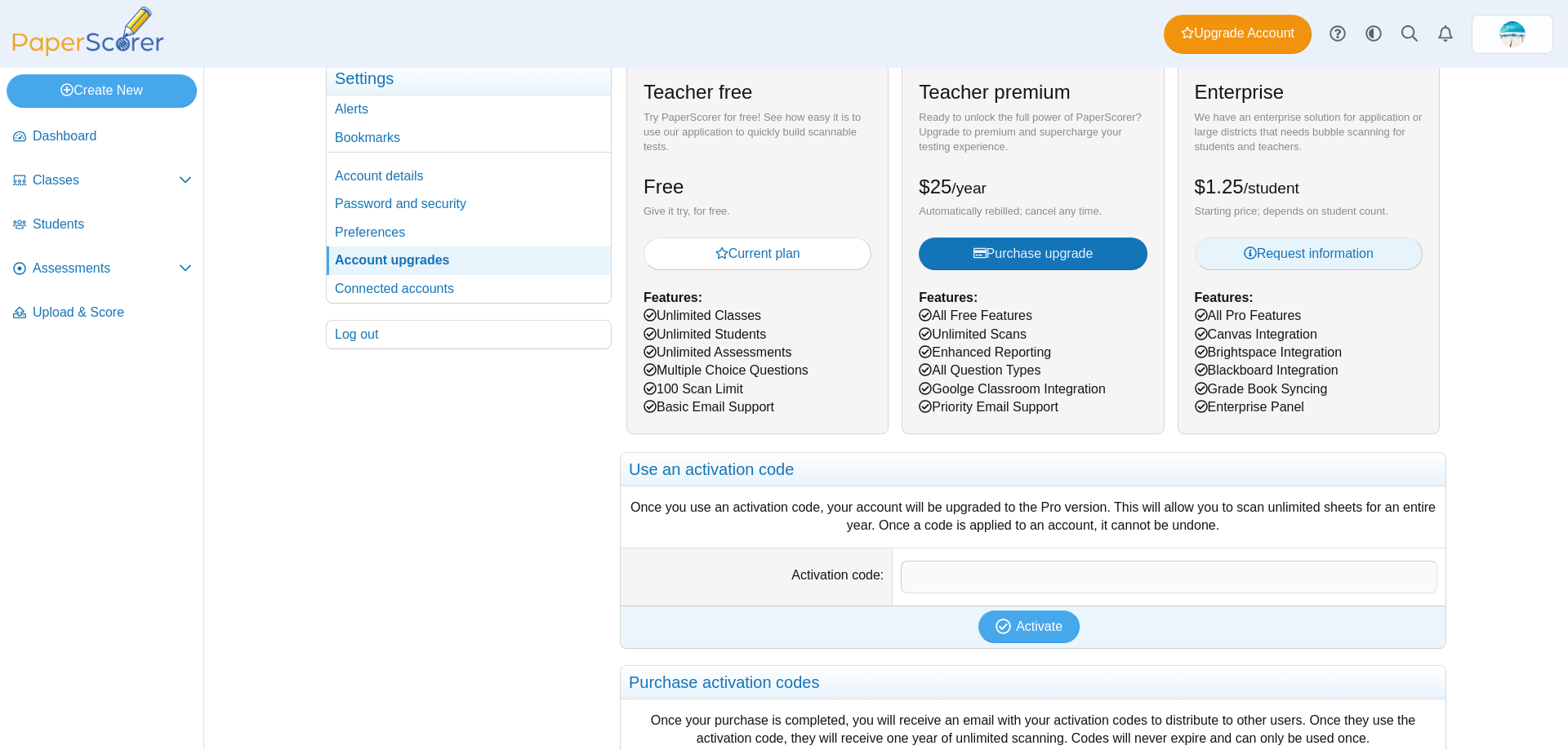
click at [1341, 250] on span "Request information" at bounding box center [1308, 253] width 130 height 14
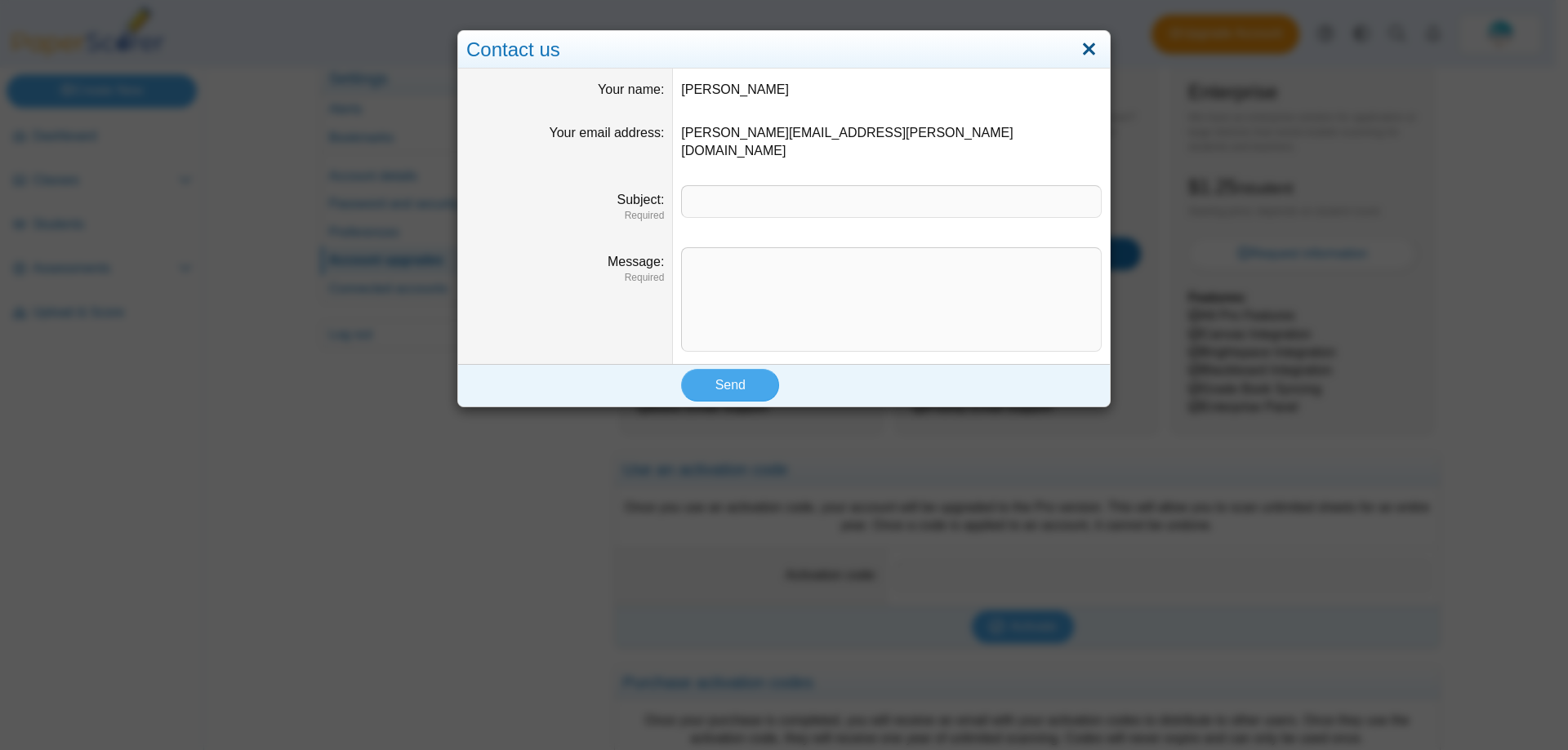
click at [1083, 37] on link "Close" at bounding box center [1089, 50] width 25 height 28
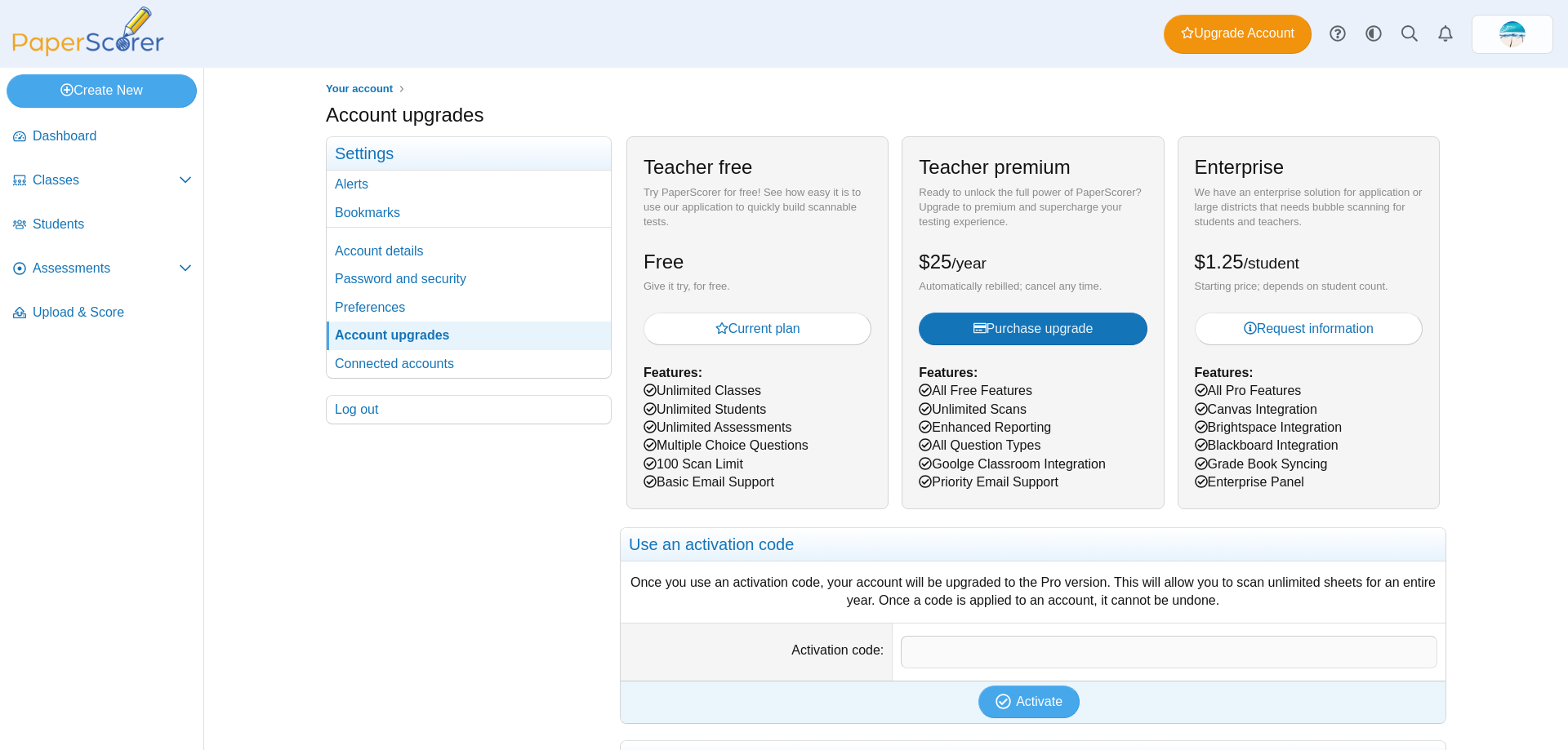
scroll to position [0, 0]
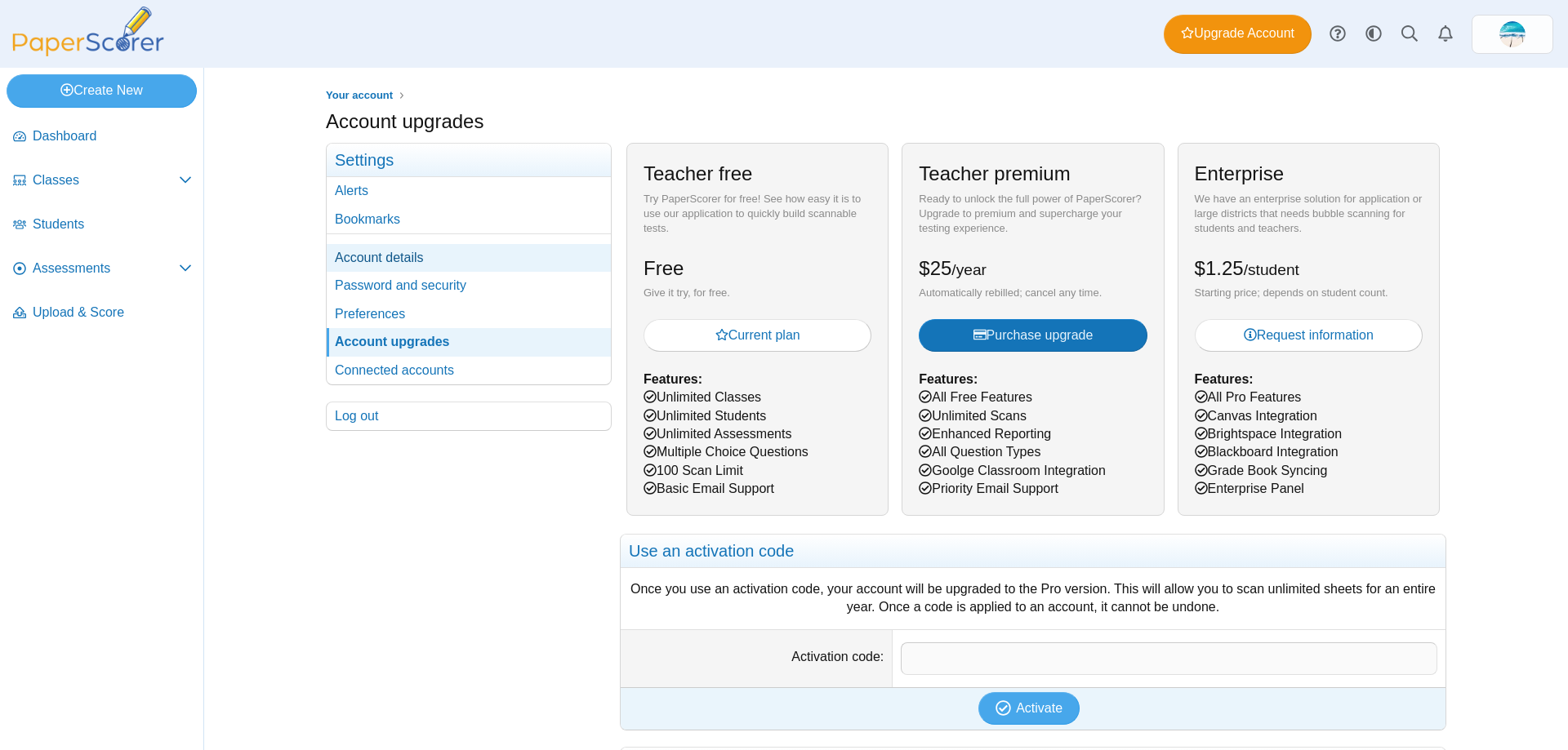
click at [393, 252] on link "Account details" at bounding box center [469, 257] width 285 height 28
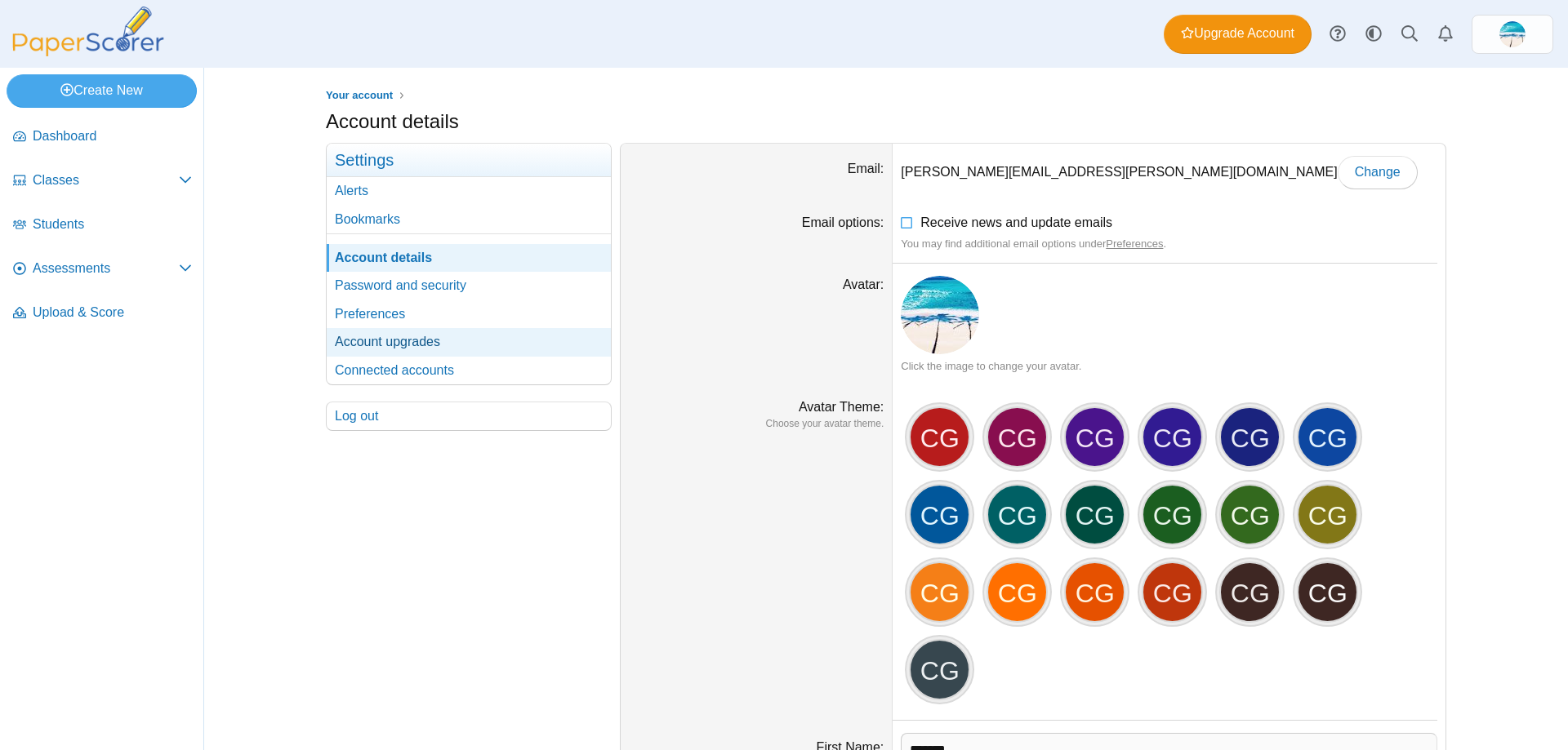
click at [373, 344] on link "Account upgrades" at bounding box center [469, 341] width 285 height 28
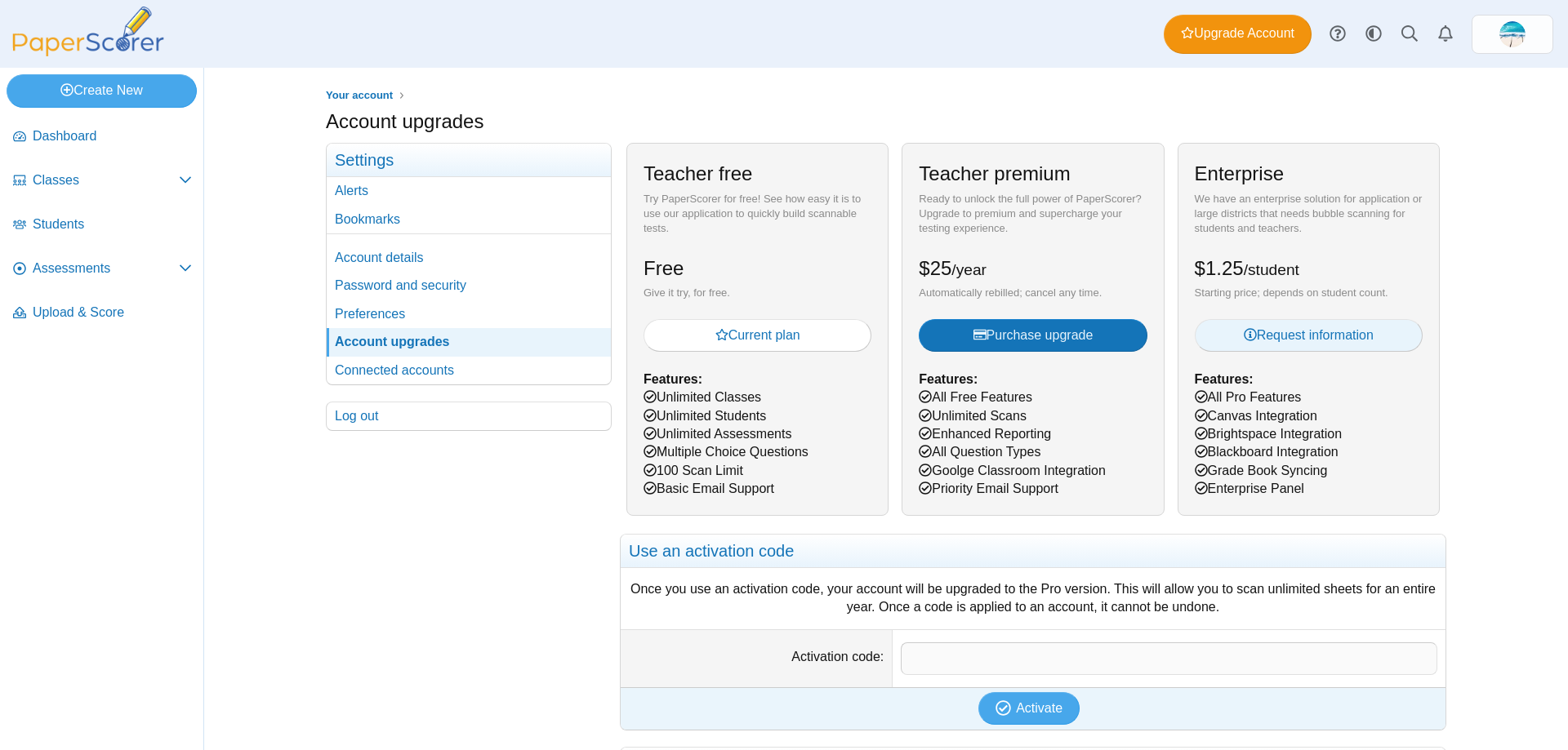
click at [1283, 341] on span "Request information" at bounding box center [1308, 334] width 130 height 14
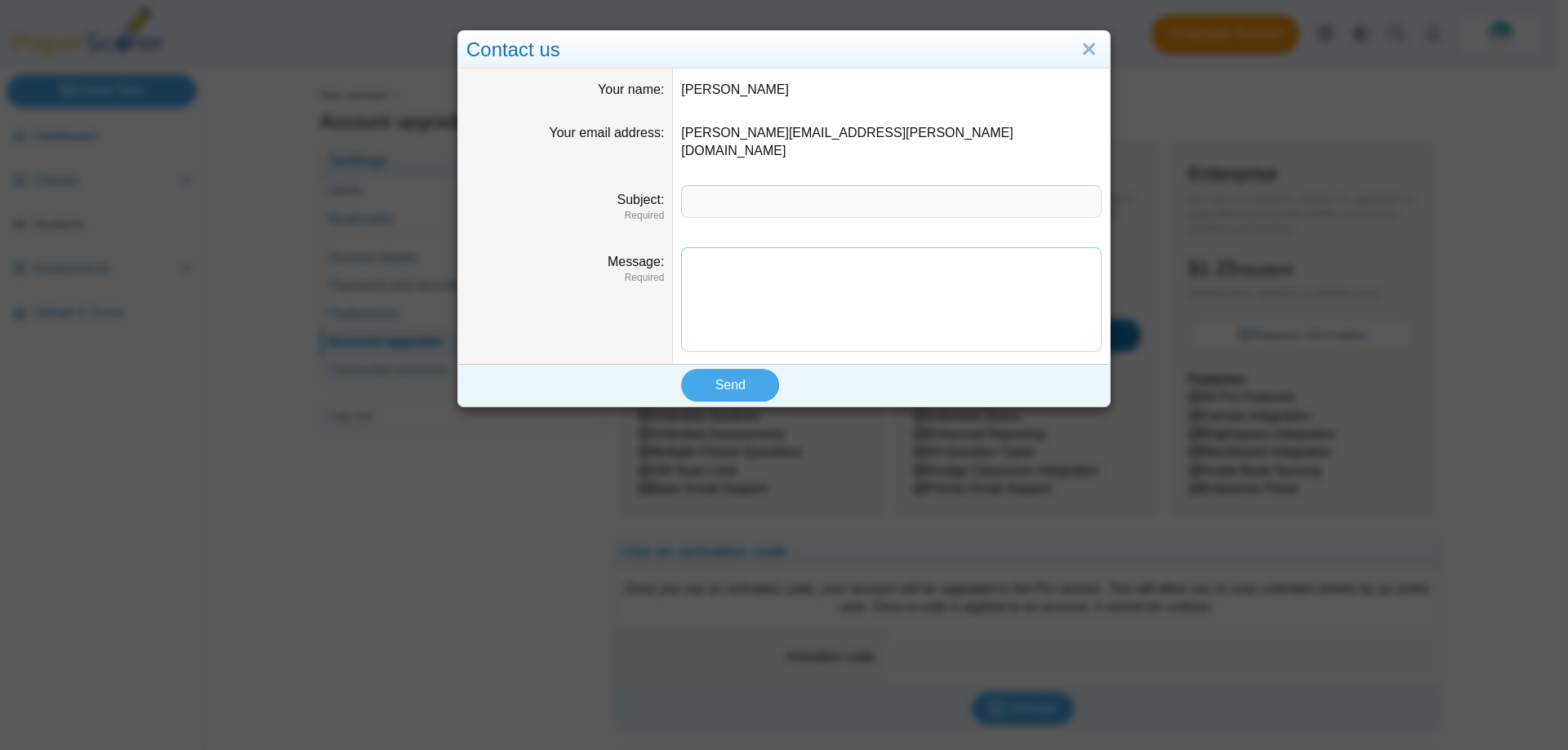
click at [732, 250] on textarea "Message" at bounding box center [891, 299] width 421 height 104
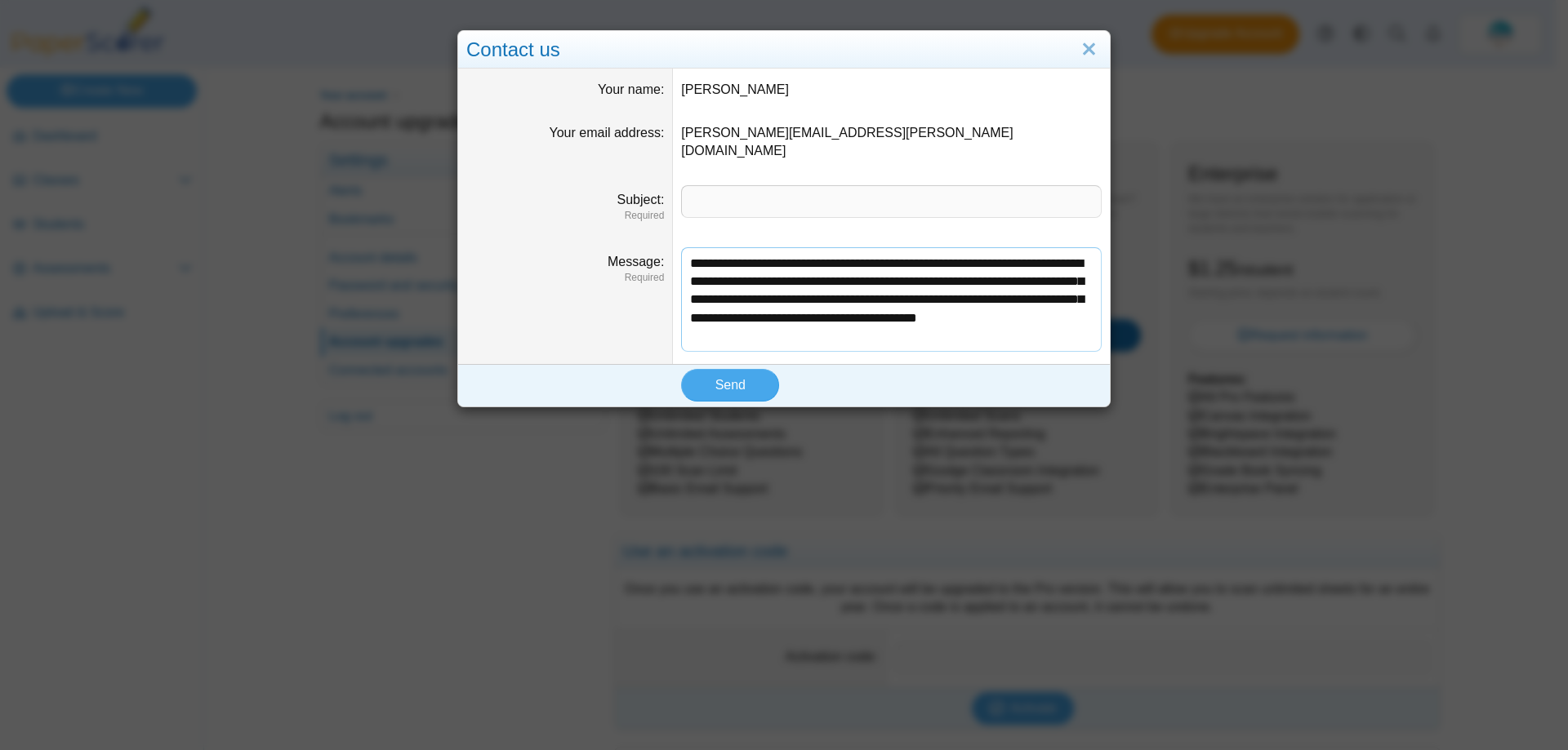
drag, startPoint x: 877, startPoint y: 268, endPoint x: 861, endPoint y: 264, distance: 16.5
click at [856, 269] on textarea "**********" at bounding box center [891, 299] width 421 height 104
click at [858, 322] on textarea "**********" at bounding box center [891, 299] width 421 height 104
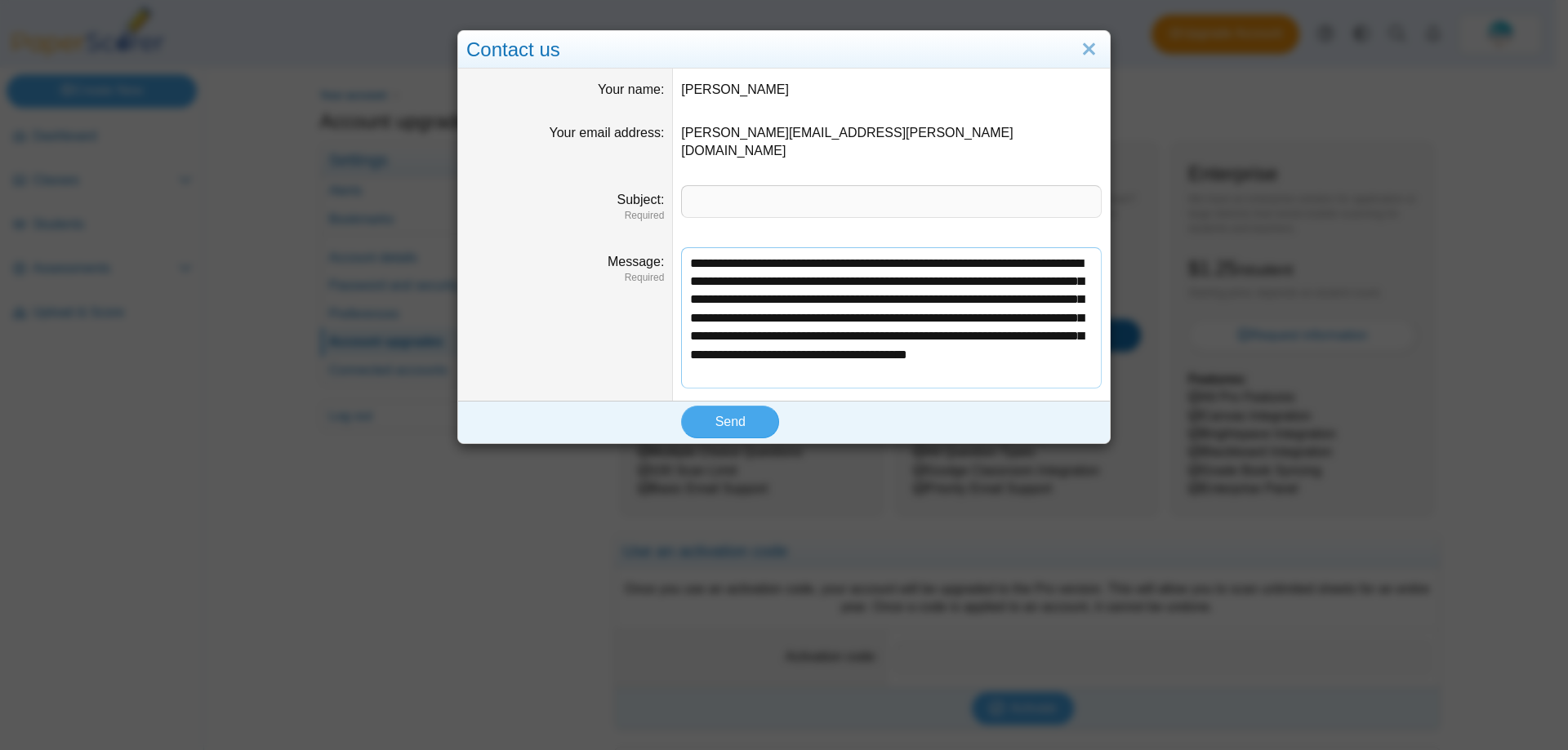
type textarea "**********"
click at [712, 186] on input "Subject" at bounding box center [891, 202] width 421 height 33
type input "*"
type input "**********"
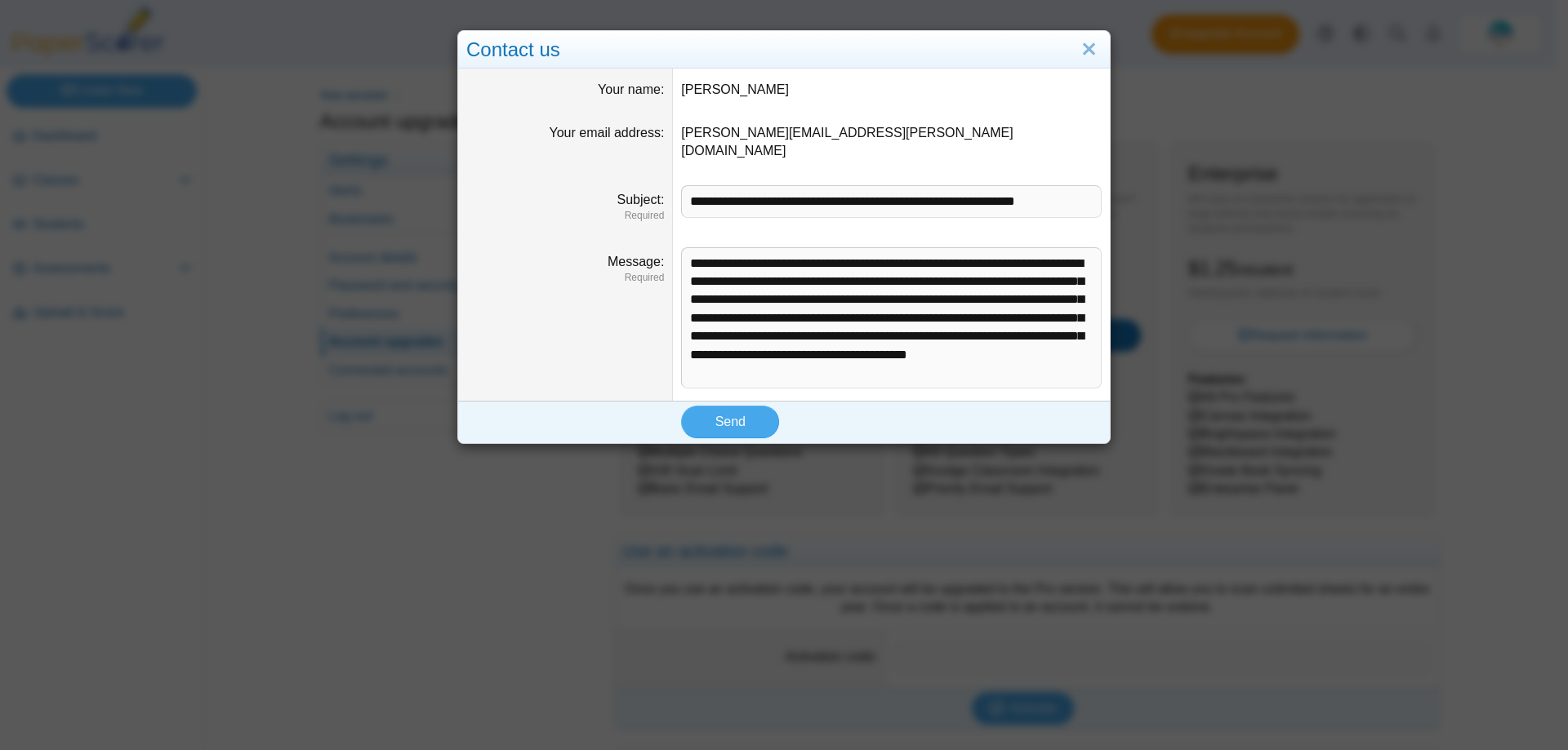
click at [741, 381] on dd "**********" at bounding box center [891, 317] width 437 height 166
click at [731, 415] on span "Send" at bounding box center [730, 421] width 30 height 14
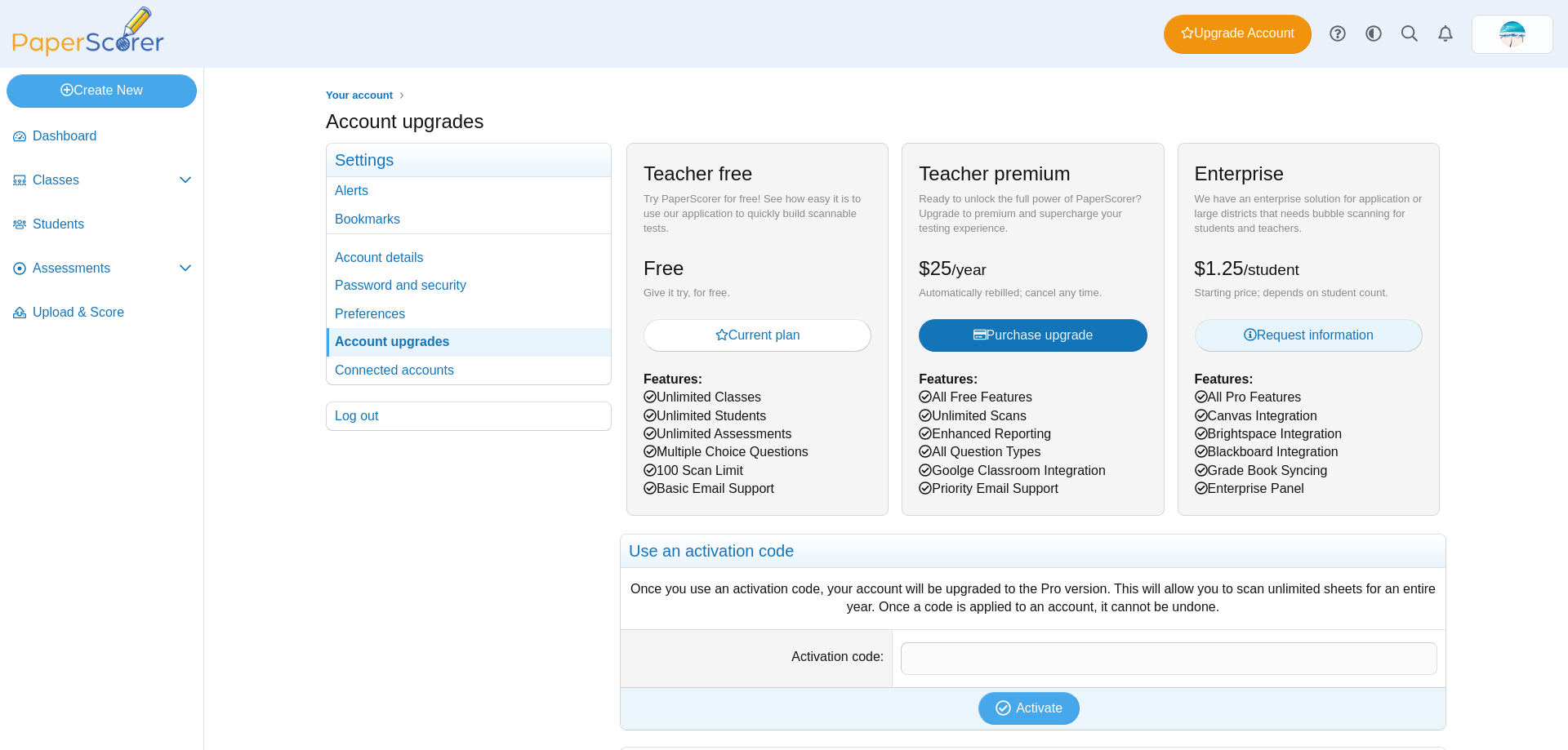
click at [1358, 336] on span "Request information" at bounding box center [1308, 334] width 130 height 14
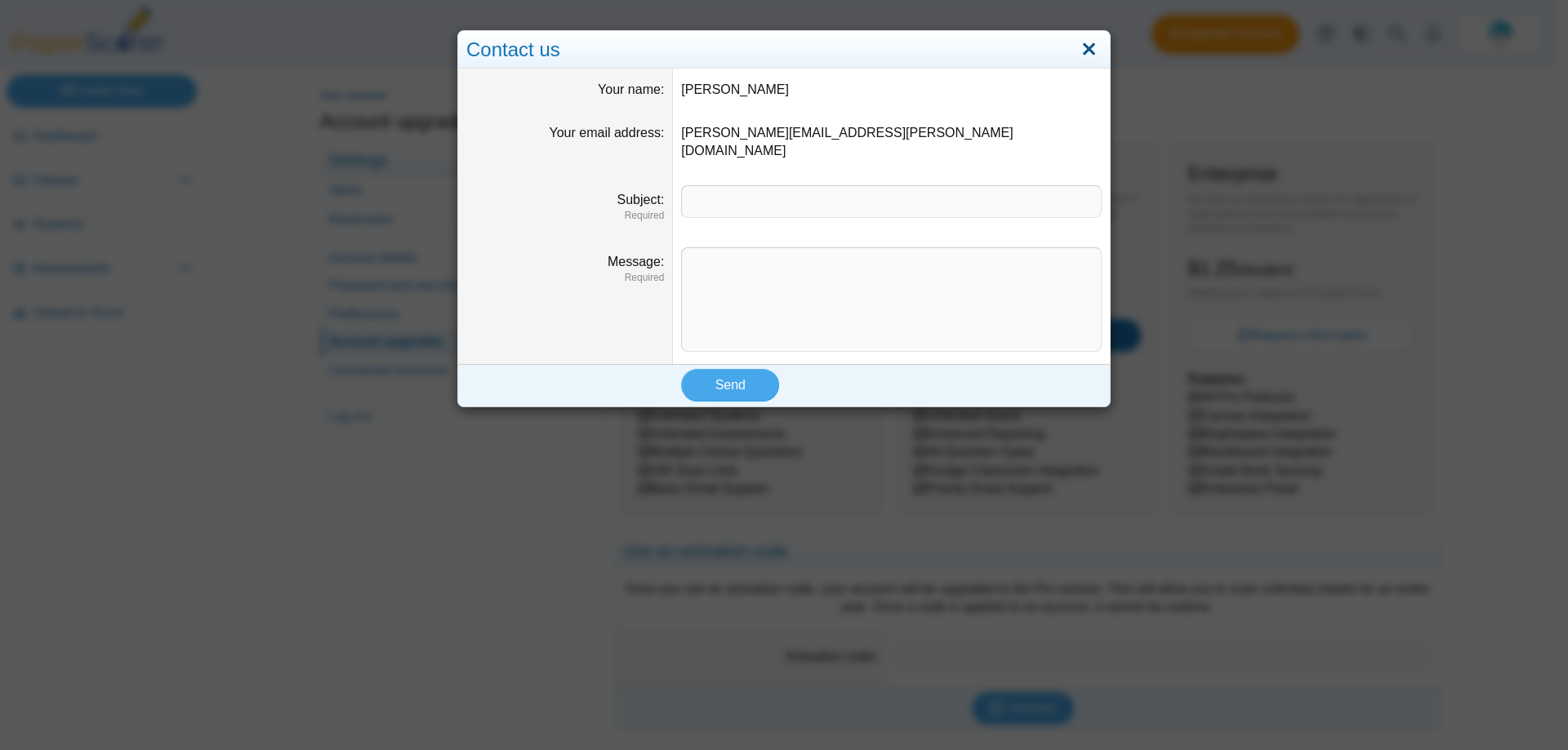
click at [1084, 52] on link "Close" at bounding box center [1089, 50] width 25 height 28
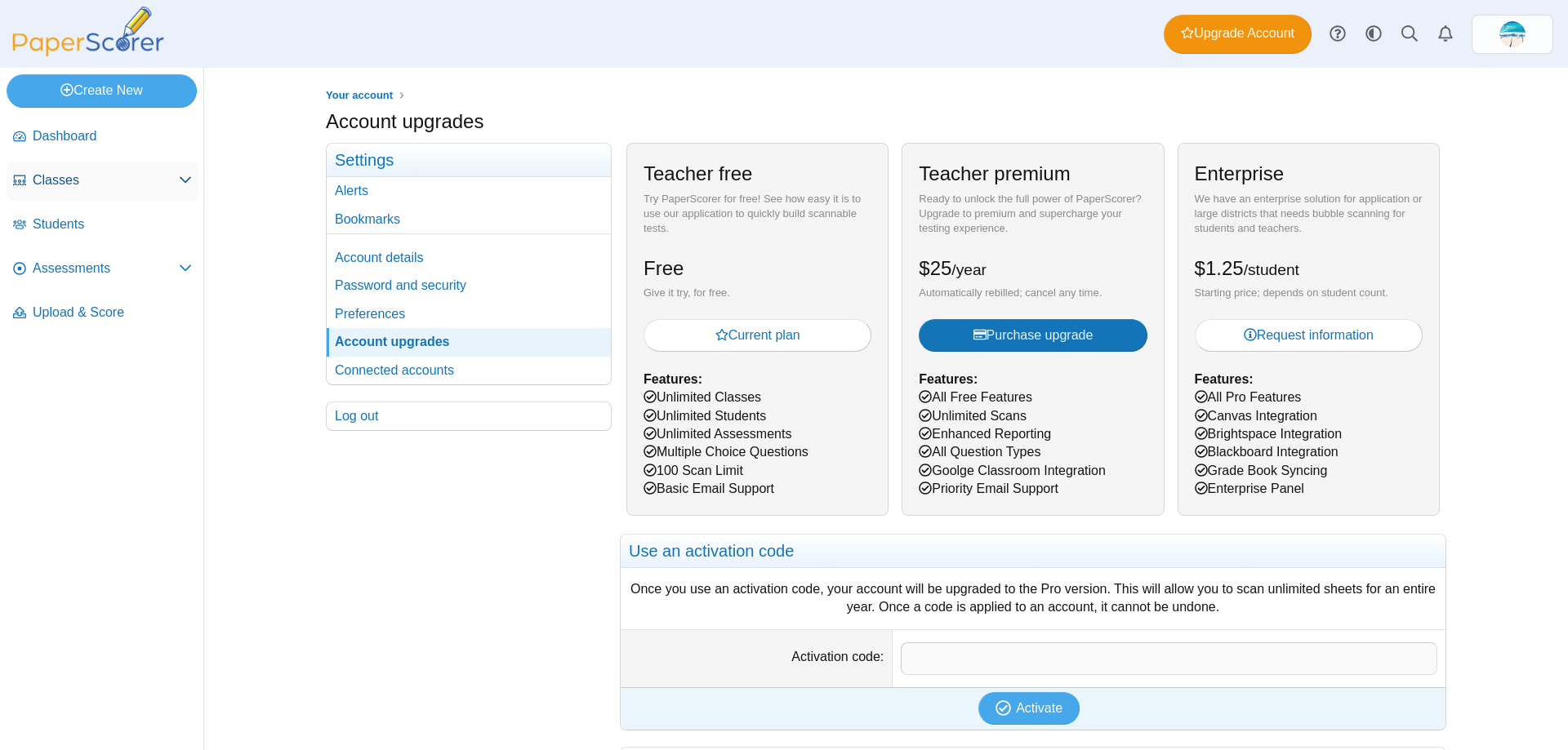
click at [70, 186] on span "Classes" at bounding box center [105, 180] width 146 height 18
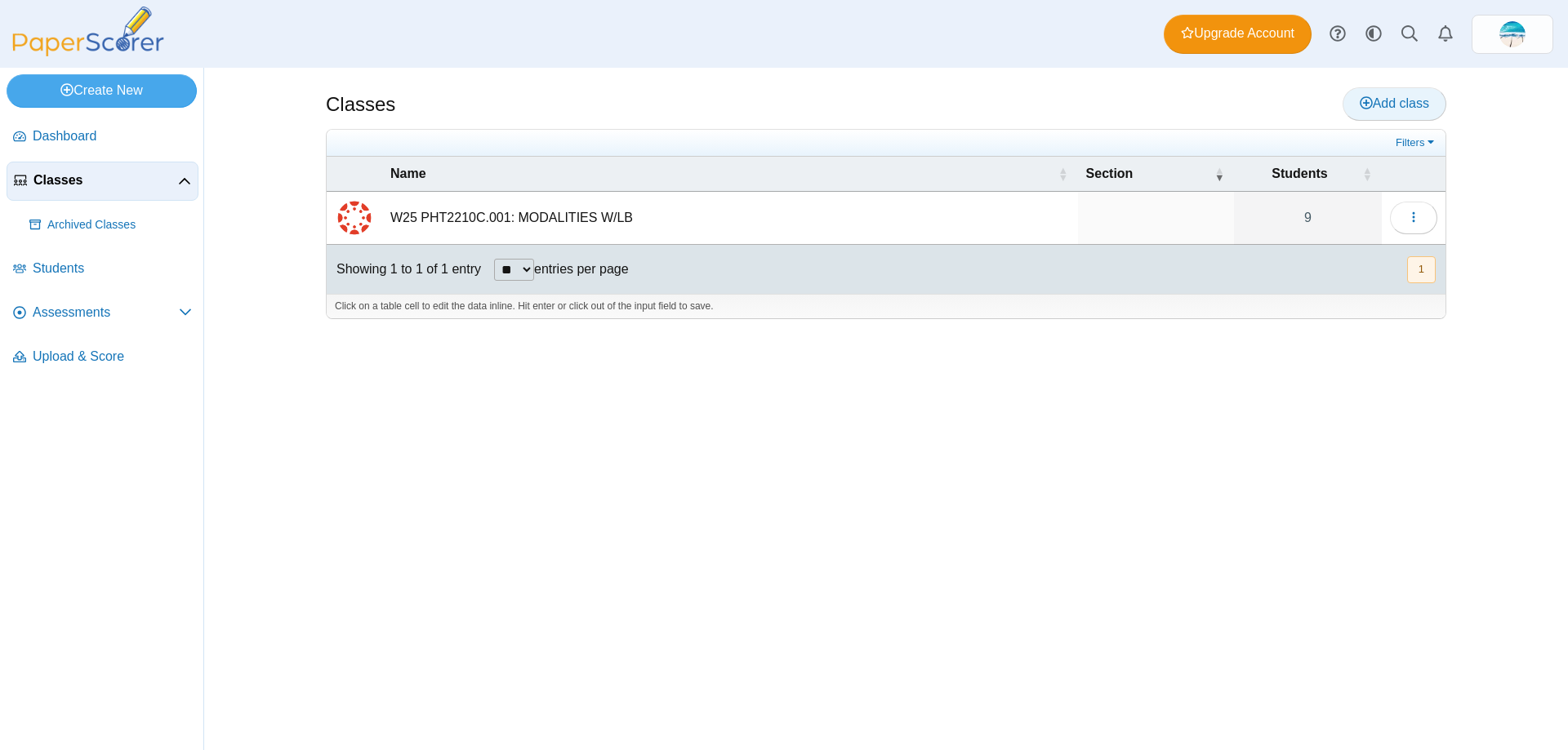
click at [1372, 105] on span "Add class" at bounding box center [1394, 102] width 70 height 14
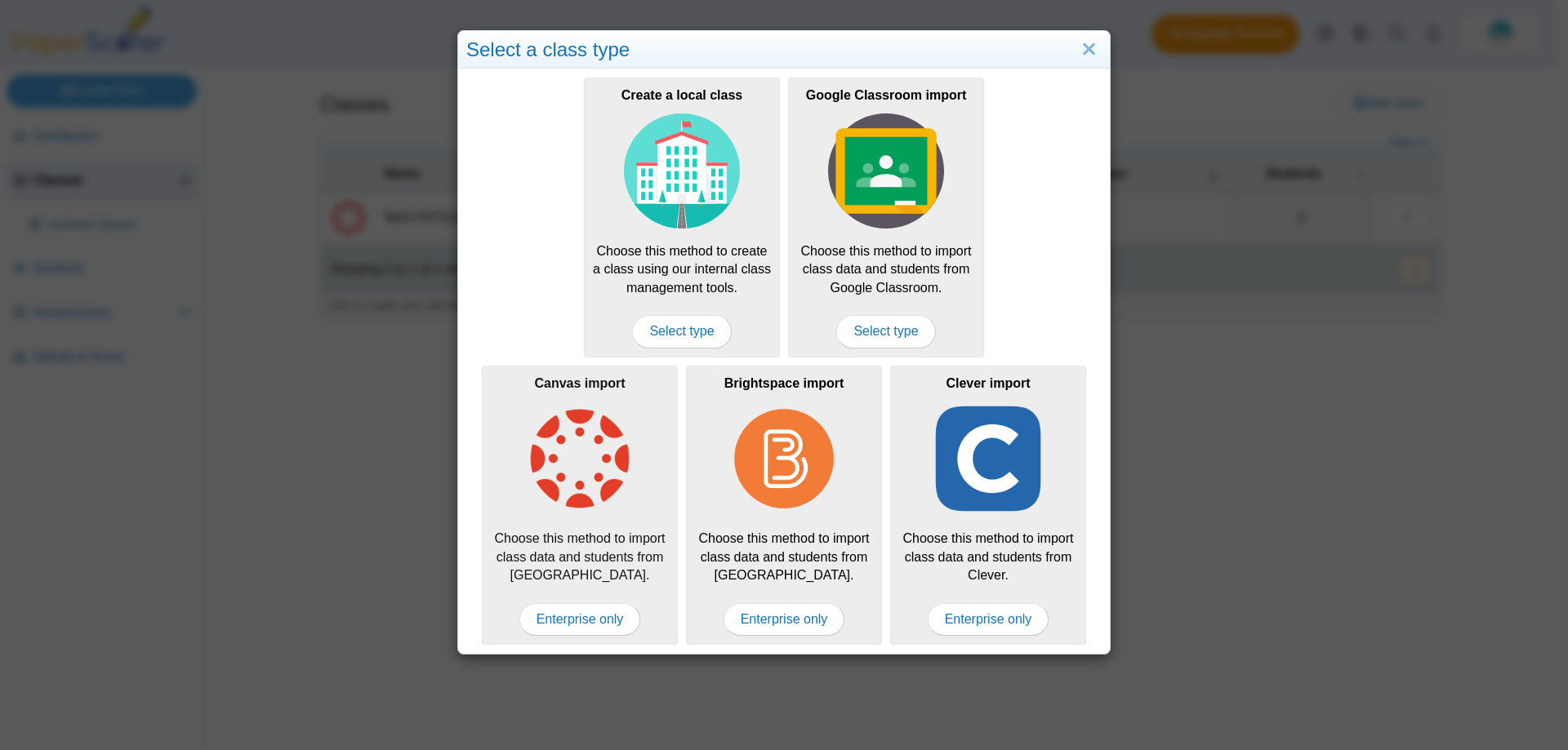
click at [557, 514] on img at bounding box center [580, 458] width 116 height 116
click at [577, 614] on span "Enterprise only" at bounding box center [580, 620] width 121 height 33
click at [1079, 55] on link "Close" at bounding box center [1089, 50] width 25 height 28
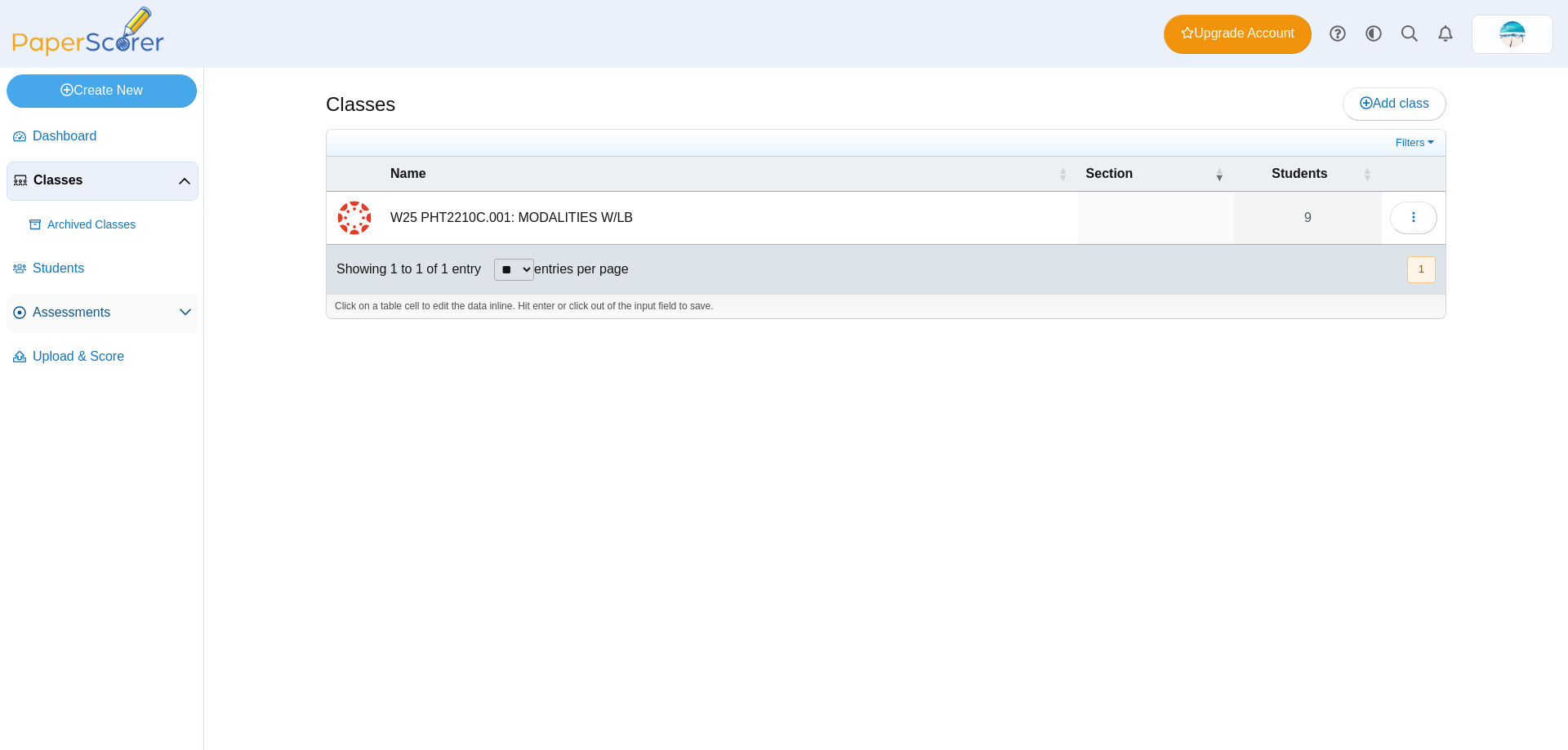
click at [95, 316] on span "Assessments" at bounding box center [105, 312] width 146 height 18
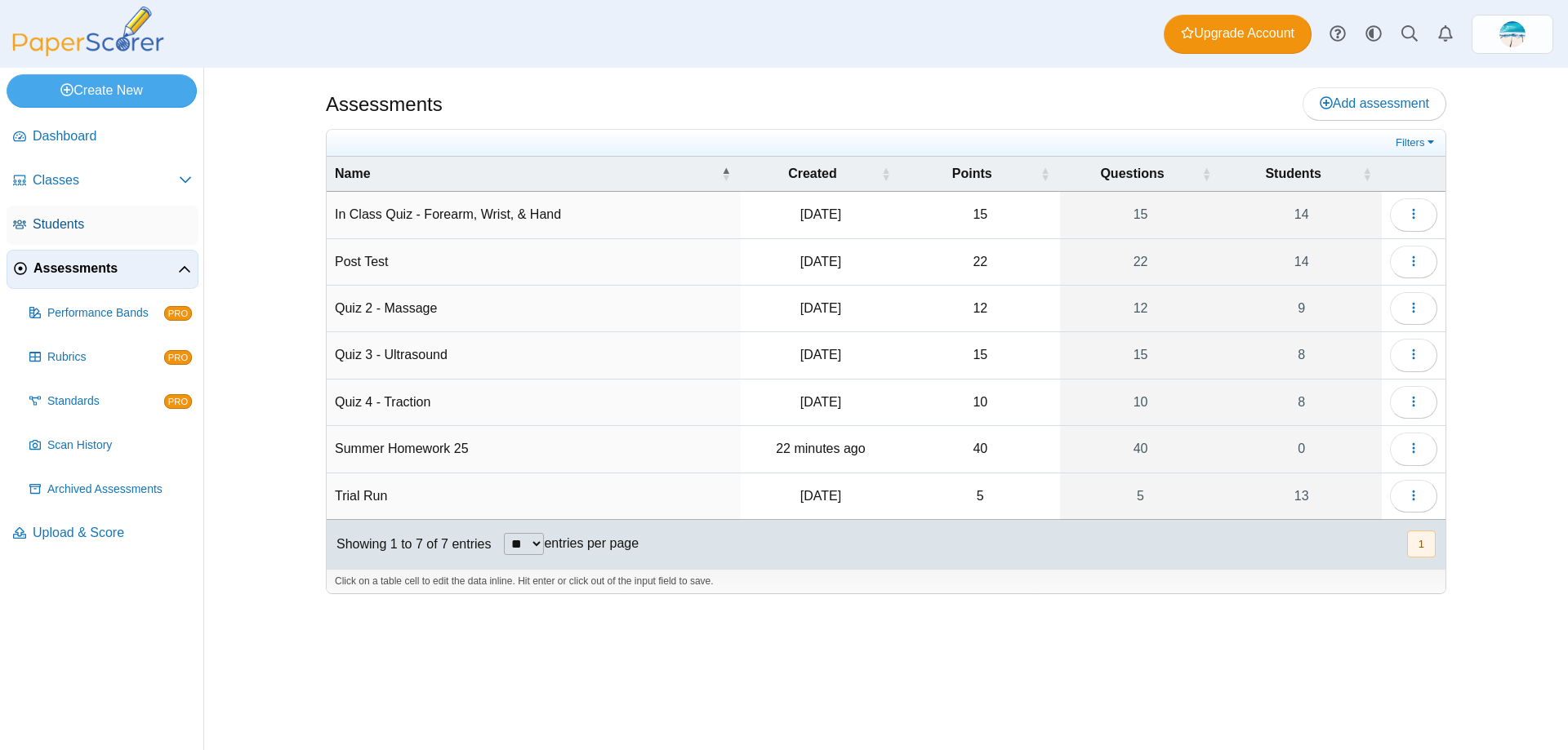
click at [72, 232] on span "Students" at bounding box center [112, 225] width 160 height 18
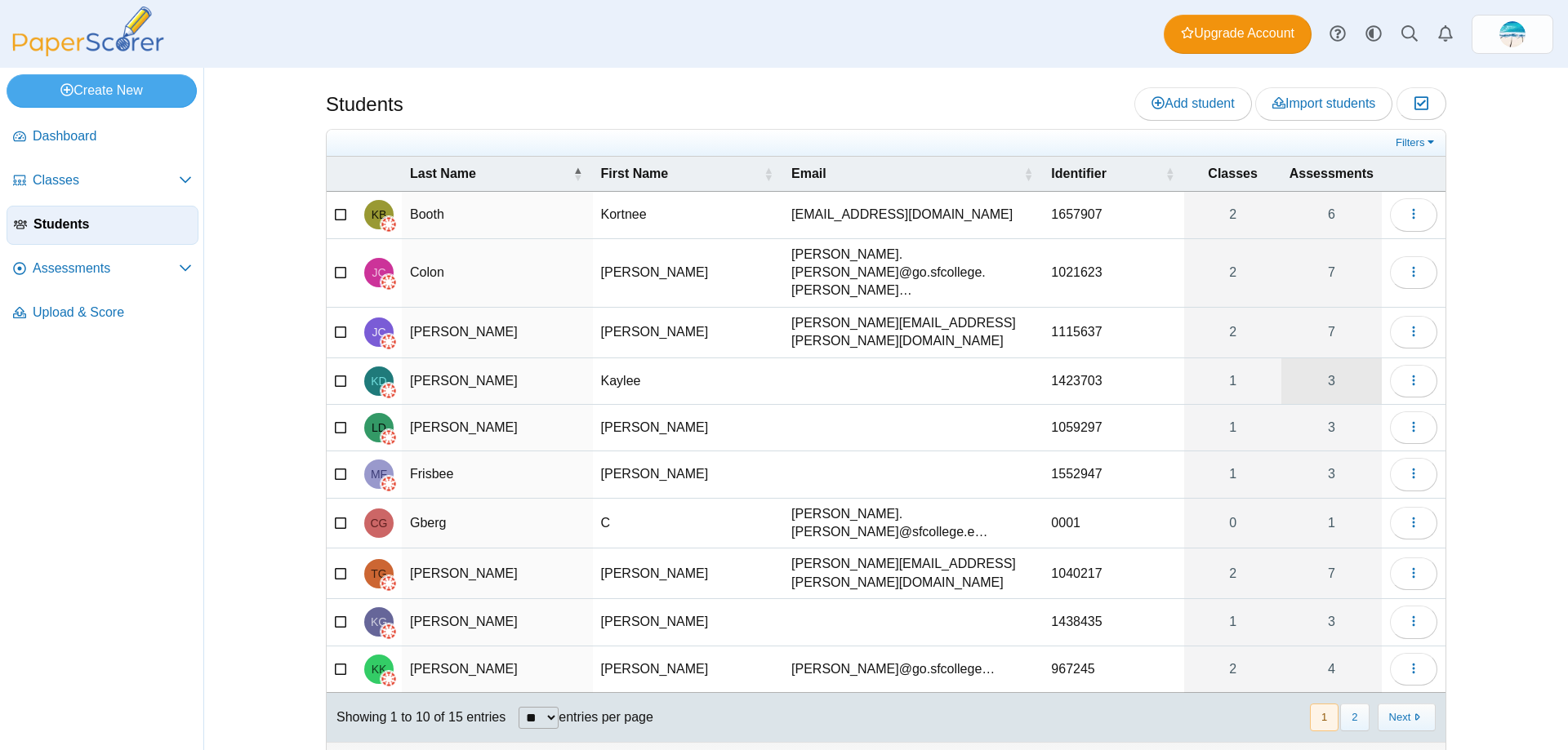
click at [1336, 361] on link "3" at bounding box center [1331, 381] width 101 height 45
